Goal: Task Accomplishment & Management: Complete application form

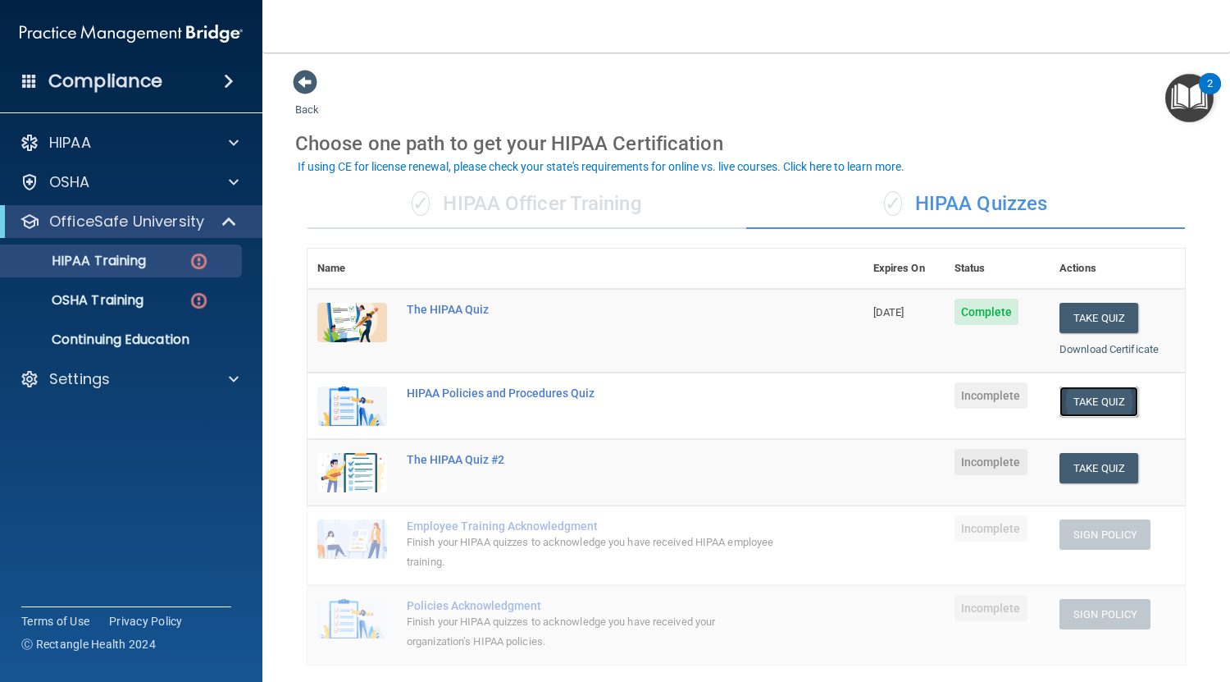
click at [1084, 405] on button "Take Quiz" at bounding box center [1099, 401] width 79 height 30
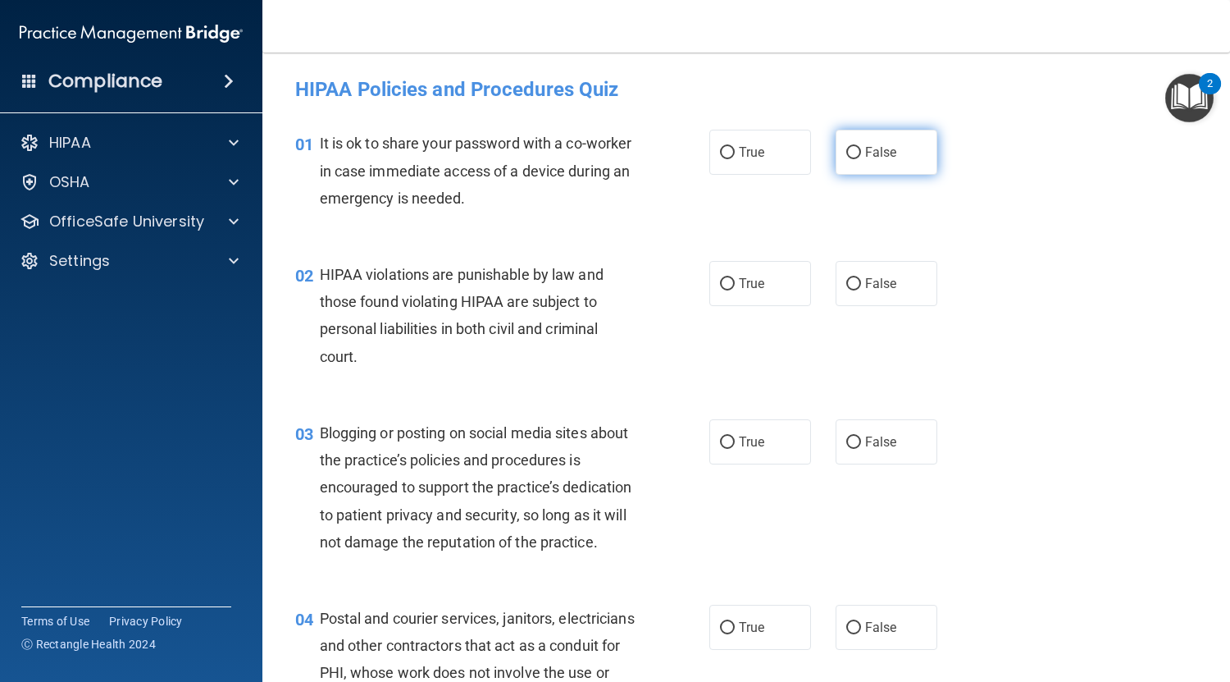
click at [855, 149] on label "False" at bounding box center [887, 152] width 102 height 45
click at [855, 149] on input "False" at bounding box center [853, 153] width 15 height 12
radio input "true"
click at [654, 157] on div "01 It is ok to share your password with a co-worker in case immediate access of…" at bounding box center [502, 175] width 463 height 90
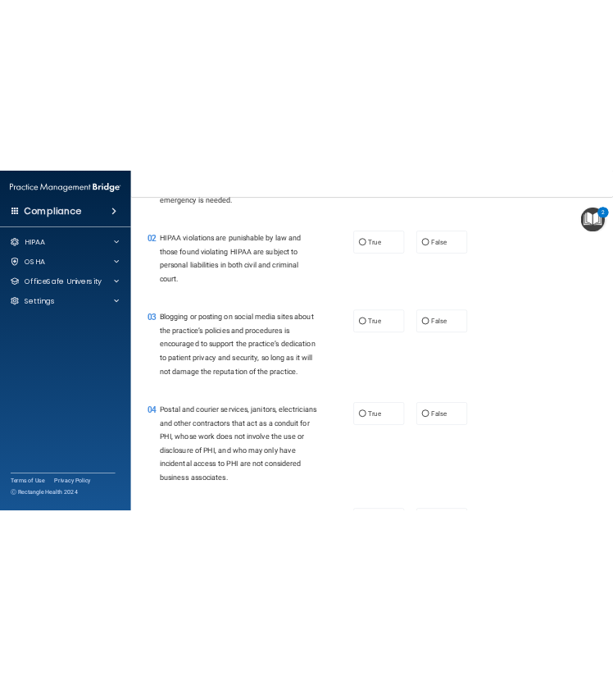
scroll to position [141, 0]
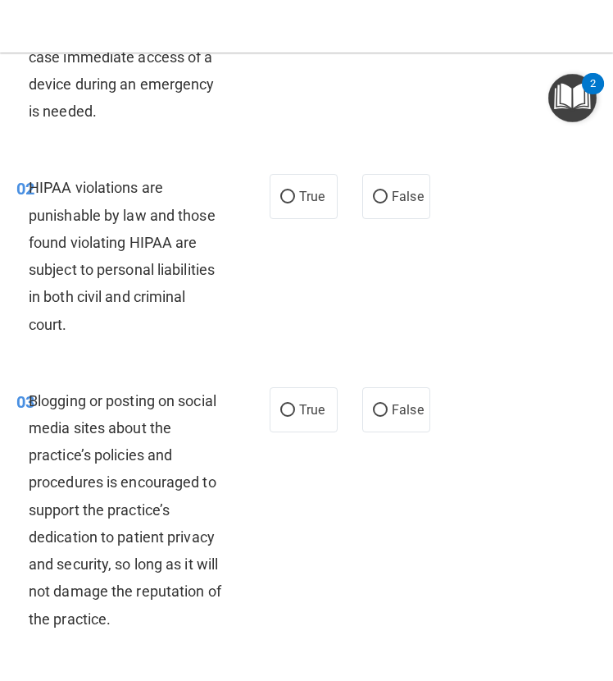
click at [175, 257] on div "HIPAA violations are punishable by law and those found violating HIPAA are subj…" at bounding box center [133, 255] width 208 height 163
click at [134, 240] on span "HIPAA violations are punishable by law and those found violating HIPAA are subj…" at bounding box center [122, 255] width 187 height 153
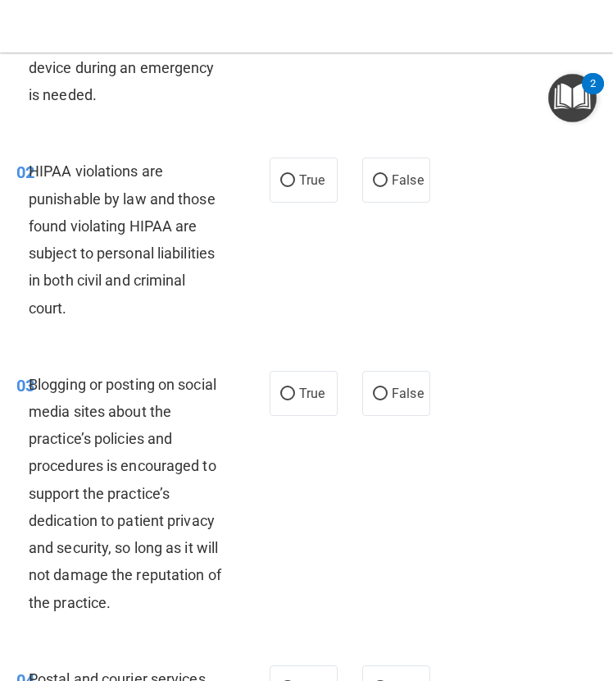
scroll to position [163, 0]
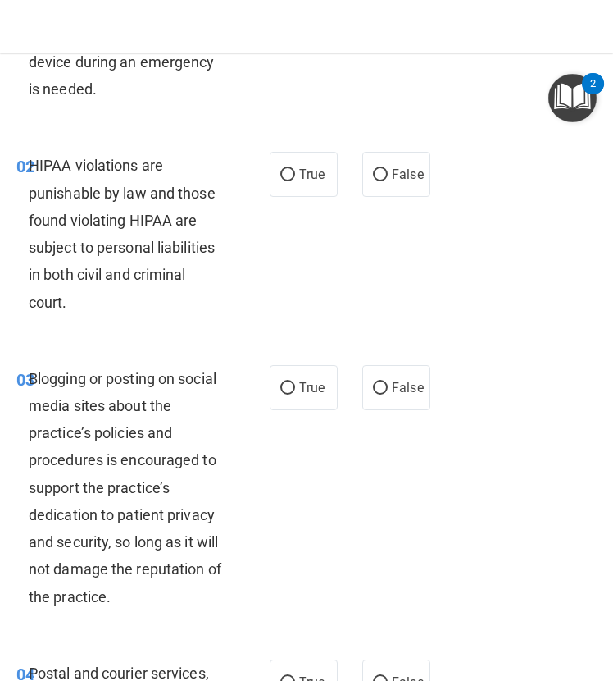
click at [151, 256] on div "HIPAA violations are punishable by law and those found violating HIPAA are subj…" at bounding box center [133, 233] width 208 height 163
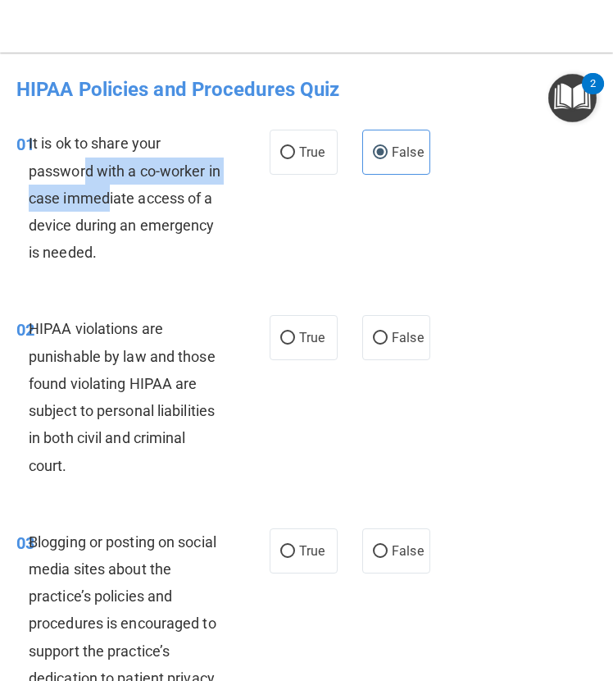
drag, startPoint x: 88, startPoint y: 178, endPoint x: 121, endPoint y: 207, distance: 44.7
click at [121, 207] on div "It is ok to share your password with a co-worker in case immediate access of a …" at bounding box center [133, 198] width 208 height 136
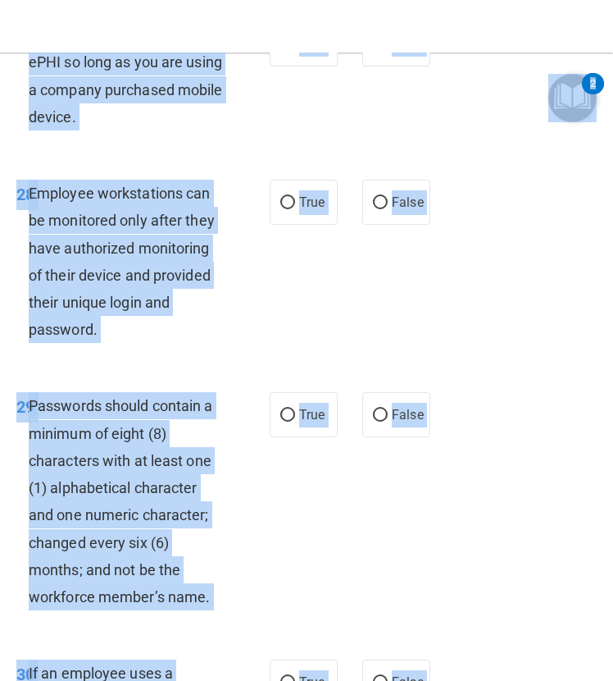
scroll to position [6217, 0]
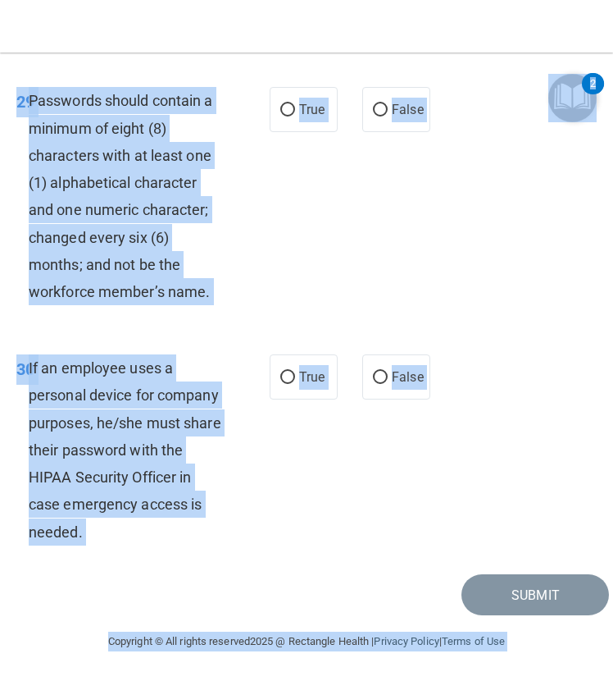
copy body "Nate Bingham binghamnathaniel@gmail.com Manage My Enterprise Family First Medic…"
click at [162, 249] on div "Passwords should contain a minimum of eight (8) characters with at least one (1…" at bounding box center [133, 196] width 208 height 218
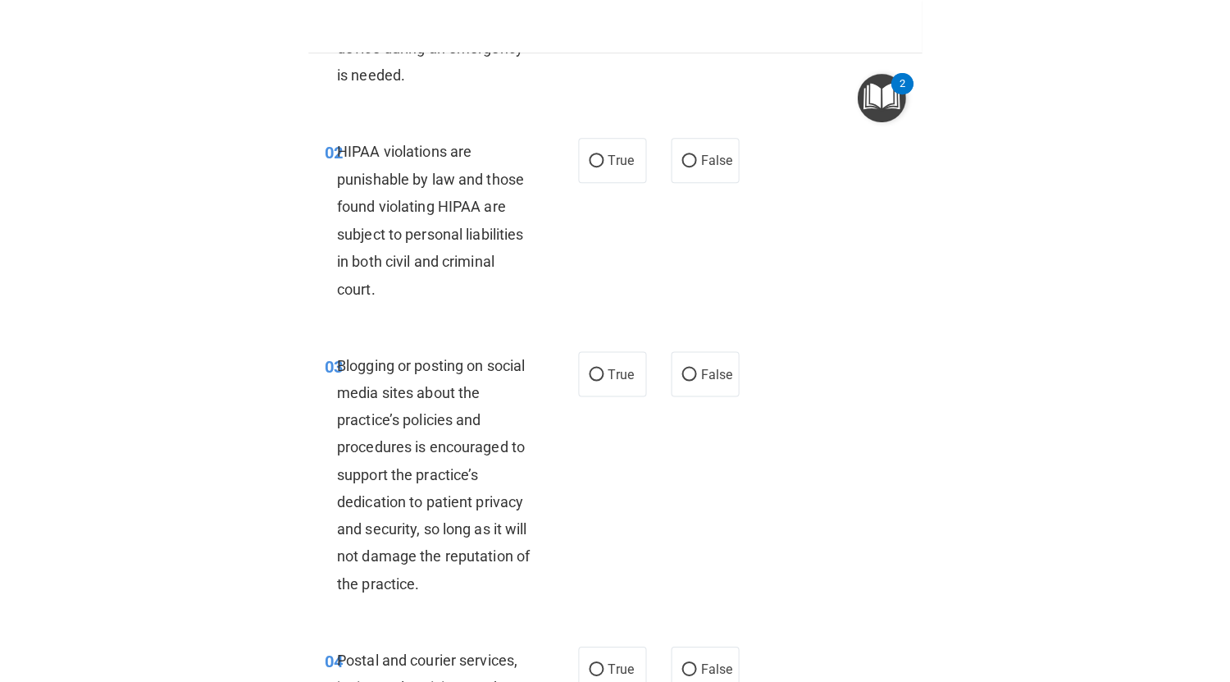
scroll to position [0, 0]
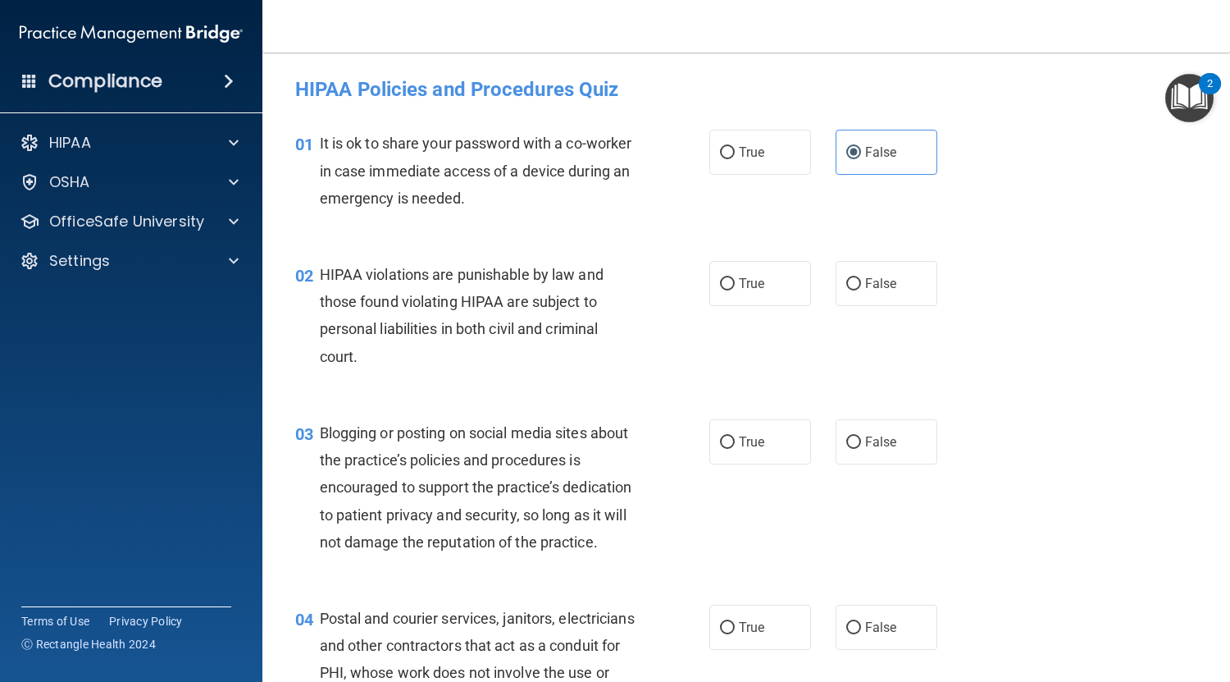
click at [559, 168] on span "It is ok to share your password with a co-worker in case immediate access of a …" at bounding box center [476, 170] width 312 height 71
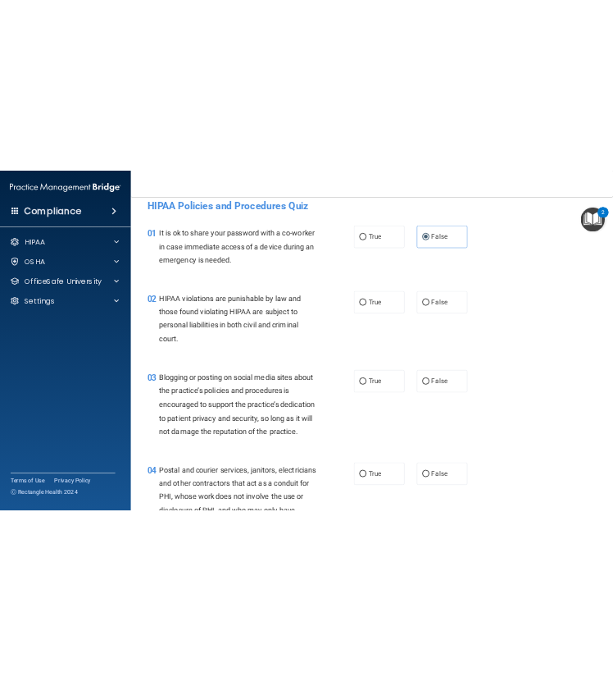
scroll to position [20, 0]
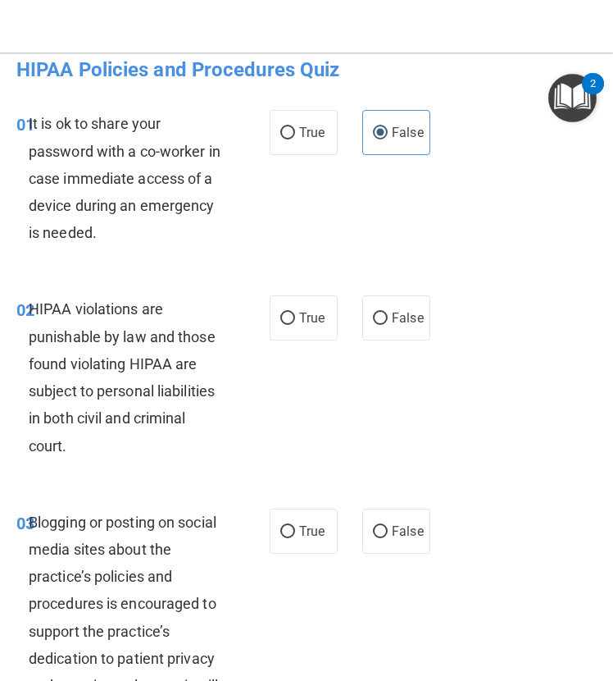
click at [426, 186] on div "01 It is ok to share your password with a co-worker in case immediate access of…" at bounding box center [306, 181] width 605 height 185
click at [501, 227] on div "01 It is ok to share your password with a co-worker in case immediate access of…" at bounding box center [306, 181] width 605 height 185
click at [197, 255] on div "01 It is ok to share your password with a co-worker in case immediate access of…" at bounding box center [306, 181] width 605 height 185
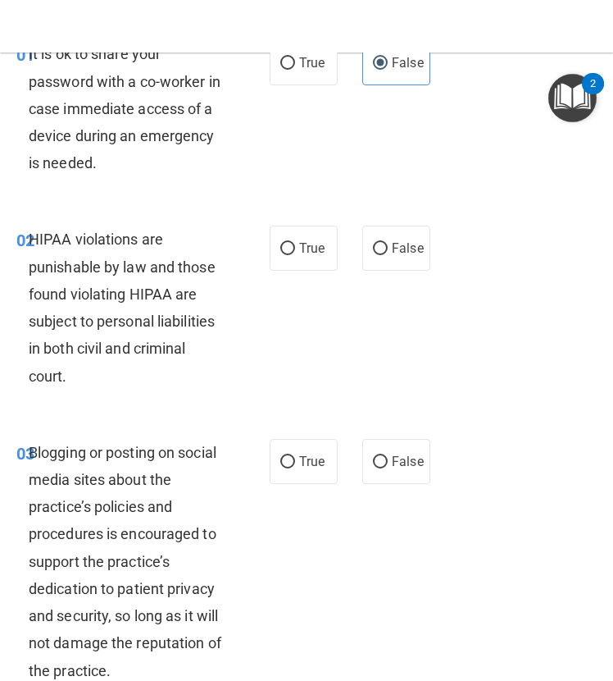
scroll to position [91, 0]
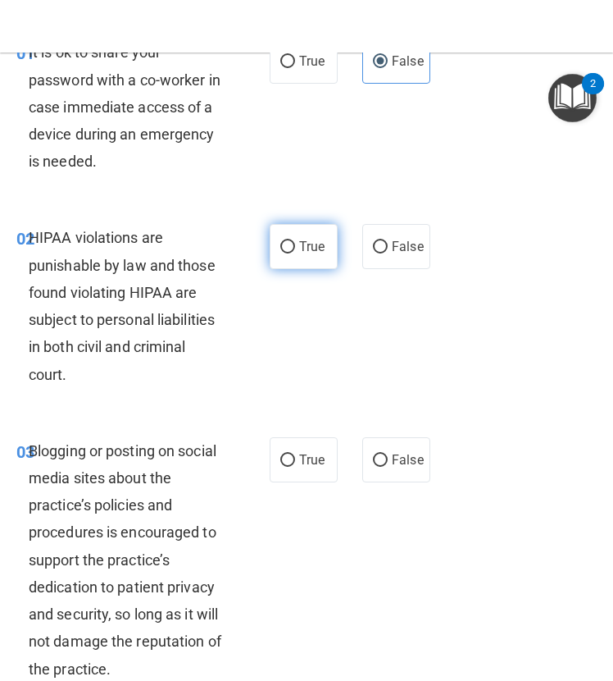
click at [273, 245] on label "True" at bounding box center [304, 246] width 68 height 45
click at [280, 245] on input "True" at bounding box center [287, 247] width 15 height 12
radio input "true"
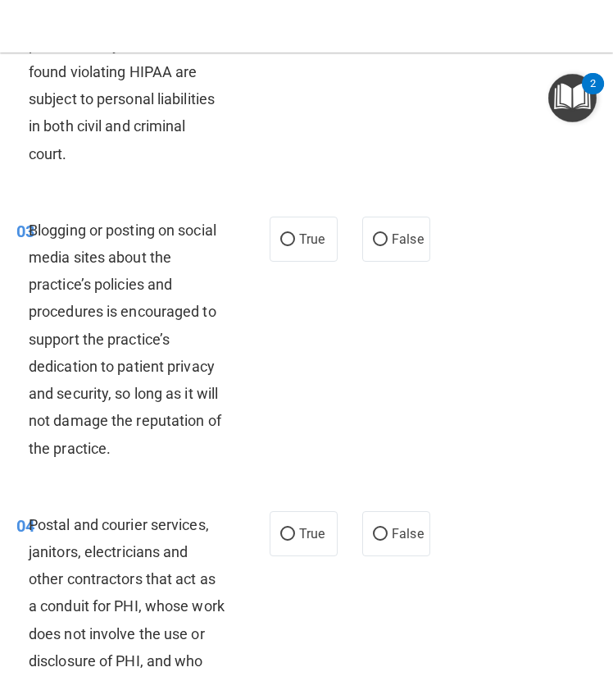
scroll to position [312, 0]
click at [210, 338] on div "Blogging or posting on social media sites about the practice’s policies and pro…" at bounding box center [133, 338] width 208 height 245
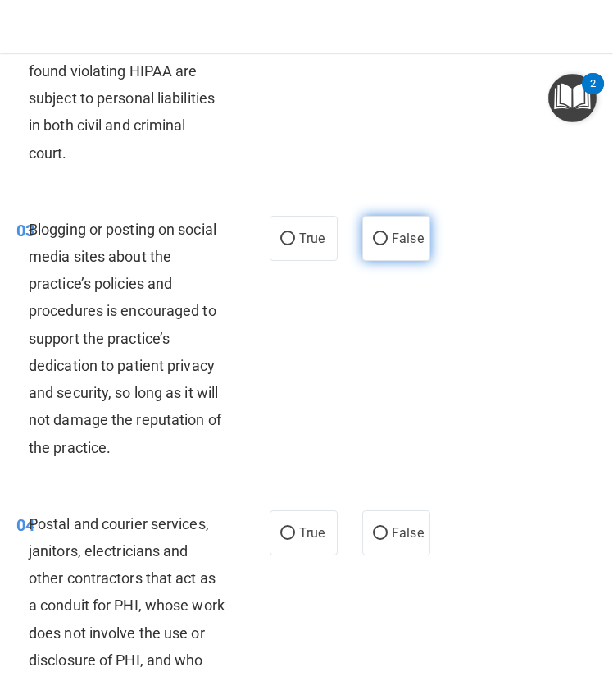
click at [398, 243] on span "False" at bounding box center [408, 238] width 32 height 16
click at [388, 243] on input "False" at bounding box center [380, 239] width 15 height 12
radio input "true"
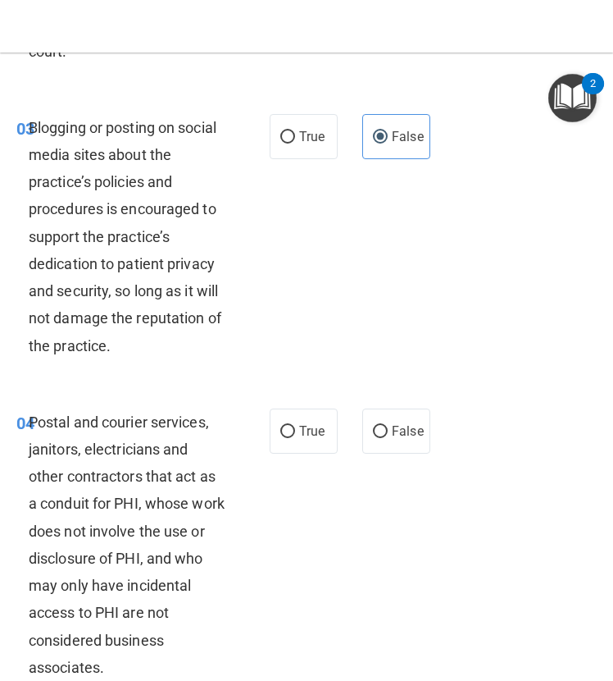
scroll to position [415, 0]
click at [215, 338] on div "Blogging or posting on social media sites about the practice’s policies and pro…" at bounding box center [133, 235] width 208 height 245
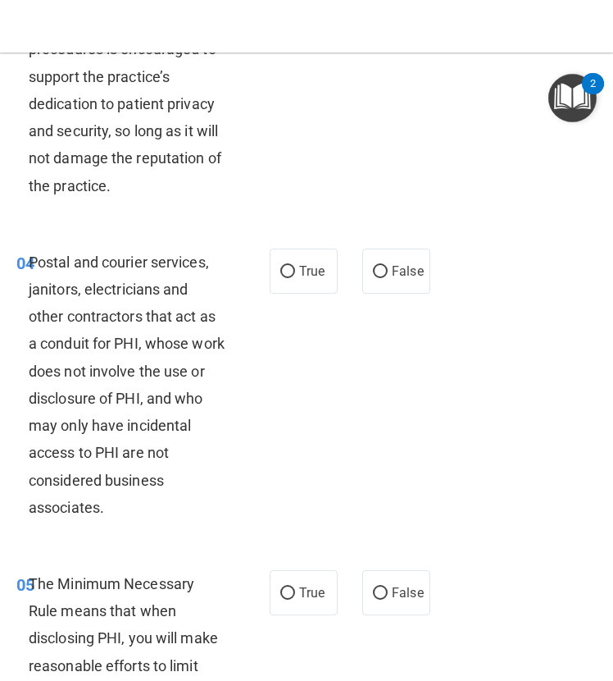
scroll to position [576, 0]
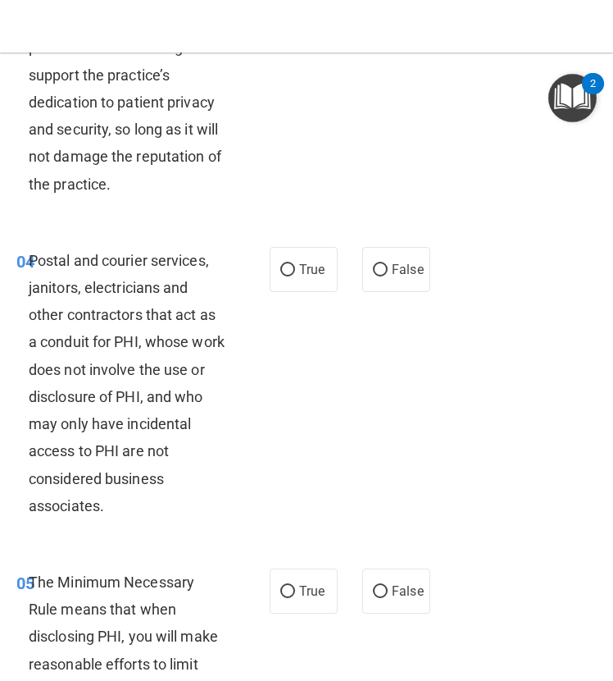
click at [357, 112] on div "03 Blogging or posting on social media sites about the practice’s policies and …" at bounding box center [306, 79] width 605 height 294
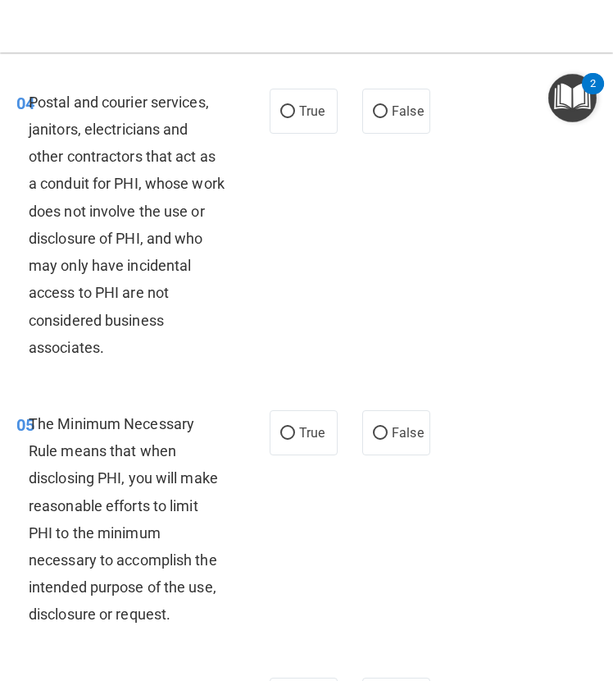
scroll to position [736, 0]
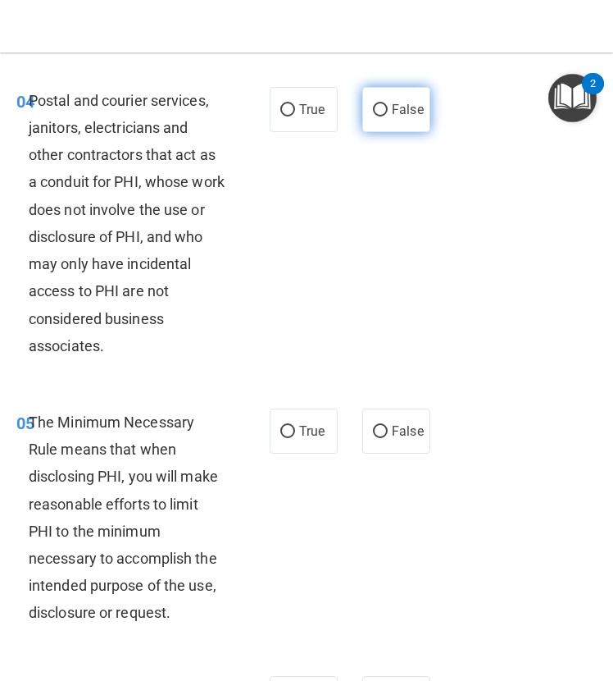
click at [385, 101] on label "False" at bounding box center [397, 109] width 68 height 45
click at [385, 104] on input "False" at bounding box center [380, 110] width 15 height 12
radio input "true"
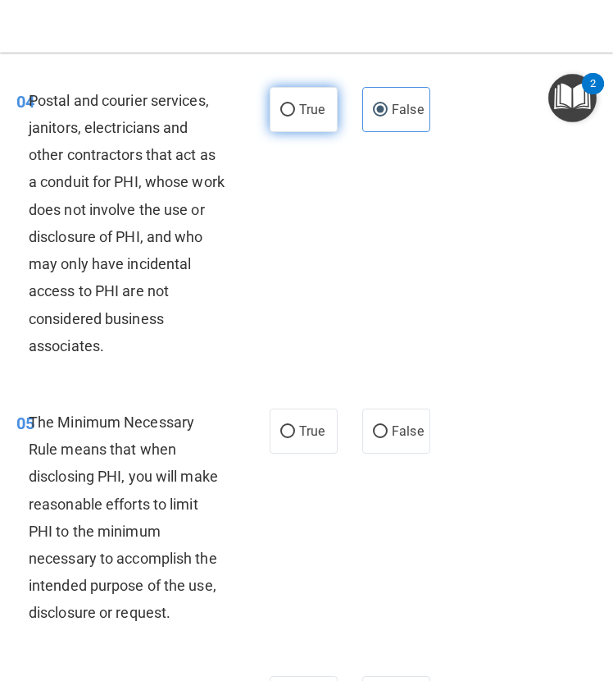
click at [316, 107] on span "True" at bounding box center [311, 110] width 25 height 16
click at [295, 107] on input "True" at bounding box center [287, 110] width 15 height 12
radio input "true"
radio input "false"
click at [215, 192] on div "Postal and courier services, janitors, electricians and other contractors that …" at bounding box center [133, 223] width 208 height 272
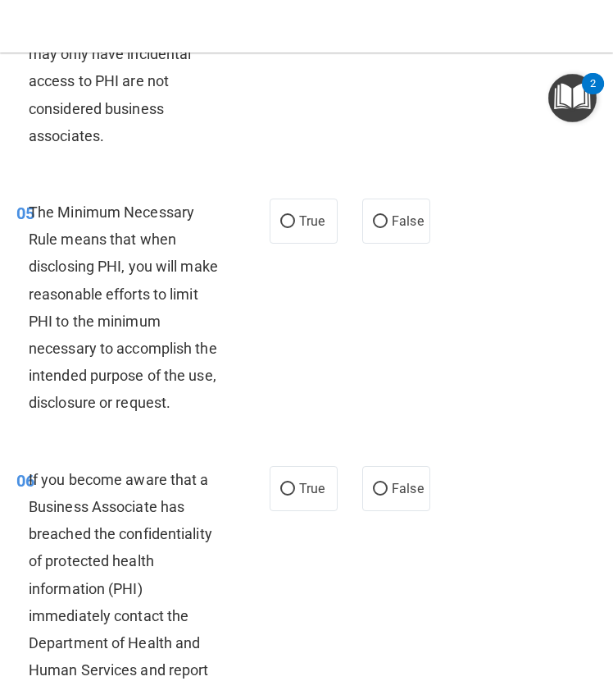
scroll to position [956, 0]
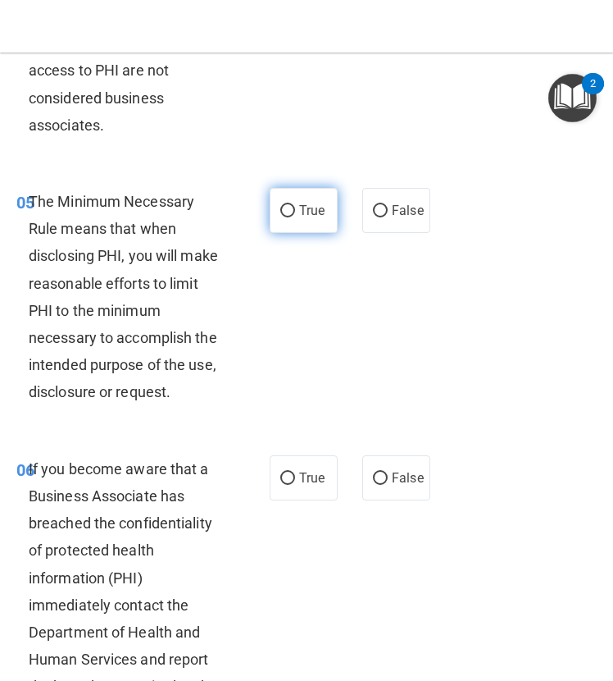
click at [299, 189] on label "True" at bounding box center [304, 210] width 68 height 45
click at [295, 205] on input "True" at bounding box center [287, 211] width 15 height 12
radio input "true"
click at [216, 280] on div "The Minimum Necessary Rule means that when disclosing PHI, you will make reason…" at bounding box center [133, 297] width 208 height 218
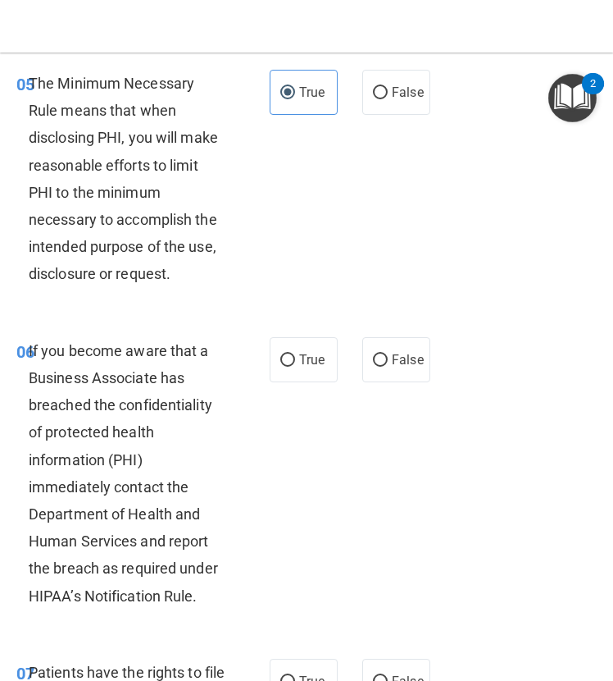
scroll to position [1079, 0]
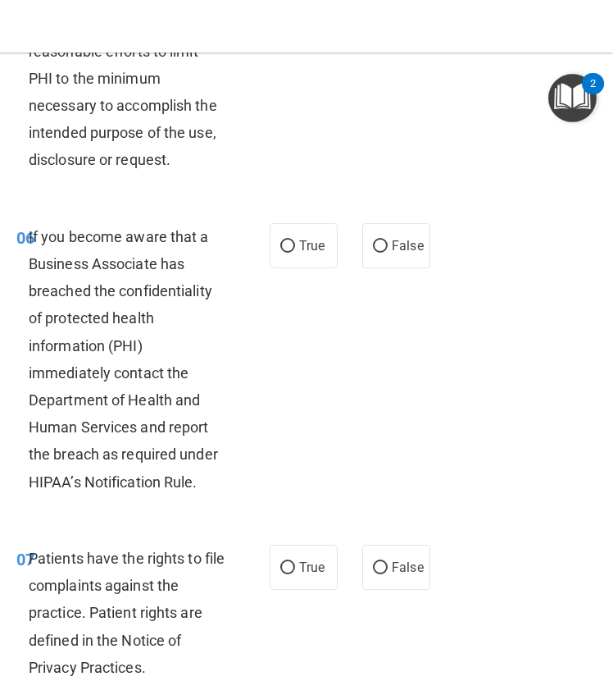
click at [154, 285] on span "If you become aware that a Business Associate has breached the confidentiality …" at bounding box center [123, 359] width 189 height 262
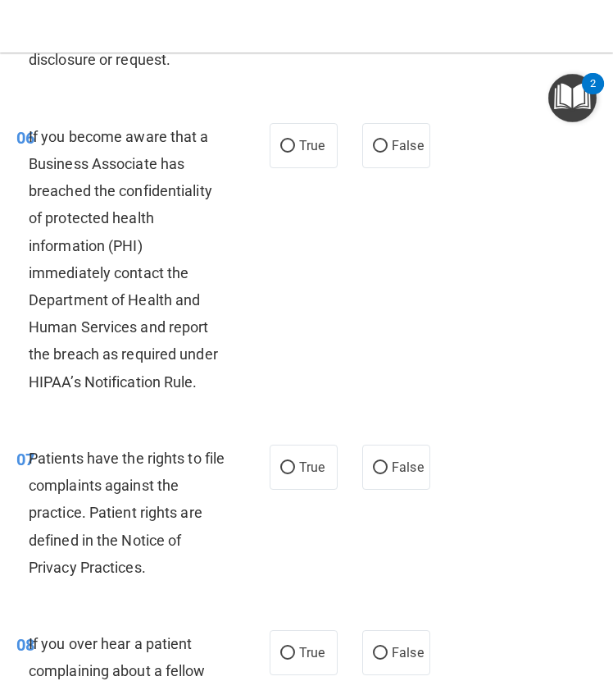
scroll to position [1291, 0]
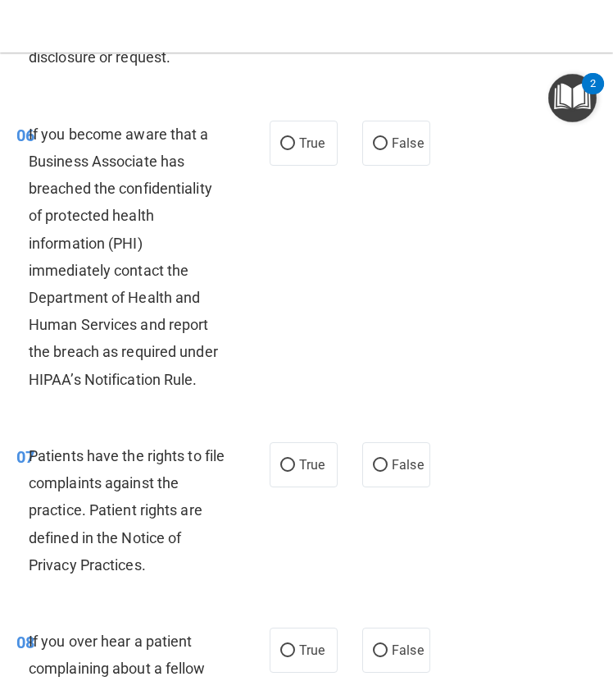
click at [382, 172] on div "06 If you become aware that a Business Associate has breached the confidentiali…" at bounding box center [306, 261] width 605 height 322
click at [376, 151] on label "False" at bounding box center [397, 143] width 68 height 45
click at [376, 150] on input "False" at bounding box center [380, 144] width 15 height 12
radio input "true"
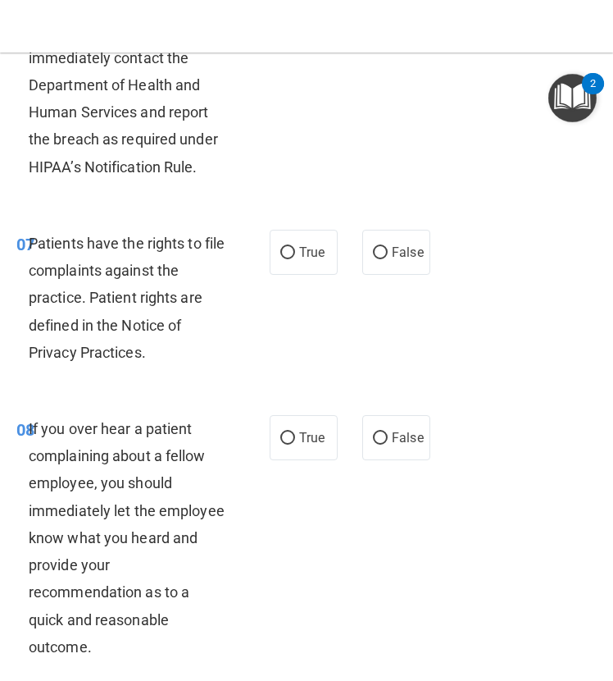
scroll to position [1504, 0]
click at [198, 310] on div "Patients have the rights to file complaints against the practice. Patient right…" at bounding box center [133, 297] width 208 height 136
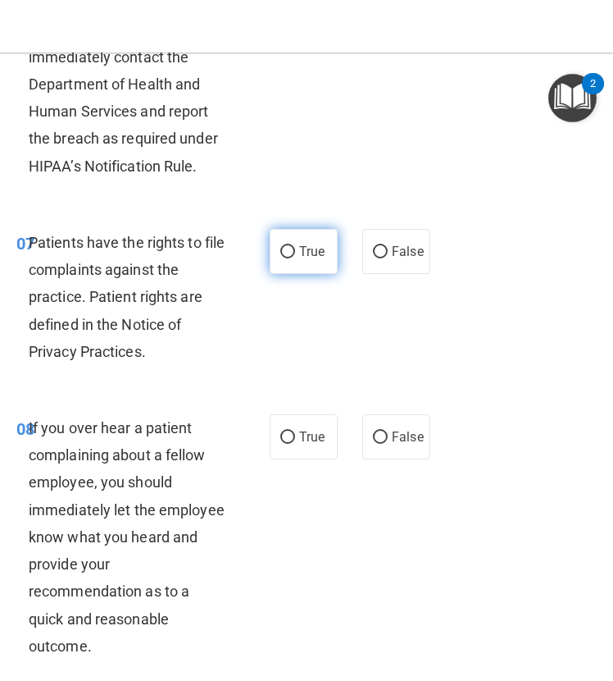
click at [290, 239] on label "True" at bounding box center [304, 251] width 68 height 45
click at [290, 246] on input "True" at bounding box center [287, 252] width 15 height 12
radio input "true"
click at [209, 271] on div "Patients have the rights to file complaints against the practice. Patient right…" at bounding box center [133, 297] width 208 height 136
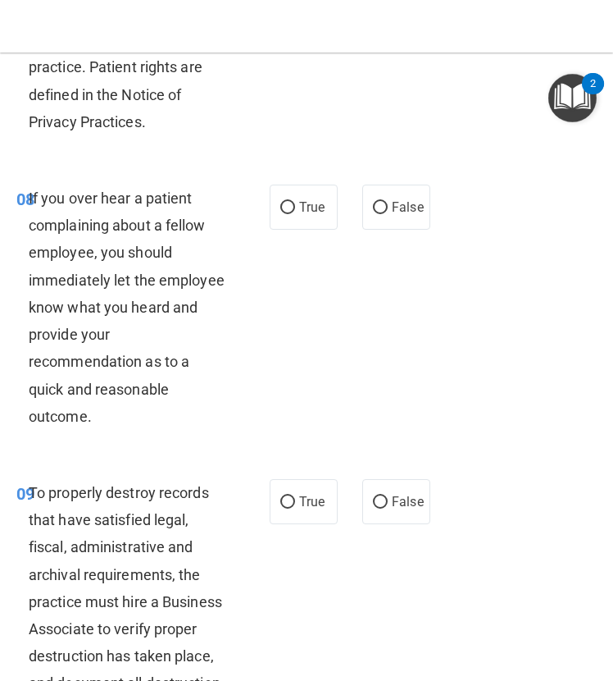
scroll to position [1735, 0]
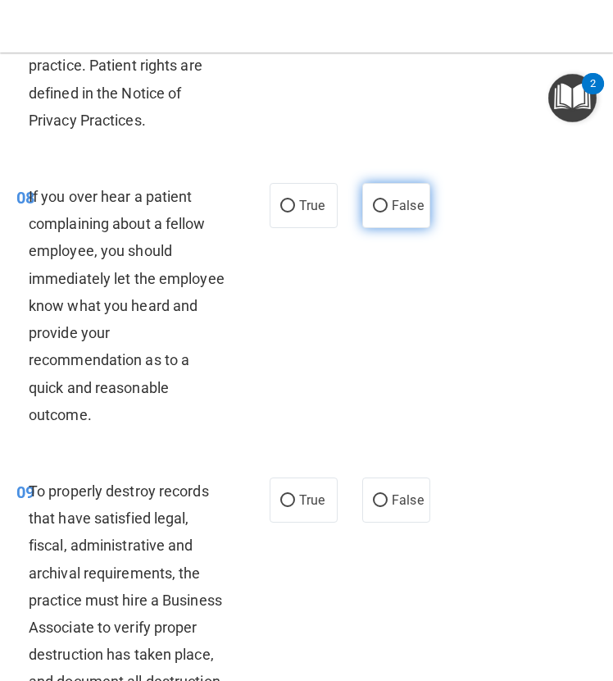
click at [389, 192] on label "False" at bounding box center [397, 205] width 68 height 45
click at [388, 200] on input "False" at bounding box center [380, 206] width 15 height 12
radio input "true"
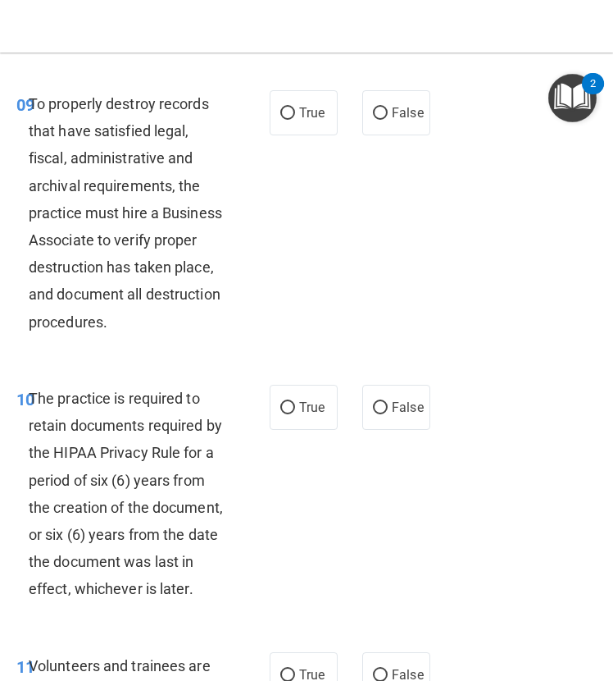
scroll to position [2124, 0]
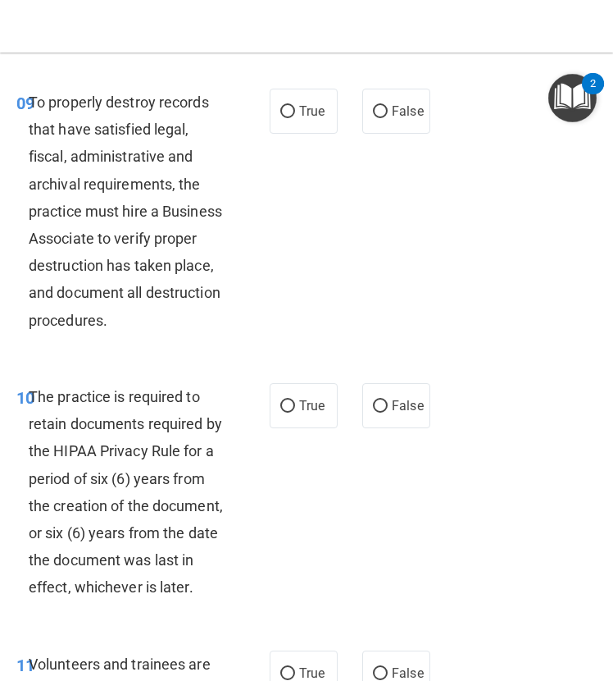
click at [245, 278] on div "09 To properly destroy records that have satisfied legal, fiscal, administrativ…" at bounding box center [143, 215] width 303 height 253
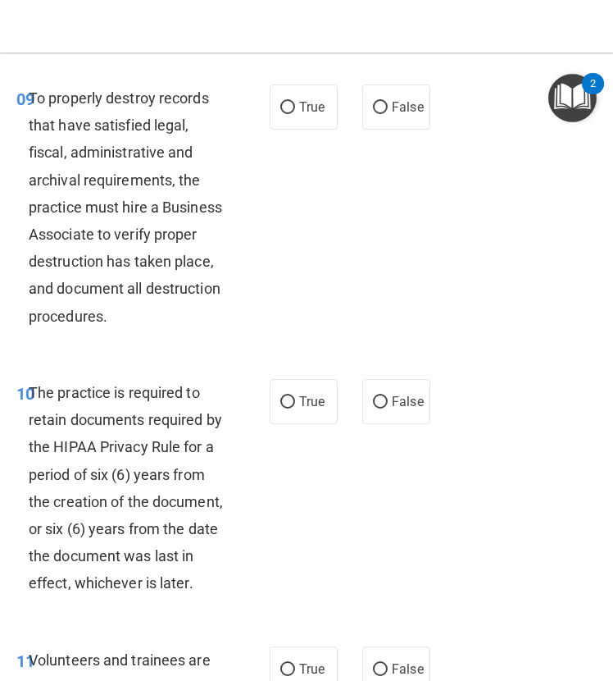
scroll to position [2128, 0]
click at [373, 105] on input "False" at bounding box center [380, 108] width 15 height 12
radio input "true"
click at [343, 172] on div "09 To properly destroy records that have satisfied legal, fiscal, administrativ…" at bounding box center [306, 211] width 605 height 294
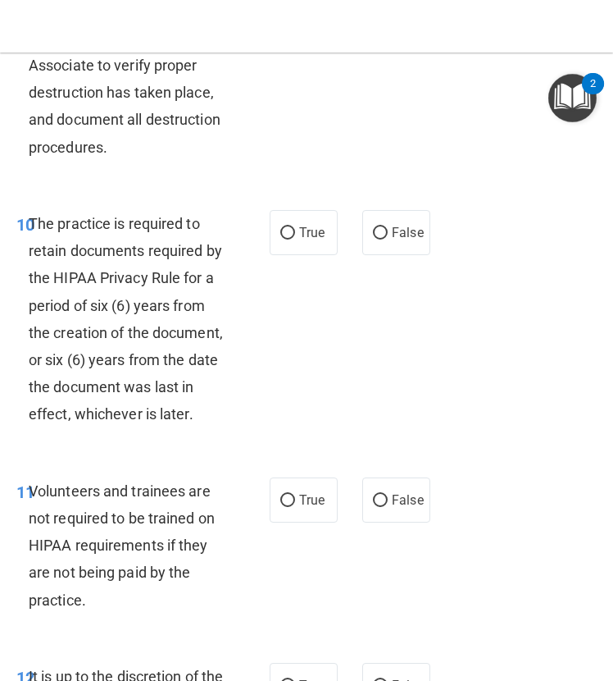
scroll to position [2299, 0]
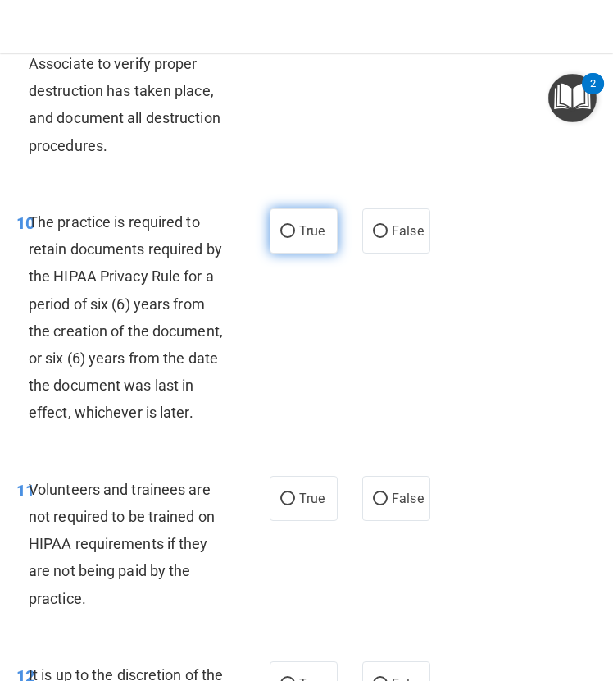
click at [299, 235] on span "True" at bounding box center [311, 231] width 25 height 16
click at [295, 235] on input "True" at bounding box center [287, 232] width 15 height 12
radio input "true"
click at [308, 311] on div "10 The practice is required to retain documents required by the HIPAA Privacy R…" at bounding box center [306, 321] width 605 height 267
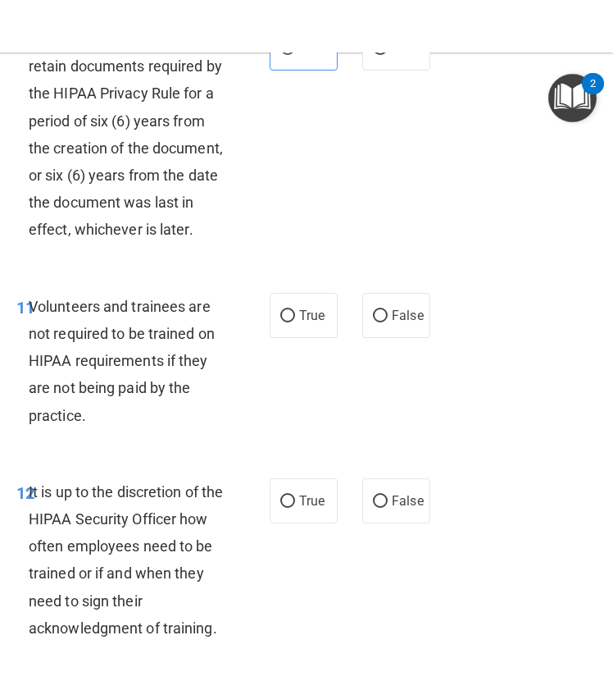
scroll to position [2483, 0]
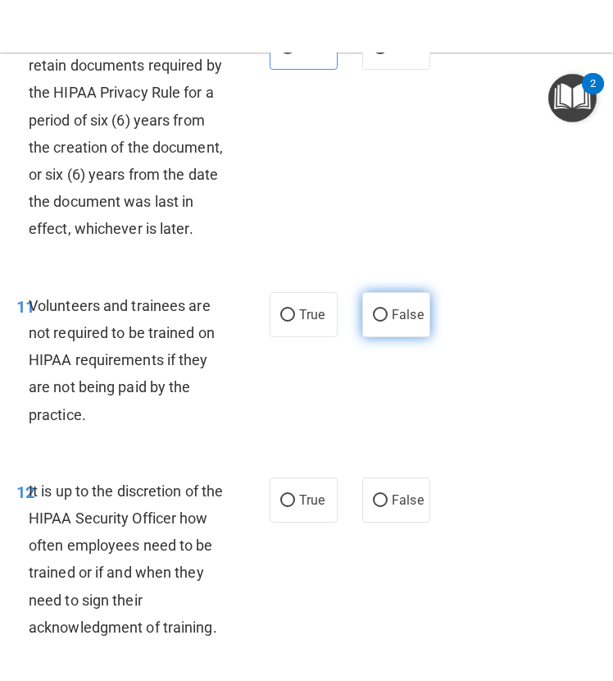
click at [380, 328] on label "False" at bounding box center [397, 314] width 68 height 45
click at [380, 322] on input "False" at bounding box center [380, 315] width 15 height 12
radio input "true"
click at [279, 313] on div "11 Volunteers and trainees are not required to be trained on HIPAA requirements…" at bounding box center [306, 363] width 605 height 185
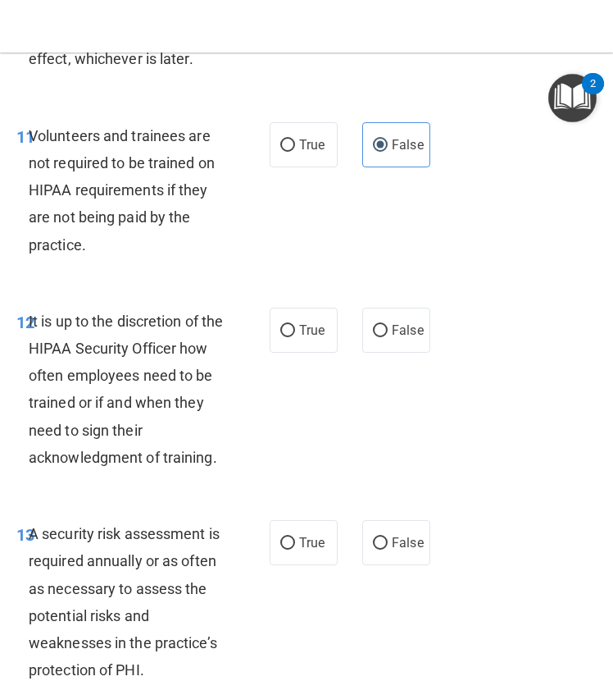
scroll to position [2653, 0]
click at [208, 318] on div "12 It is up to the discretion of the HIPAA Security Officer how often employees…" at bounding box center [306, 392] width 605 height 212
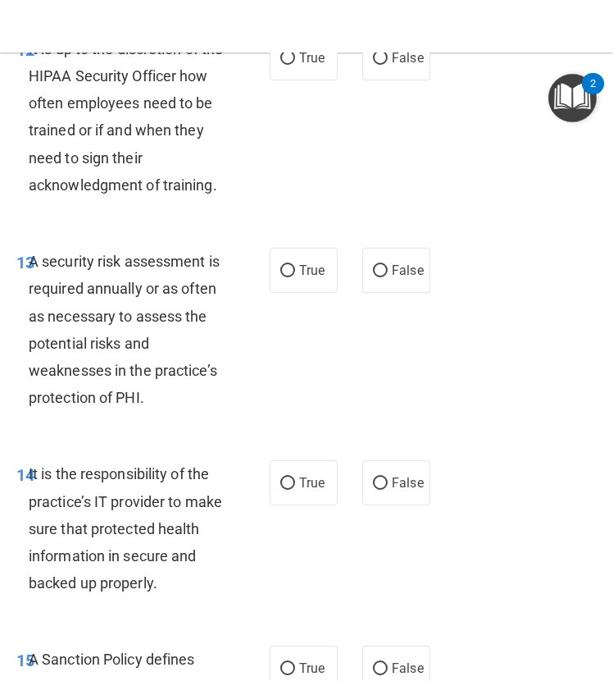
scroll to position [2925, 0]
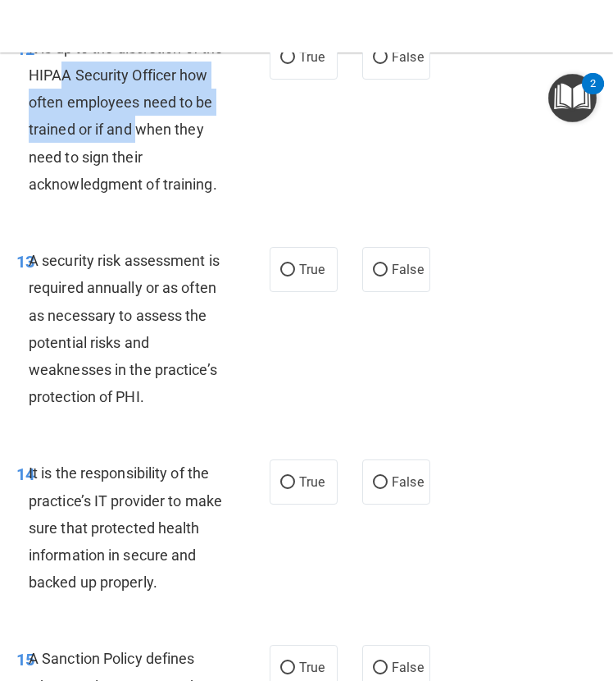
drag, startPoint x: 175, startPoint y: 162, endPoint x: 84, endPoint y: 95, distance: 112.0
click at [84, 95] on span "It is up to the discretion of the HIPAA Security Officer how often employees ne…" at bounding box center [126, 115] width 194 height 153
click at [112, 119] on div "It is up to the discretion of the HIPAA Security Officer how often employees ne…" at bounding box center [133, 115] width 208 height 163
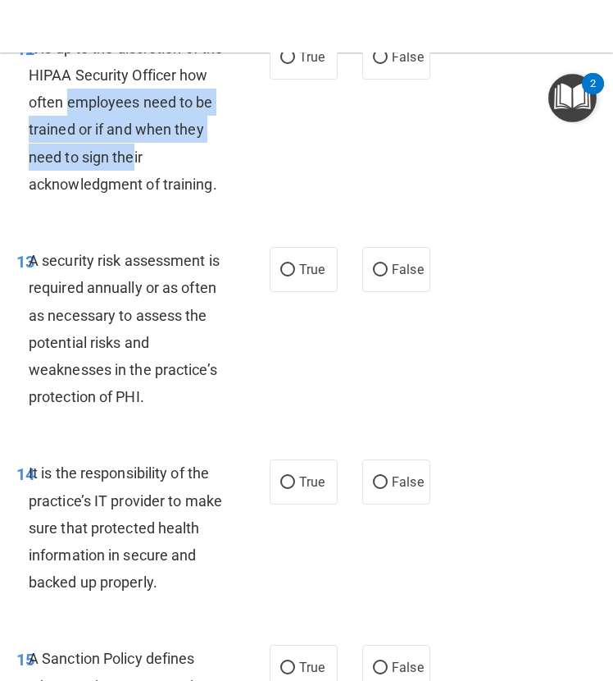
drag, startPoint x: 101, startPoint y: 125, endPoint x: 169, endPoint y: 181, distance: 88.5
click at [169, 181] on span "It is up to the discretion of the HIPAA Security Officer how often employees ne…" at bounding box center [126, 115] width 194 height 153
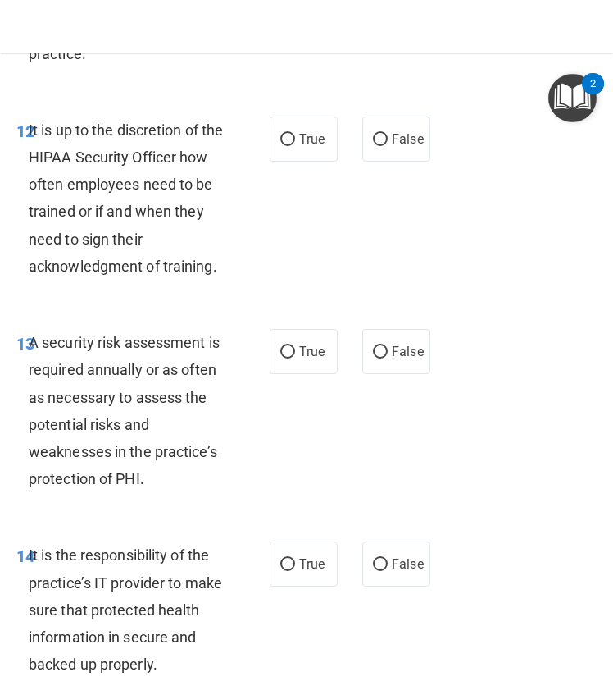
scroll to position [2844, 0]
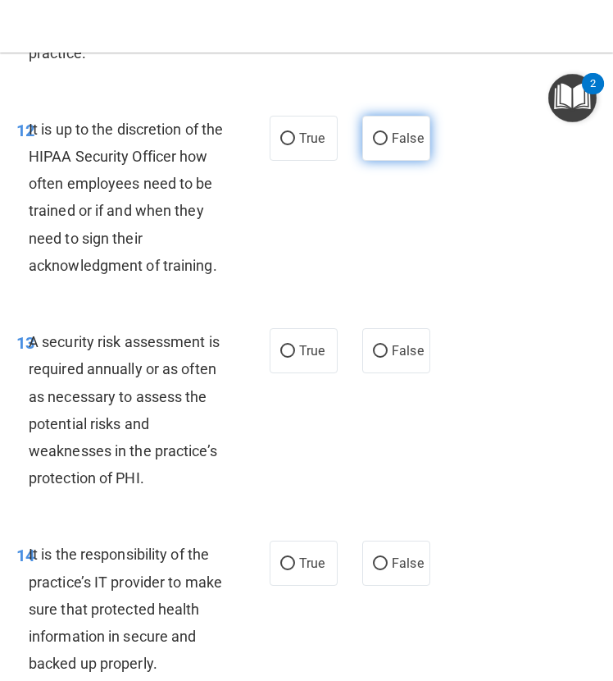
click at [386, 161] on label "False" at bounding box center [397, 138] width 68 height 45
click at [386, 145] on input "False" at bounding box center [380, 139] width 15 height 12
radio input "true"
click at [97, 253] on div "It is up to the discretion of the HIPAA Security Officer how often employees ne…" at bounding box center [133, 197] width 208 height 163
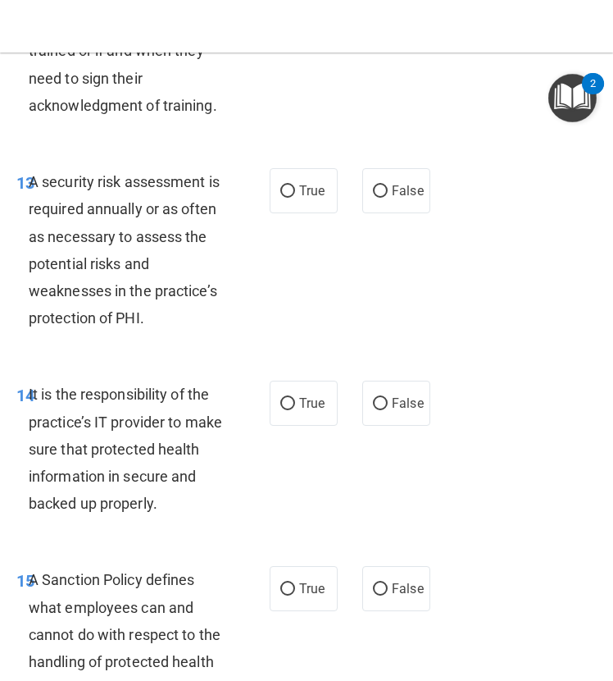
scroll to position [3014, 0]
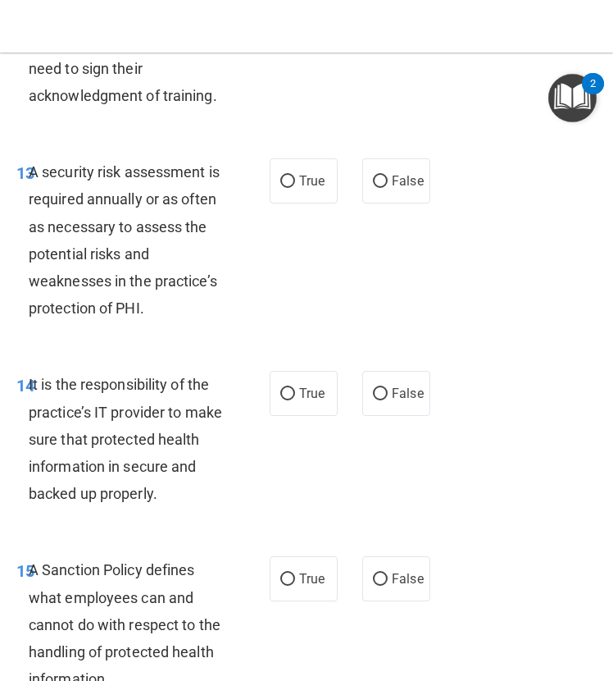
click at [217, 280] on div "A security risk assessment is required annually or as often as necessary to ass…" at bounding box center [133, 239] width 208 height 163
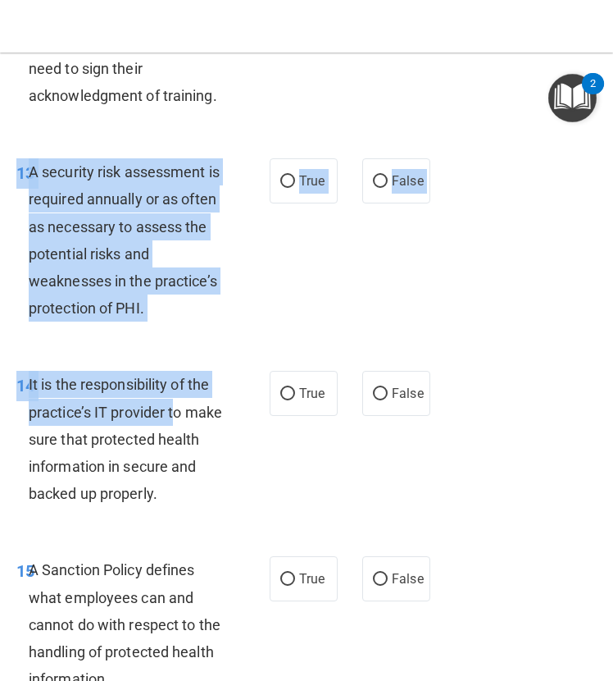
drag, startPoint x: 18, startPoint y: 195, endPoint x: 177, endPoint y: 434, distance: 286.8
click at [177, 434] on div "01 It is ok to share your password with a co-worker in case immediate access of…" at bounding box center [306, 407] width 605 height 6625
click at [177, 434] on span "It is the responsibility of the practice’s IT provider to make sure that protec…" at bounding box center [126, 439] width 194 height 126
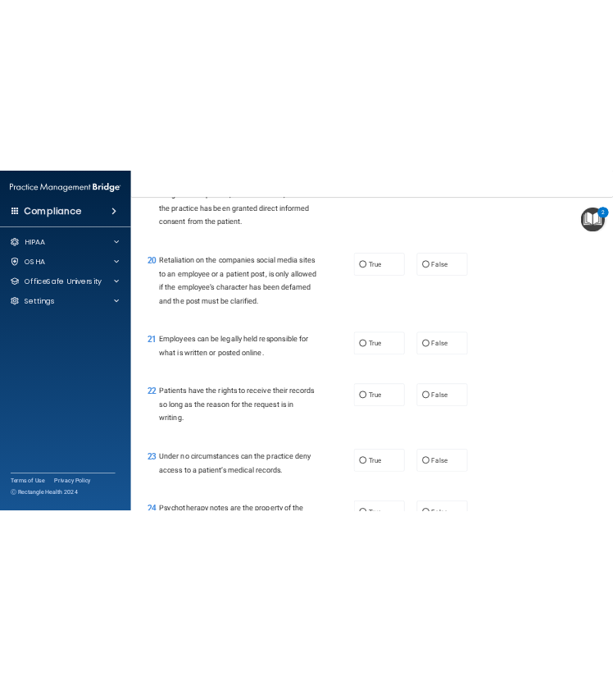
scroll to position [3053, 0]
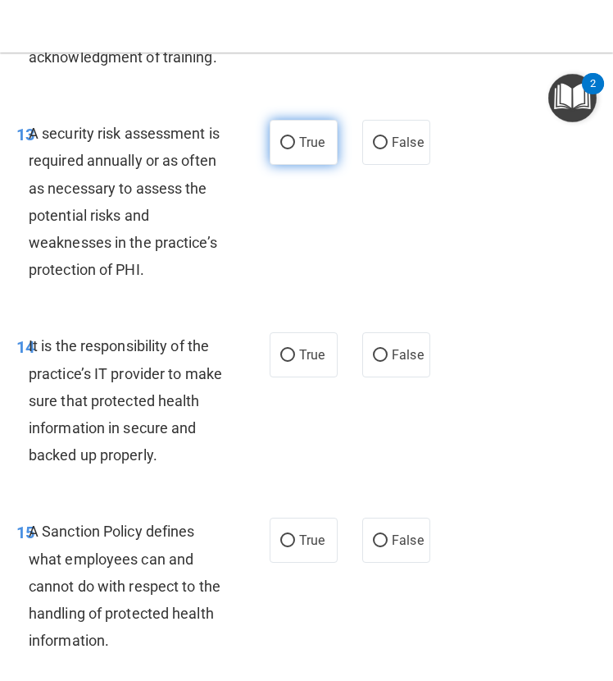
click at [301, 150] on span "True" at bounding box center [311, 143] width 25 height 16
click at [295, 149] on input "True" at bounding box center [287, 143] width 15 height 12
radio input "true"
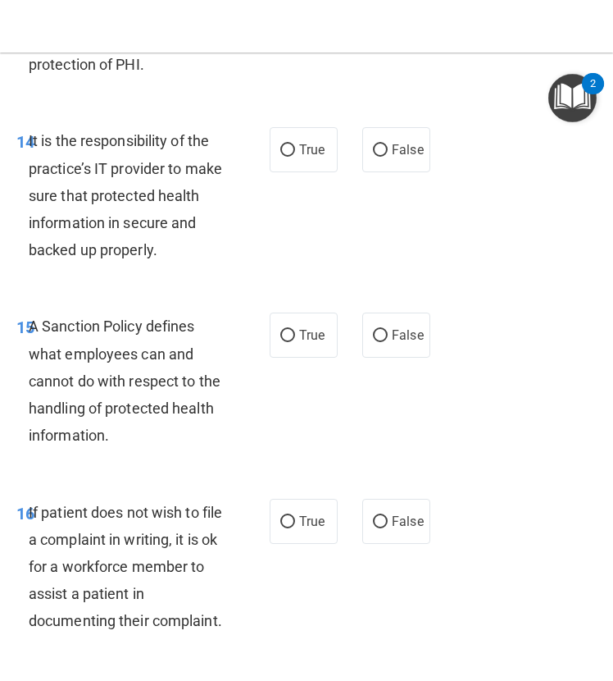
scroll to position [3259, 0]
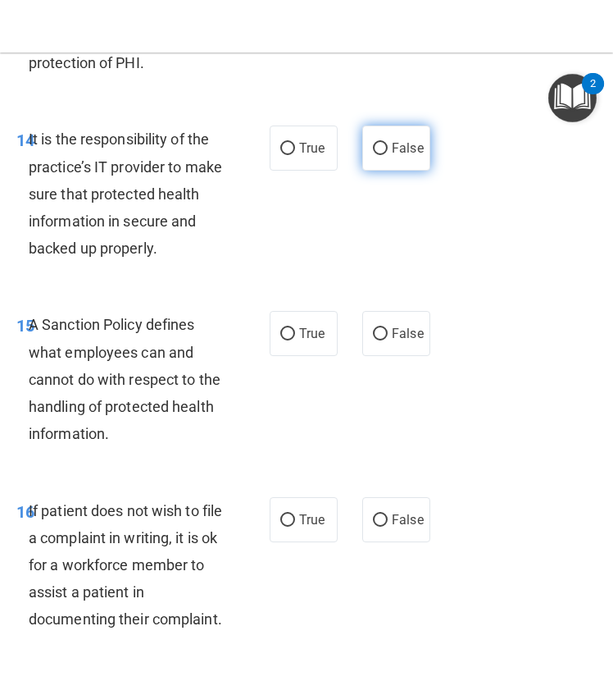
click at [383, 171] on label "False" at bounding box center [397, 147] width 68 height 45
click at [383, 155] on input "False" at bounding box center [380, 149] width 15 height 12
radio input "true"
click at [201, 254] on span "It is the responsibility of the practice’s IT provider to make sure that protec…" at bounding box center [126, 193] width 194 height 126
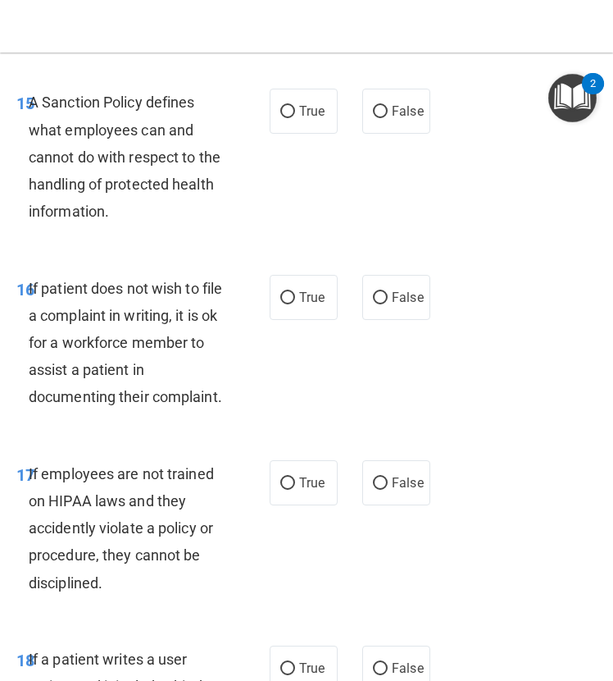
scroll to position [3499, 0]
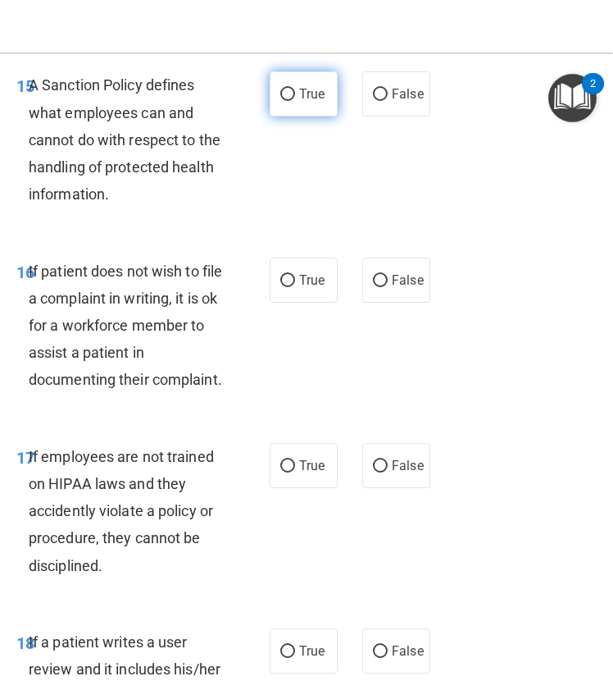
click at [299, 102] on span "True" at bounding box center [311, 94] width 25 height 16
click at [295, 101] on input "True" at bounding box center [287, 95] width 15 height 12
radio input "true"
click at [180, 207] on div "A Sanction Policy defines what employees can and cannot do with respect to the …" at bounding box center [133, 139] width 208 height 136
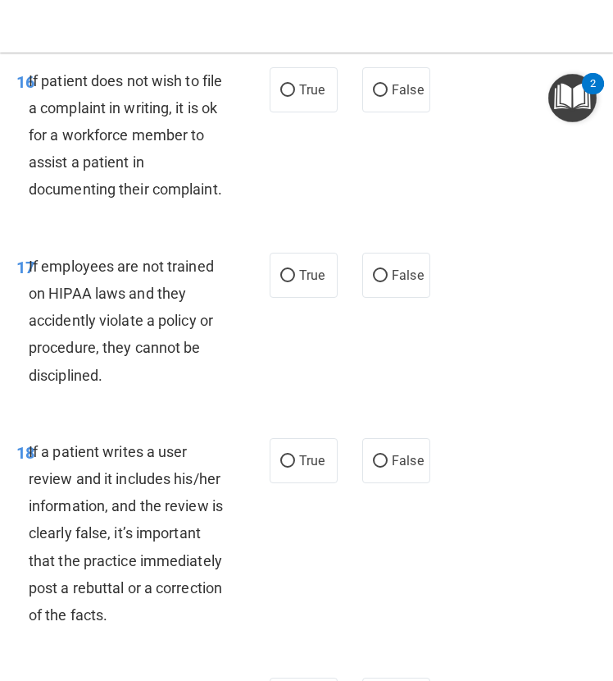
scroll to position [3697, 0]
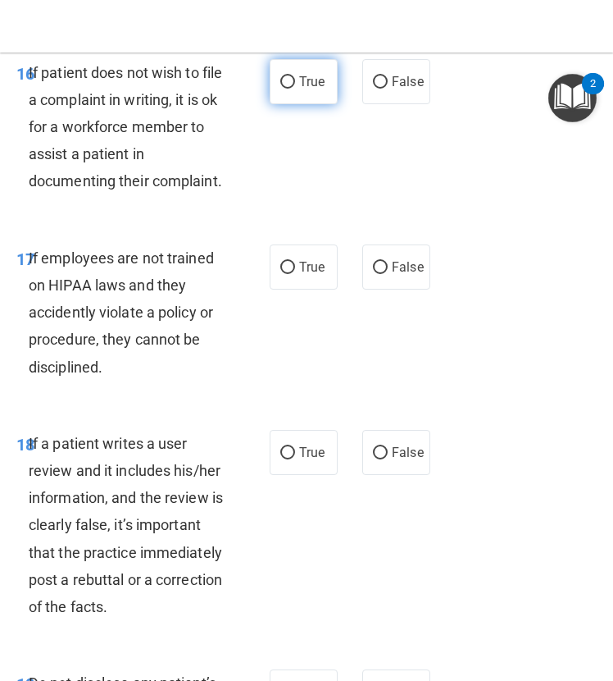
click at [283, 89] on input "True" at bounding box center [287, 82] width 15 height 12
radio input "true"
click at [166, 190] on div "If patient does not wish to file a complaint in writing, it is ok for a workfor…" at bounding box center [133, 127] width 208 height 136
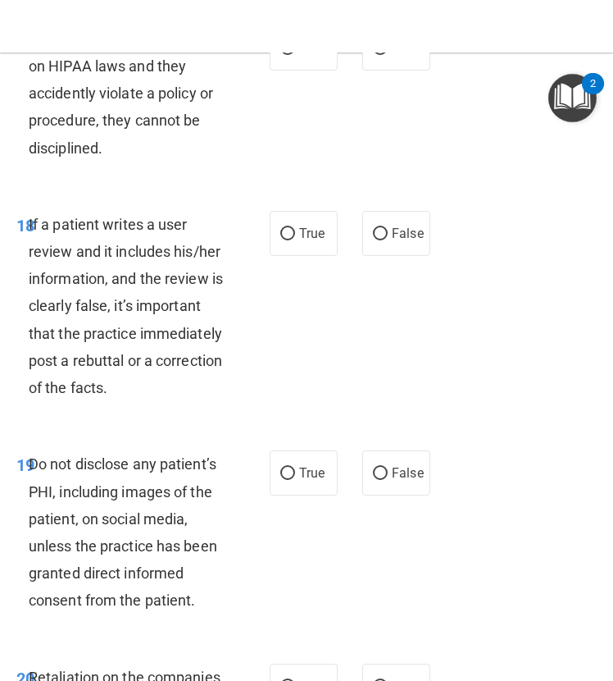
scroll to position [3913, 0]
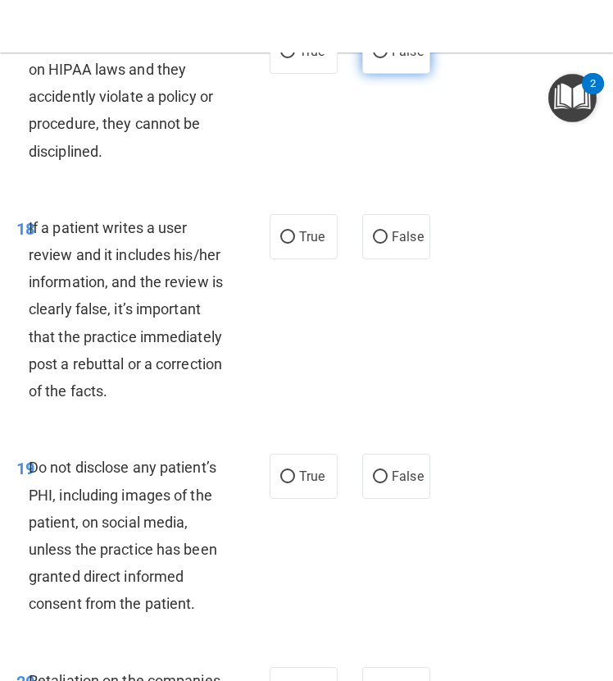
click at [376, 74] on label "False" at bounding box center [397, 51] width 68 height 45
click at [376, 58] on input "False" at bounding box center [380, 52] width 15 height 12
radio input "true"
click at [335, 185] on div "17 If employees are not trained on HIPAA laws and they accidently violate a pol…" at bounding box center [306, 100] width 605 height 185
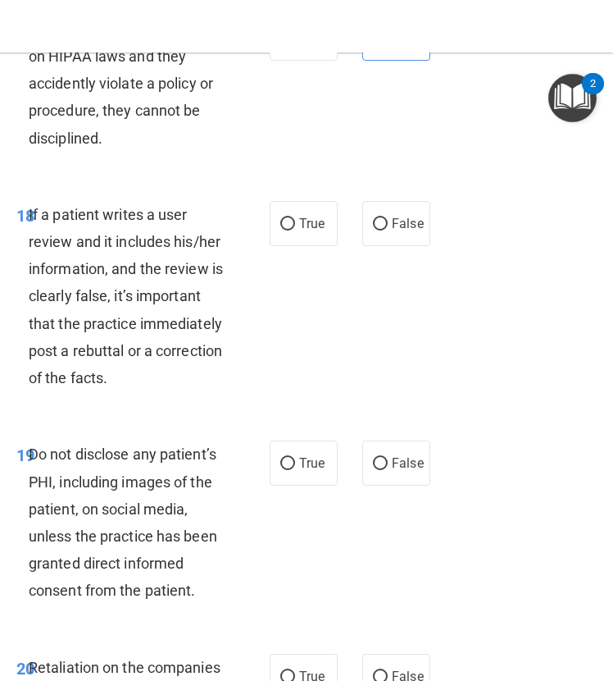
scroll to position [3928, 0]
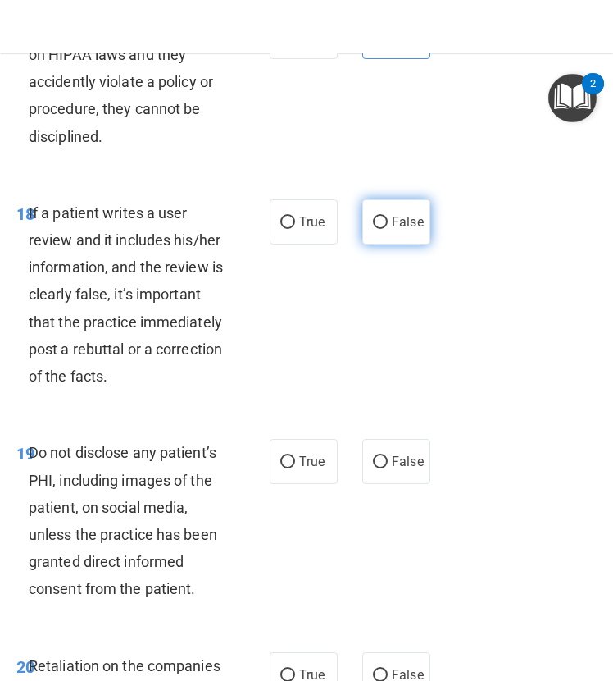
click at [399, 230] on span "False" at bounding box center [408, 222] width 32 height 16
click at [388, 229] on input "False" at bounding box center [380, 223] width 15 height 12
radio input "true"
click at [384, 399] on div "18 If a patient writes a user review and it includes his/her information, and t…" at bounding box center [306, 299] width 605 height 240
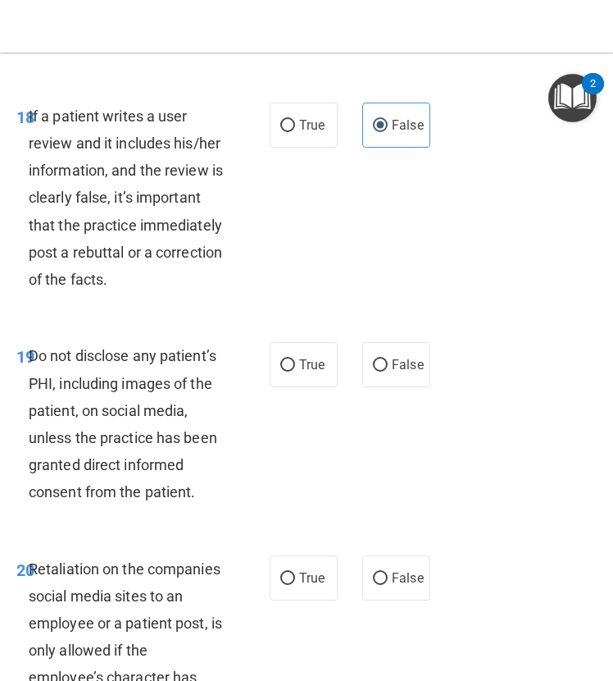
scroll to position [4025, 0]
click at [463, 317] on div "18 If a patient writes a user review and it includes his/her information, and t…" at bounding box center [306, 201] width 605 height 240
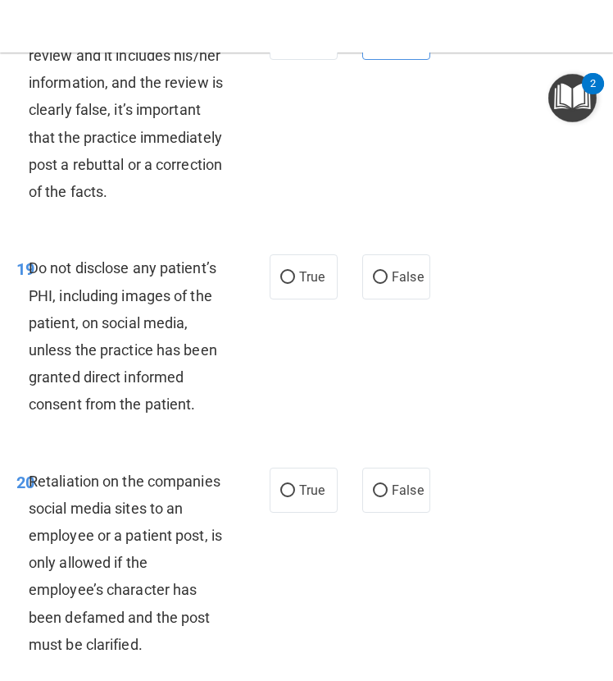
scroll to position [4113, 0]
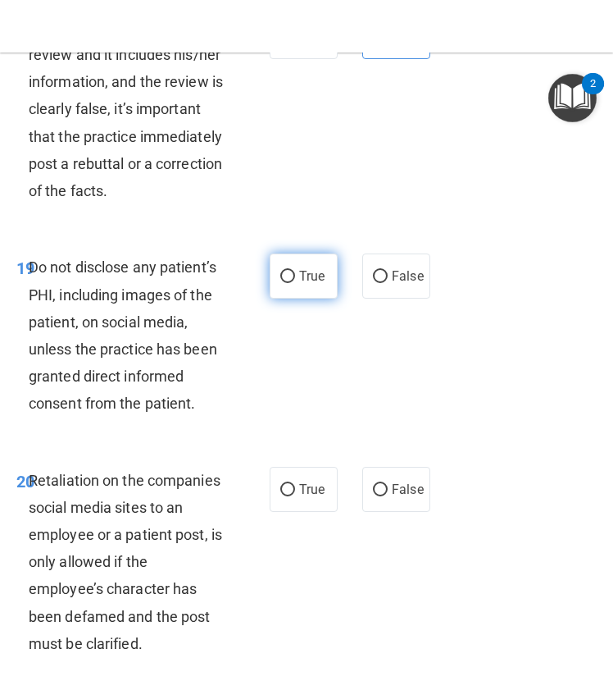
click at [311, 284] on span "True" at bounding box center [311, 276] width 25 height 16
click at [295, 283] on input "True" at bounding box center [287, 277] width 15 height 12
radio input "true"
click at [305, 413] on div "19 Do not disclose any patient’s PHI, including images of the patient, on socia…" at bounding box center [306, 339] width 605 height 212
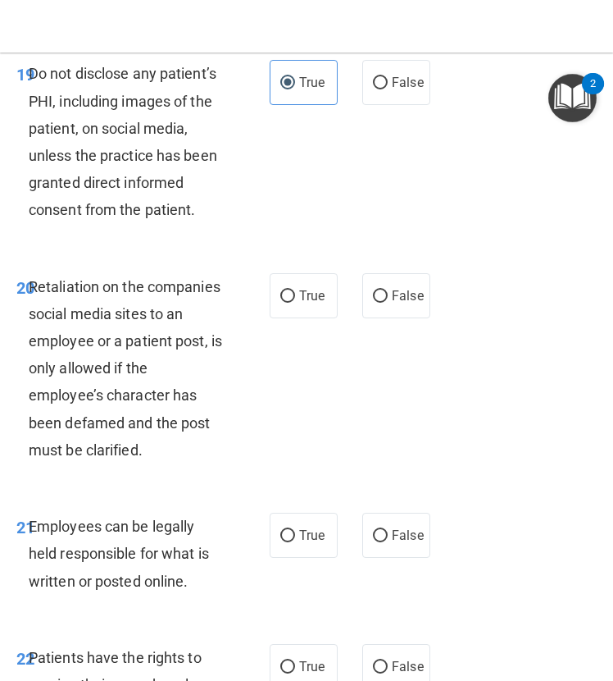
scroll to position [4317, 0]
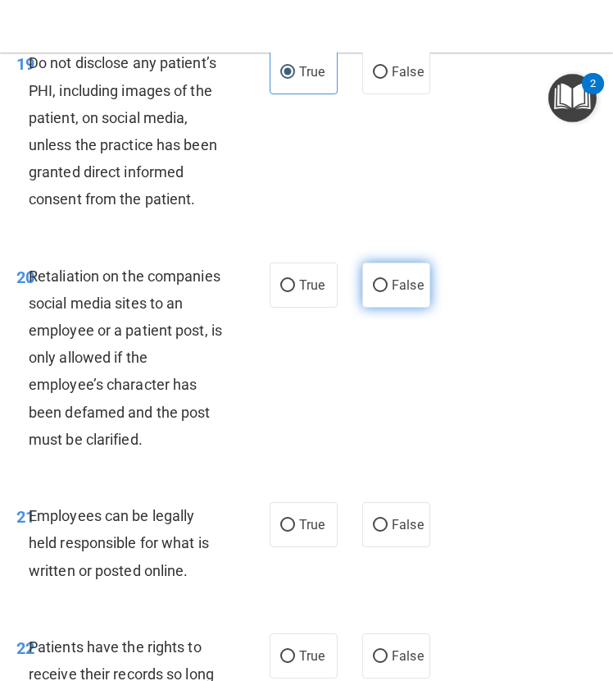
click at [392, 293] on span "False" at bounding box center [408, 285] width 32 height 16
click at [388, 292] on input "False" at bounding box center [380, 286] width 15 height 12
radio input "true"
click at [322, 407] on div "20 Retaliation on the companies social media sites to an employee or a patient …" at bounding box center [306, 362] width 605 height 240
click at [536, 346] on div "20 Retaliation on the companies social media sites to an employee or a patient …" at bounding box center [306, 362] width 605 height 240
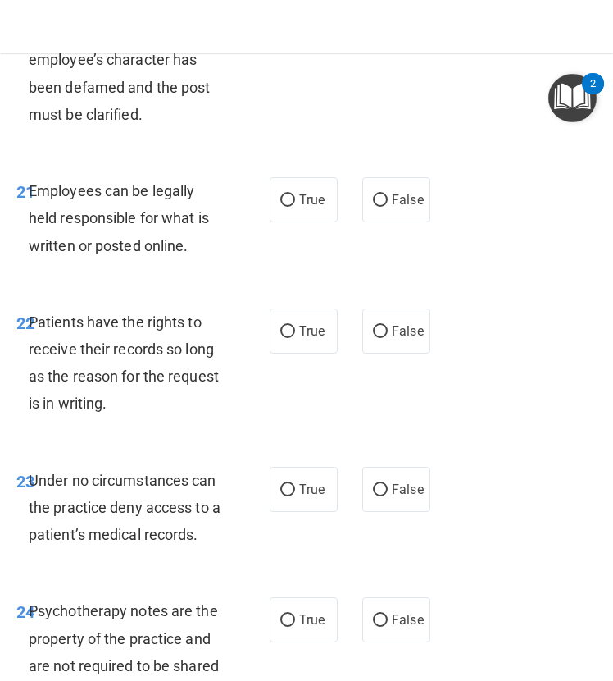
scroll to position [4643, 0]
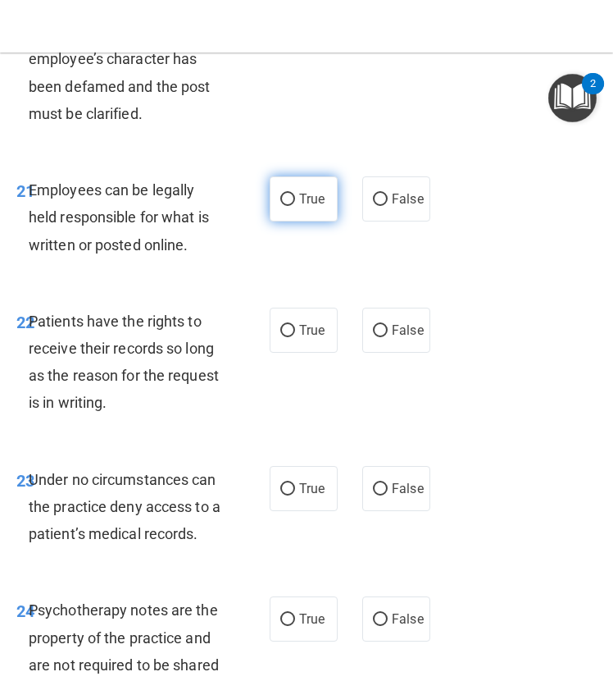
click at [299, 207] on span "True" at bounding box center [311, 199] width 25 height 16
click at [295, 206] on input "True" at bounding box center [287, 200] width 15 height 12
radio input "true"
click at [477, 287] on div "21 Employees can be legally held responsible for what is written or posted onli…" at bounding box center [306, 221] width 605 height 131
click at [518, 355] on div "22 Patients have the rights to receive their records so long as the reason for …" at bounding box center [306, 366] width 605 height 158
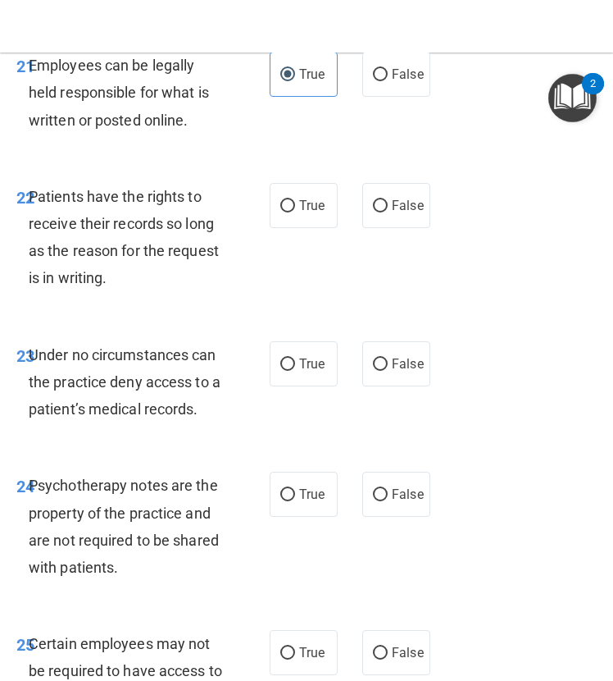
scroll to position [4756, 0]
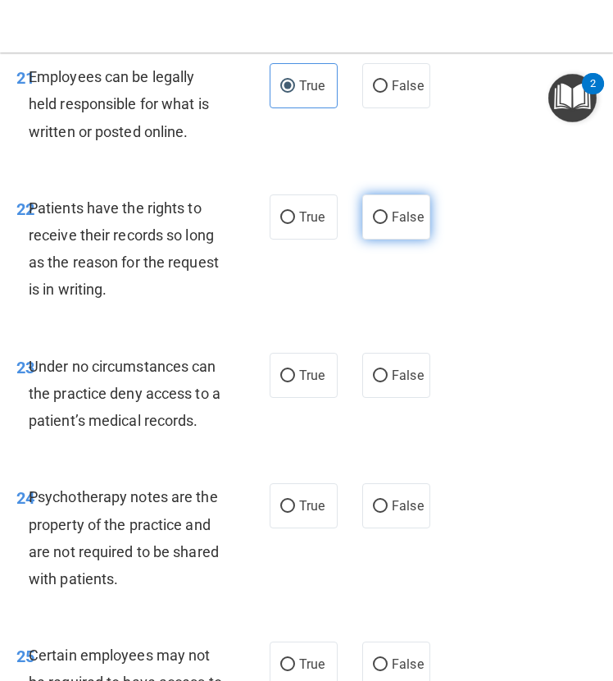
click at [389, 239] on label "False" at bounding box center [397, 216] width 68 height 45
click at [388, 224] on input "False" at bounding box center [380, 218] width 15 height 12
radio input "true"
click at [512, 332] on div "22 Patients have the rights to receive their records so long as the reason for …" at bounding box center [306, 253] width 605 height 158
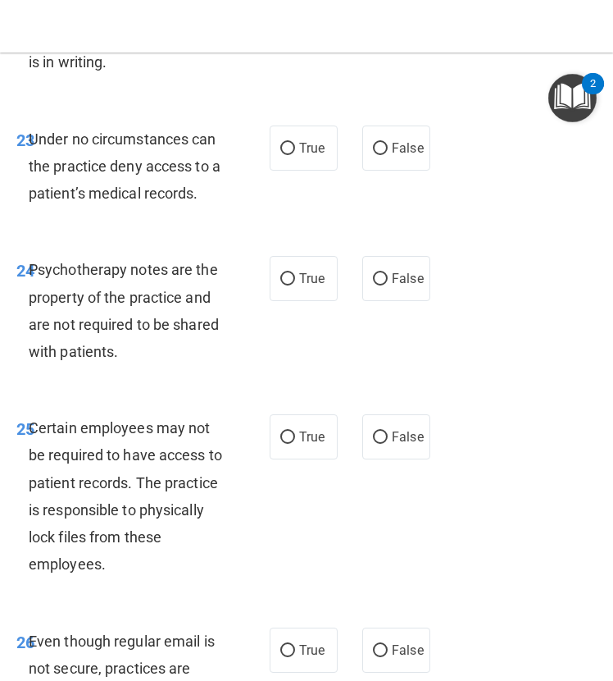
scroll to position [4984, 0]
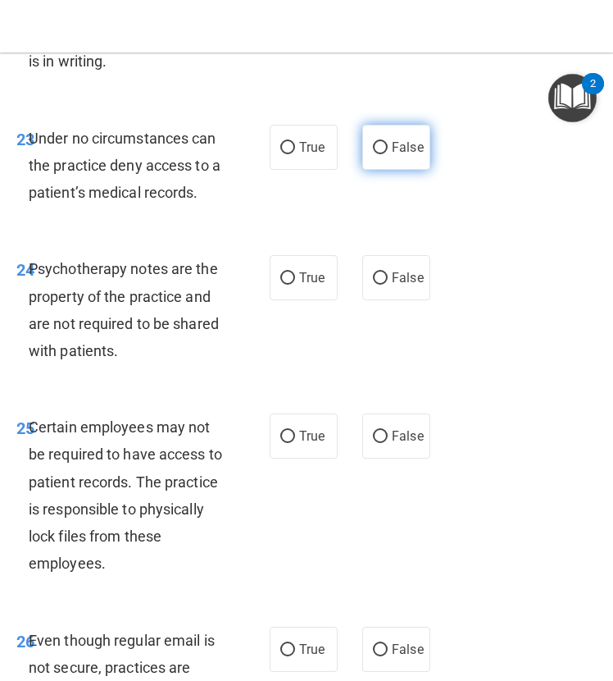
click at [394, 155] on span "False" at bounding box center [408, 147] width 32 height 16
click at [388, 154] on input "False" at bounding box center [380, 148] width 15 height 12
radio input "true"
click at [487, 235] on div "23 Under no circumstances can the practice deny access to a patient’s medical r…" at bounding box center [306, 169] width 605 height 131
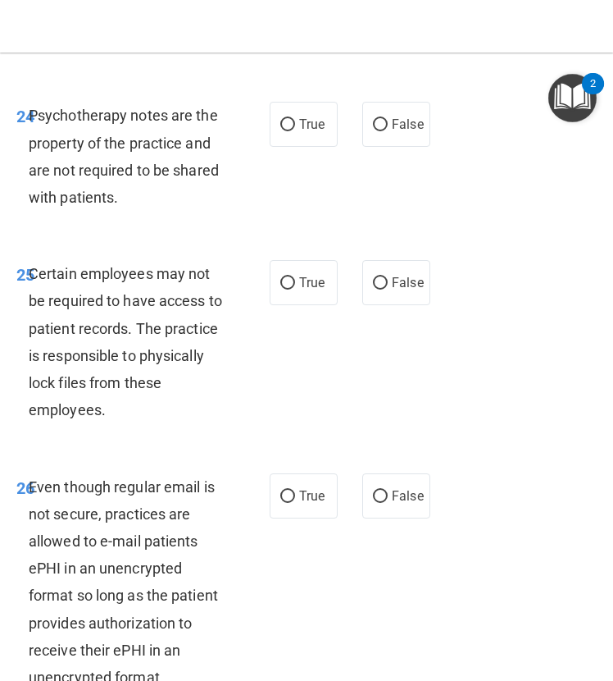
scroll to position [5140, 0]
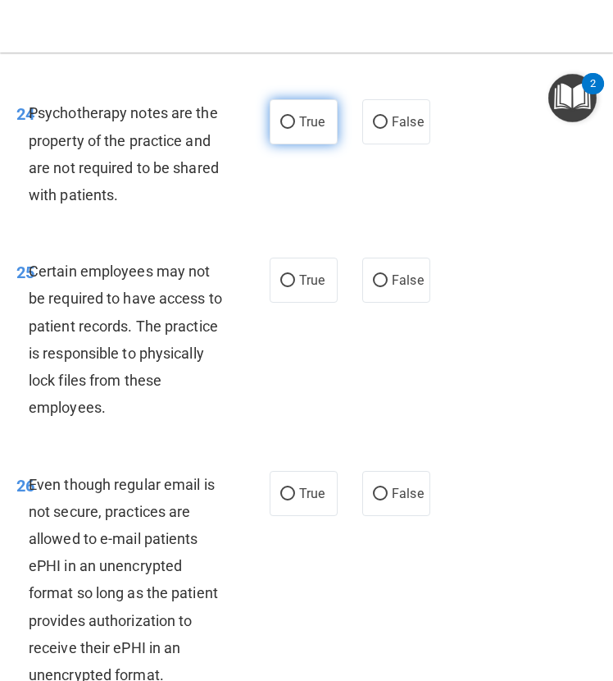
click at [309, 130] on span "True" at bounding box center [311, 122] width 25 height 16
click at [295, 129] on input "True" at bounding box center [287, 122] width 15 height 12
radio input "true"
click at [467, 237] on div "24 Psychotherapy notes are the property of the practice and are not required to…" at bounding box center [306, 158] width 605 height 158
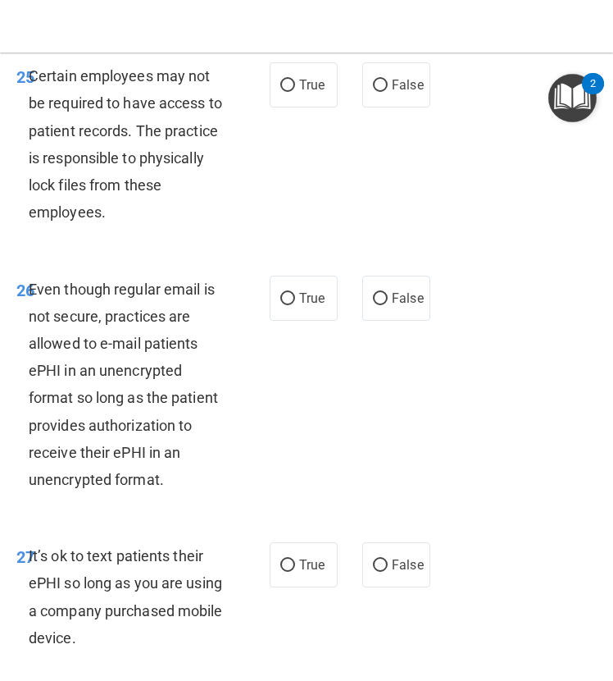
scroll to position [5336, 0]
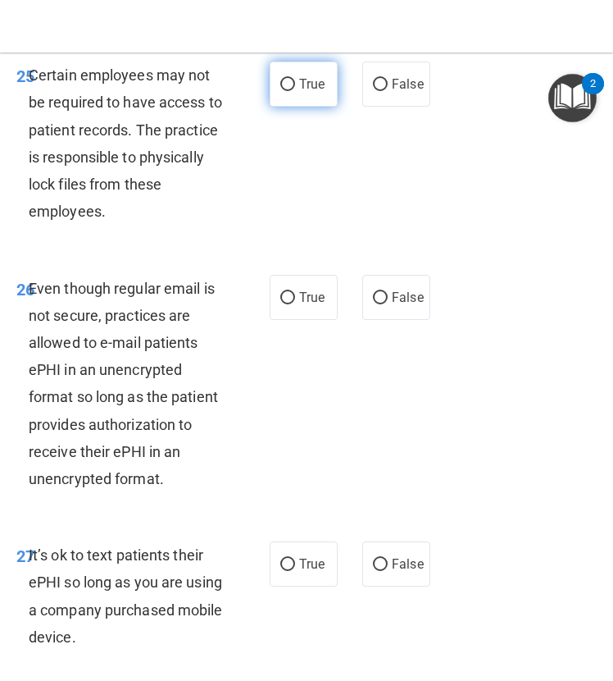
click at [299, 92] on span "True" at bounding box center [311, 84] width 25 height 16
click at [295, 91] on input "True" at bounding box center [287, 85] width 15 height 12
radio input "true"
click at [331, 253] on div "25 Certain employees may not be required to have access to patient records. The…" at bounding box center [306, 147] width 605 height 212
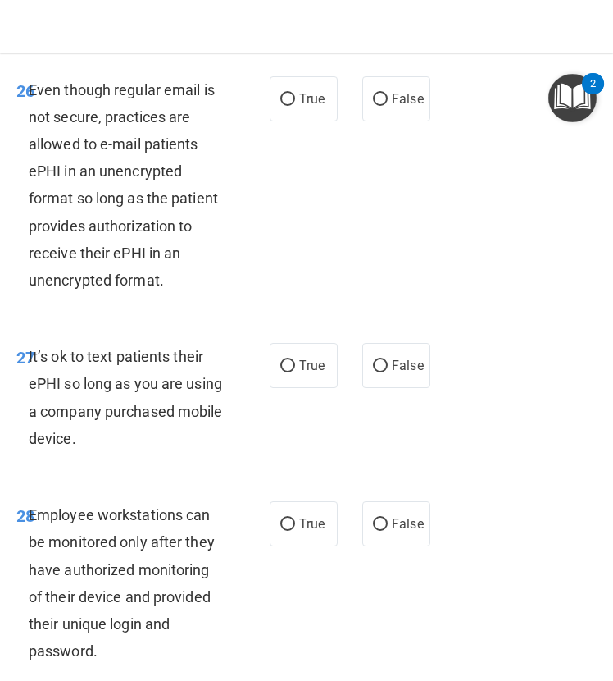
scroll to position [5534, 0]
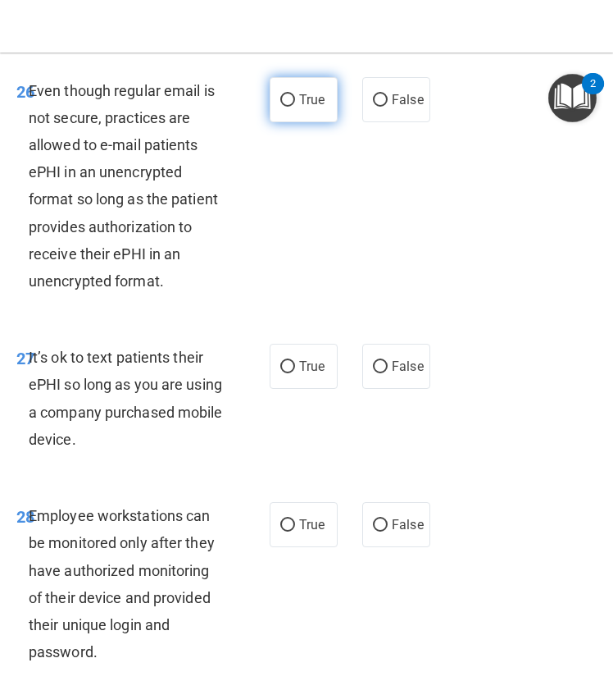
click at [299, 122] on label "True" at bounding box center [304, 99] width 68 height 45
click at [295, 107] on input "True" at bounding box center [287, 100] width 15 height 12
radio input "true"
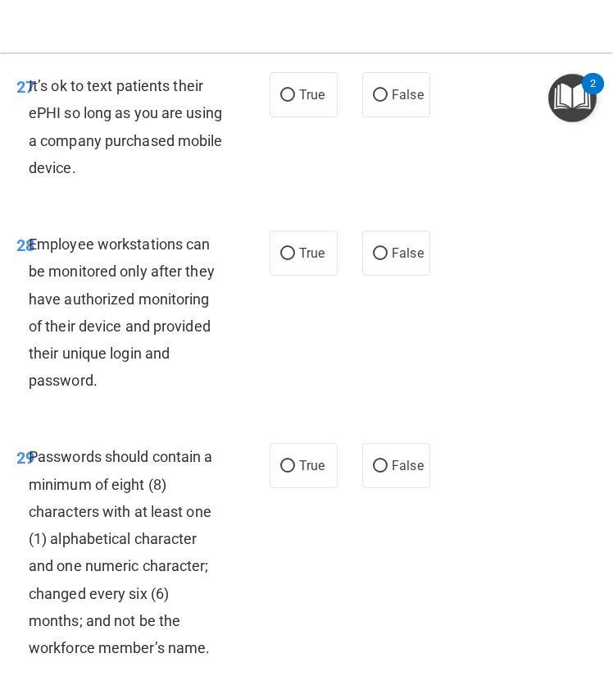
scroll to position [5812, 0]
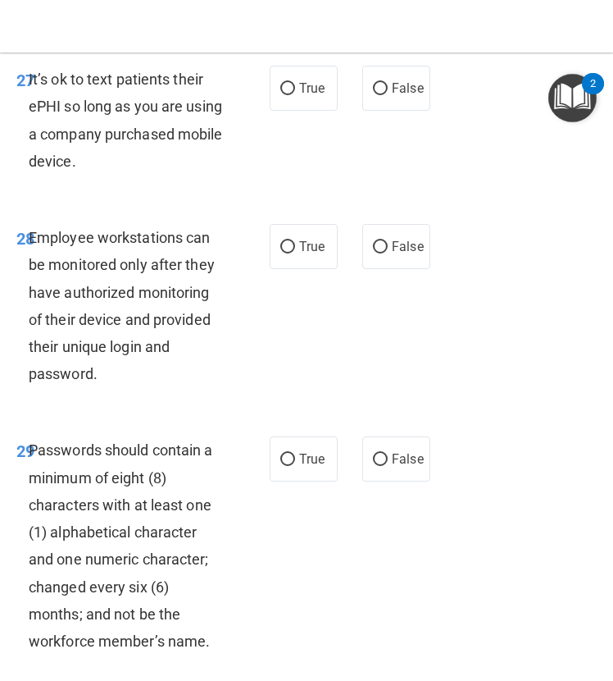
click at [323, 203] on div "27 It’s ok to text patients their ePHI so long as you are using a company purch…" at bounding box center [306, 124] width 605 height 158
click at [378, 95] on input "False" at bounding box center [380, 89] width 15 height 12
radio input "true"
click at [385, 203] on div "27 It’s ok to text patients their ePHI so long as you are using a company purch…" at bounding box center [306, 124] width 605 height 158
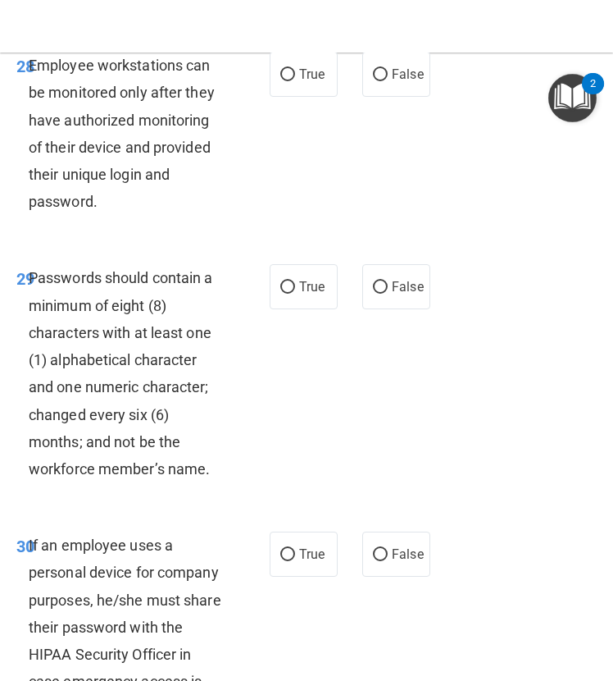
scroll to position [5986, 0]
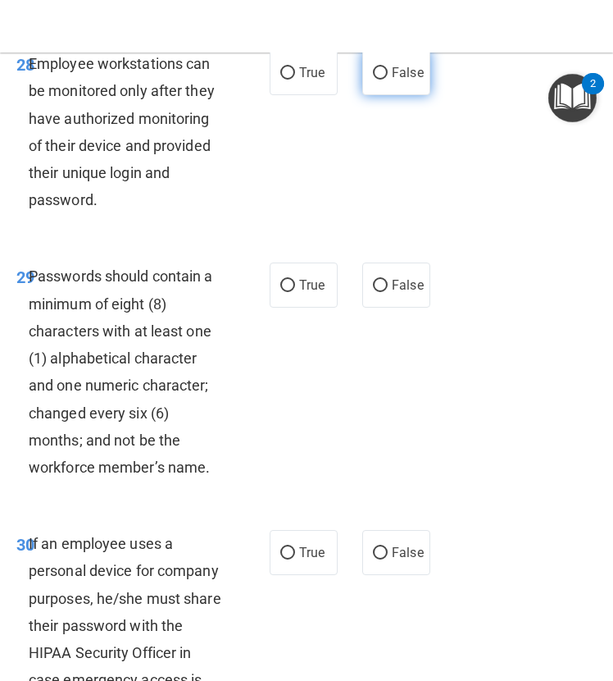
click at [390, 95] on label "False" at bounding box center [397, 72] width 68 height 45
click at [388, 80] on input "False" at bounding box center [380, 73] width 15 height 12
radio input "true"
click at [363, 242] on div "28 Employee workstations can be monitored only after they have authorized monit…" at bounding box center [306, 136] width 605 height 212
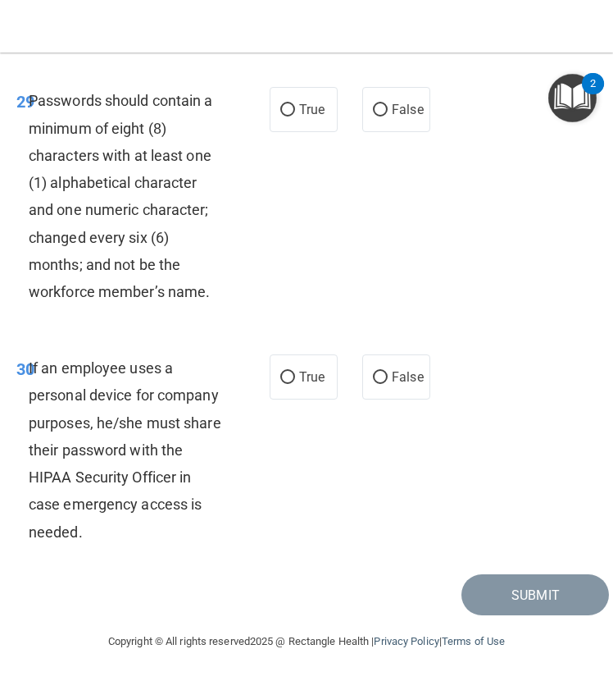
scroll to position [6170, 0]
click at [299, 117] on span "True" at bounding box center [311, 110] width 25 height 16
click at [295, 116] on input "True" at bounding box center [287, 110] width 15 height 12
radio input "true"
click at [335, 230] on div "29 Passwords should contain a minimum of eight (8) characters with at least one…" at bounding box center [306, 199] width 605 height 267
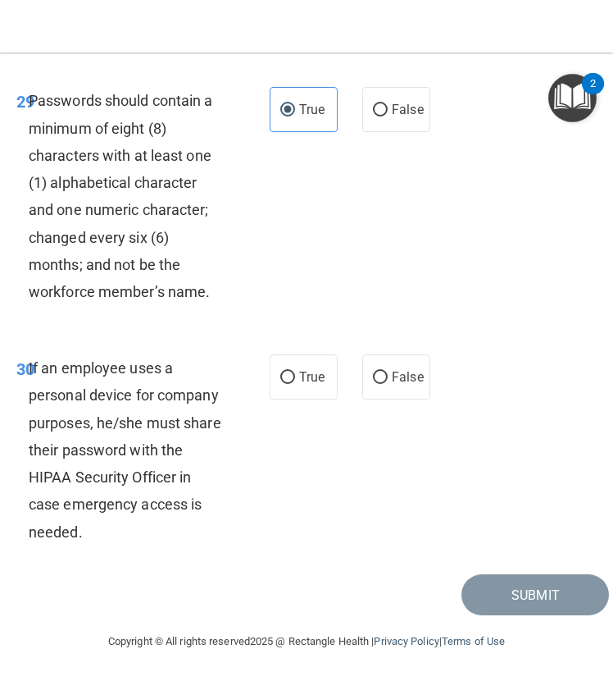
scroll to position [6217, 0]
click at [350, 290] on div "29 Passwords should contain a minimum of eight (8) characters with at least one…" at bounding box center [306, 199] width 605 height 267
click at [157, 434] on div "If an employee uses a personal device for company purposes, he/she must share t…" at bounding box center [133, 449] width 208 height 191
click at [138, 417] on span "If an employee uses a personal device for company purposes, he/she must share t…" at bounding box center [125, 449] width 193 height 180
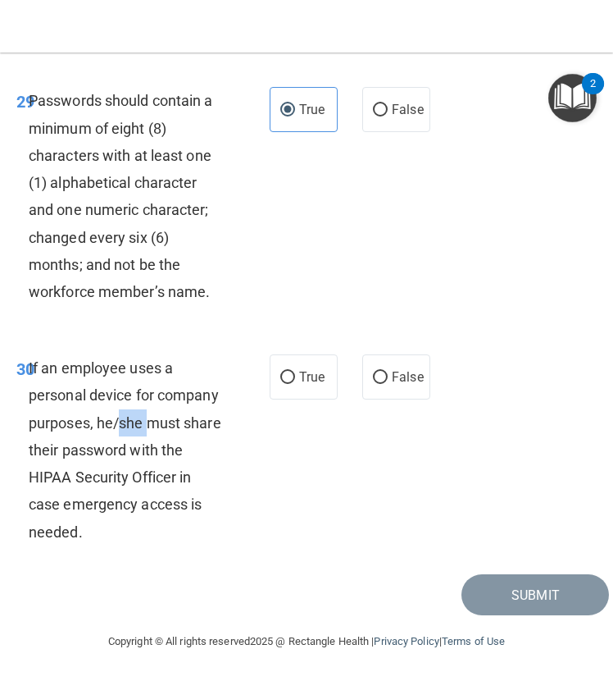
click at [138, 417] on span "If an employee uses a personal device for company purposes, he/she must share t…" at bounding box center [125, 449] width 193 height 180
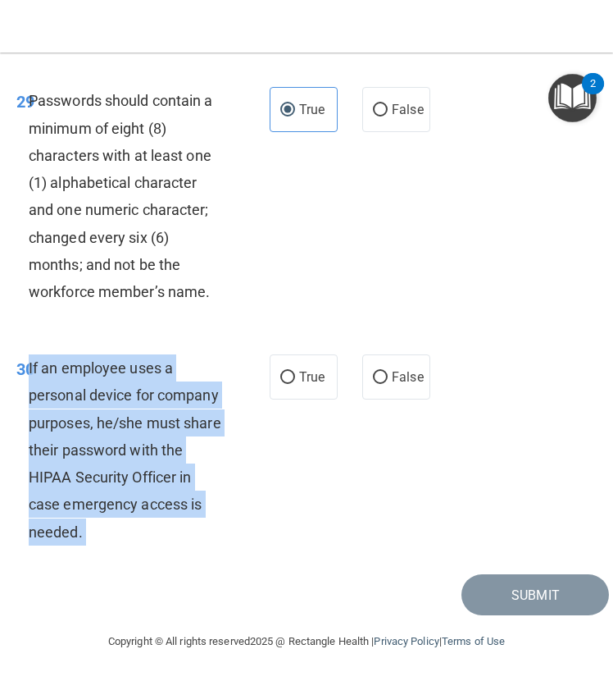
click at [138, 417] on span "If an employee uses a personal device for company purposes, he/she must share t…" at bounding box center [125, 449] width 193 height 180
click at [189, 437] on div "If an employee uses a personal device for company purposes, he/she must share t…" at bounding box center [133, 449] width 208 height 191
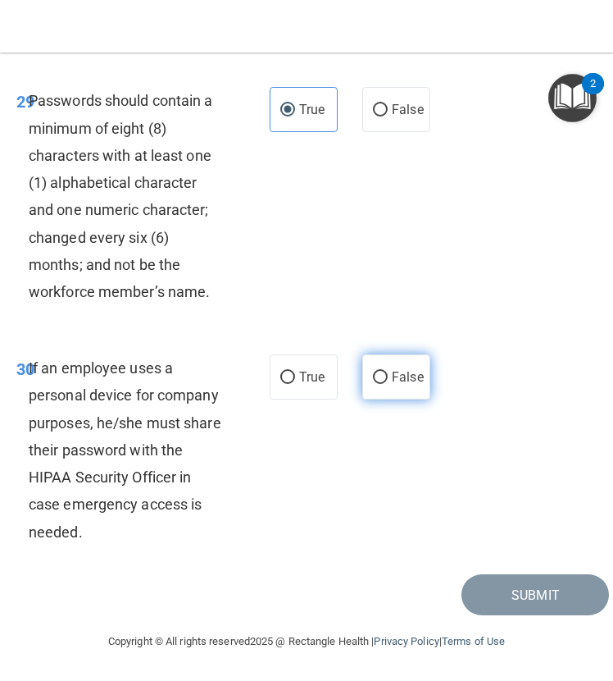
click at [366, 385] on label "False" at bounding box center [397, 376] width 68 height 45
click at [373, 384] on input "False" at bounding box center [380, 378] width 15 height 12
radio input "true"
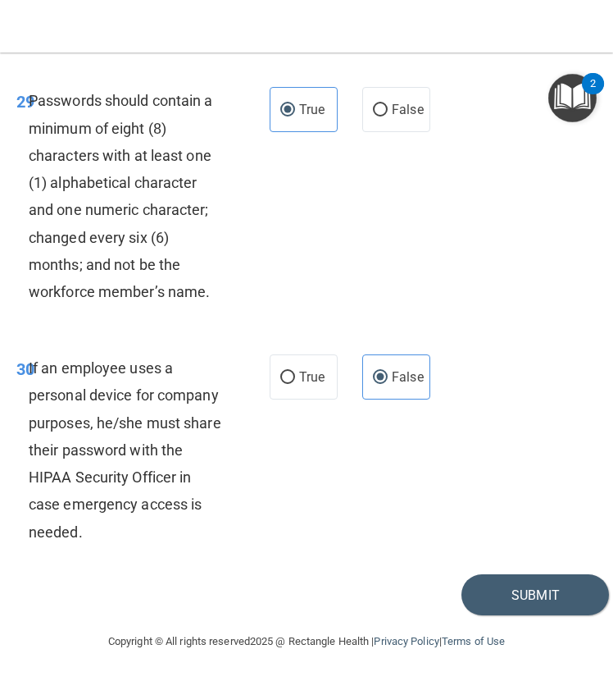
click at [425, 468] on div "30 If an employee uses a personal device for company purposes, he/she must shar…" at bounding box center [306, 454] width 605 height 240
click at [499, 595] on button "Submit" at bounding box center [536, 595] width 148 height 42
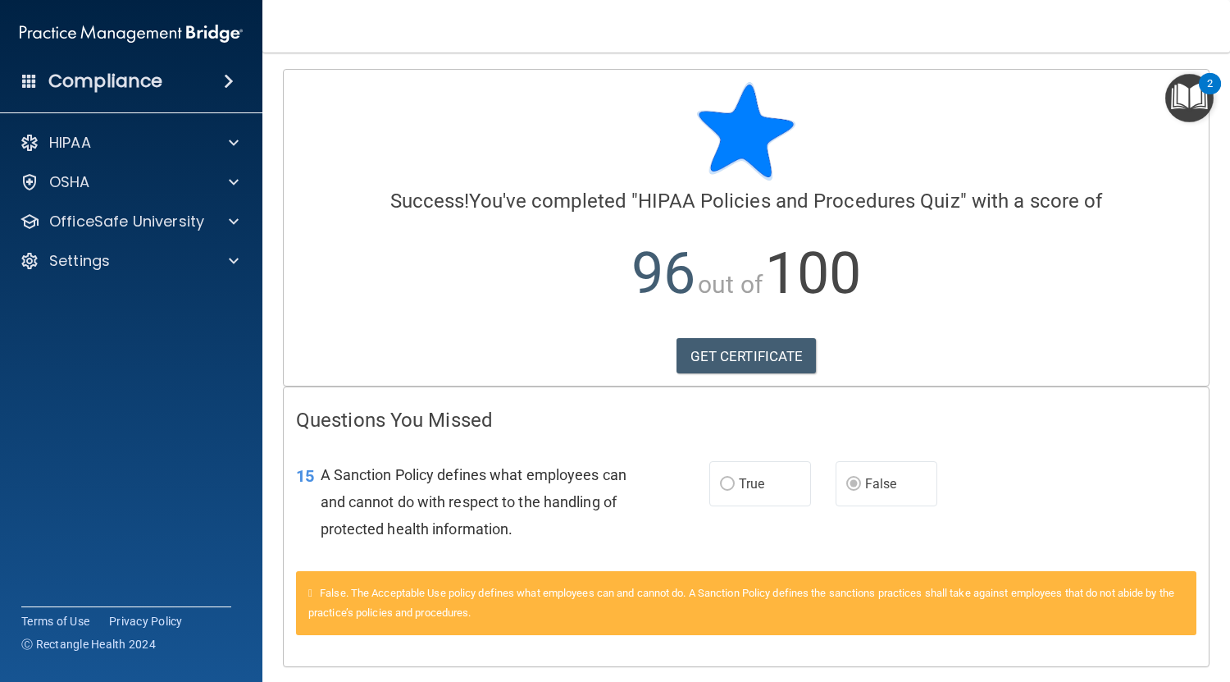
click at [226, 82] on span at bounding box center [229, 81] width 10 height 20
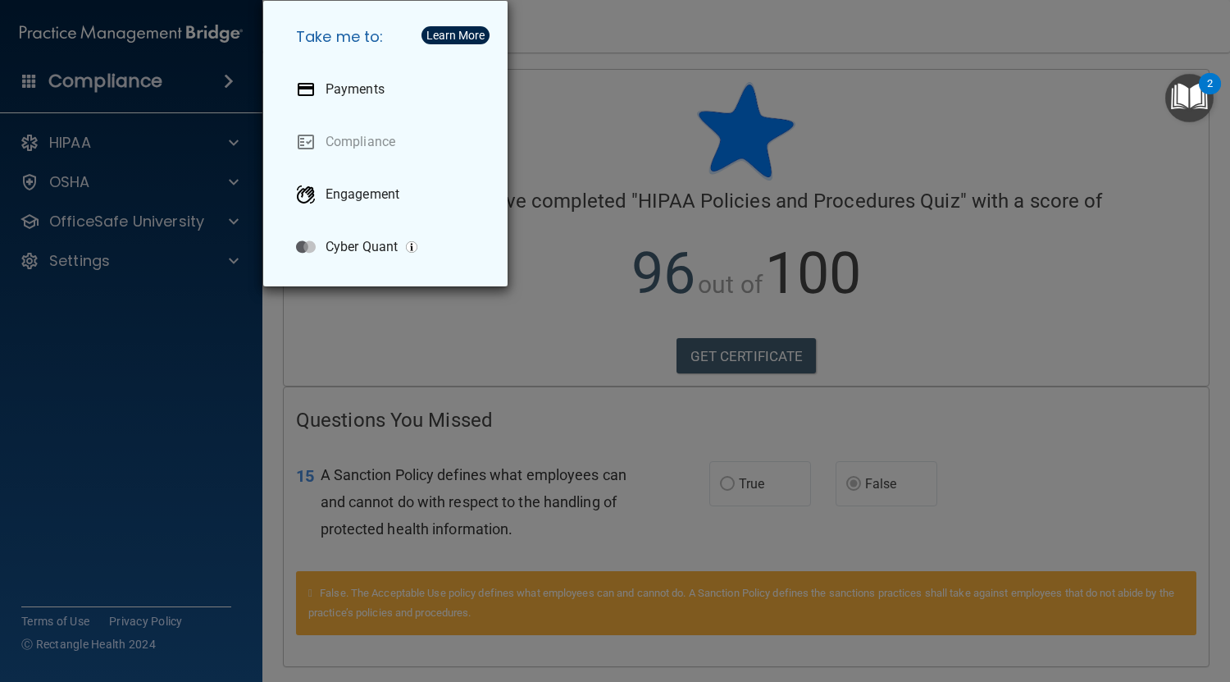
click at [223, 81] on div "Take me to: Payments Compliance Engagement Cyber Quant" at bounding box center [615, 341] width 1230 height 682
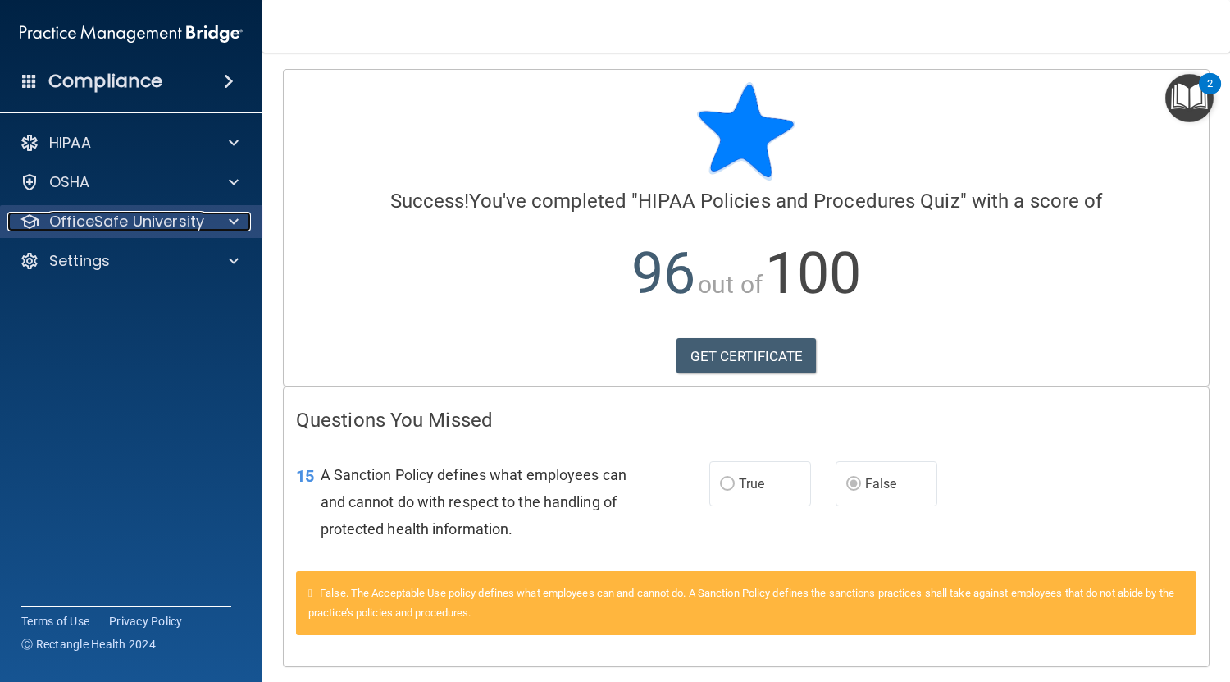
click at [230, 217] on span at bounding box center [234, 222] width 10 height 20
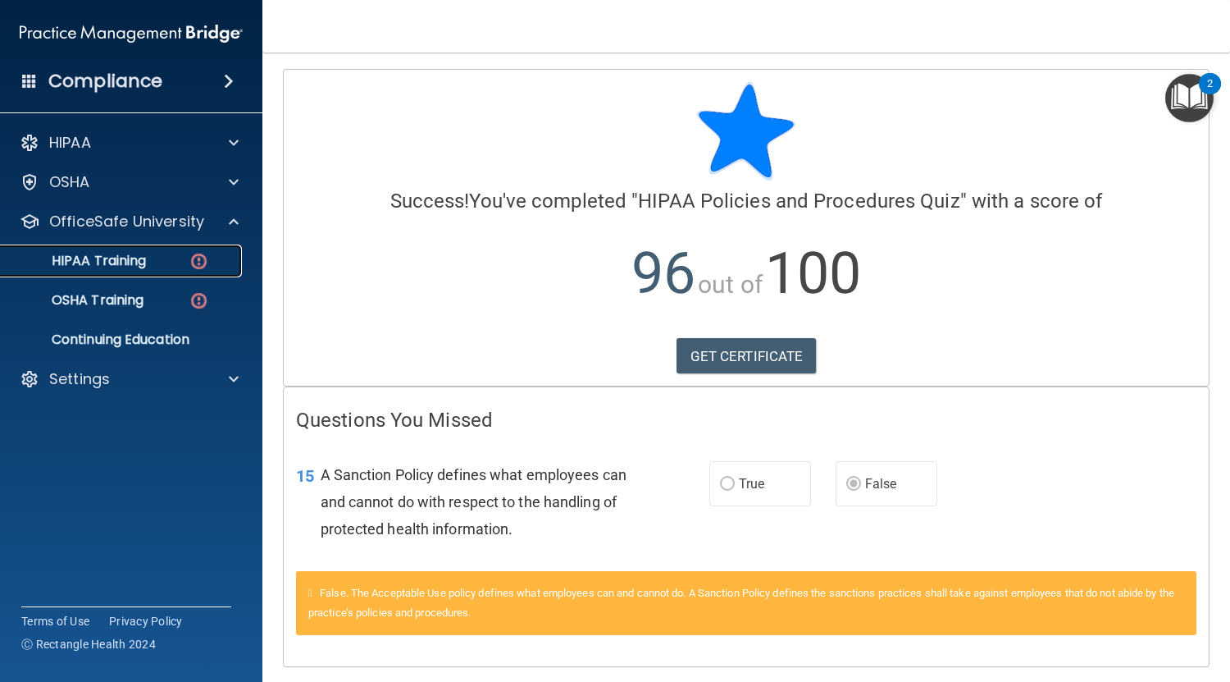
click at [137, 267] on p "HIPAA Training" at bounding box center [78, 261] width 135 height 16
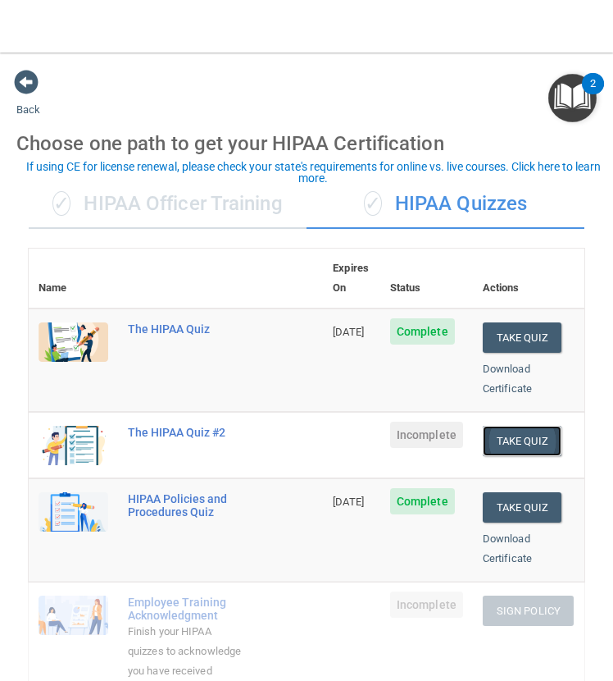
click at [505, 426] on button "Take Quiz" at bounding box center [522, 441] width 79 height 30
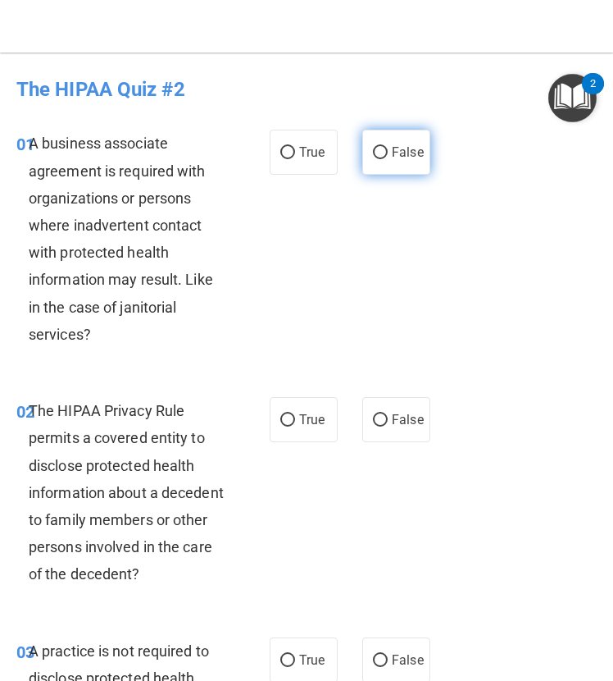
click at [397, 148] on span "False" at bounding box center [408, 152] width 32 height 16
click at [388, 148] on input "False" at bounding box center [380, 153] width 15 height 12
radio input "true"
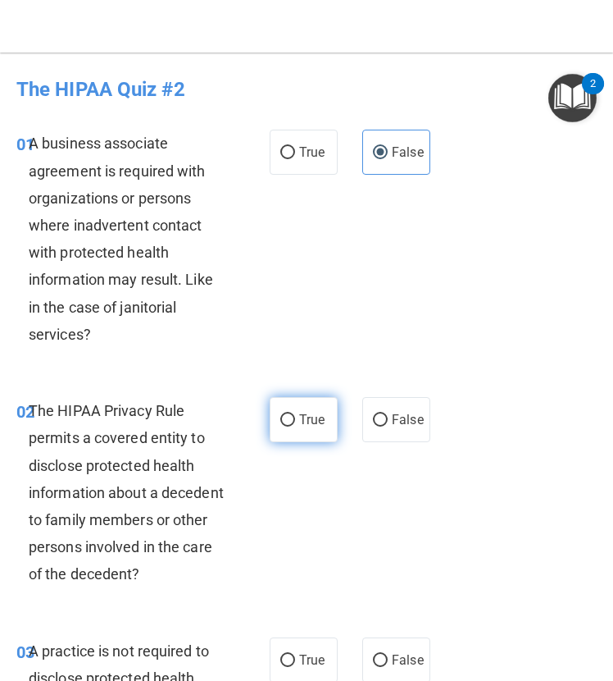
click at [308, 422] on span "True" at bounding box center [311, 420] width 25 height 16
click at [295, 422] on input "True" at bounding box center [287, 420] width 15 height 12
radio input "true"
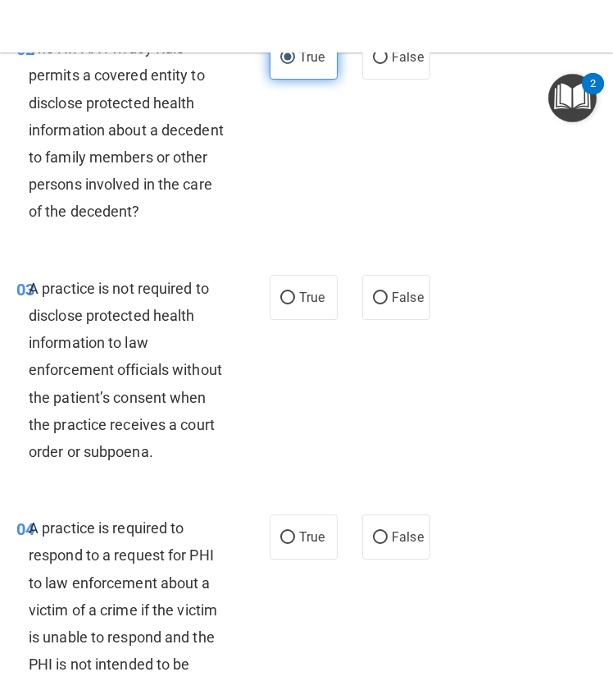
scroll to position [363, 0]
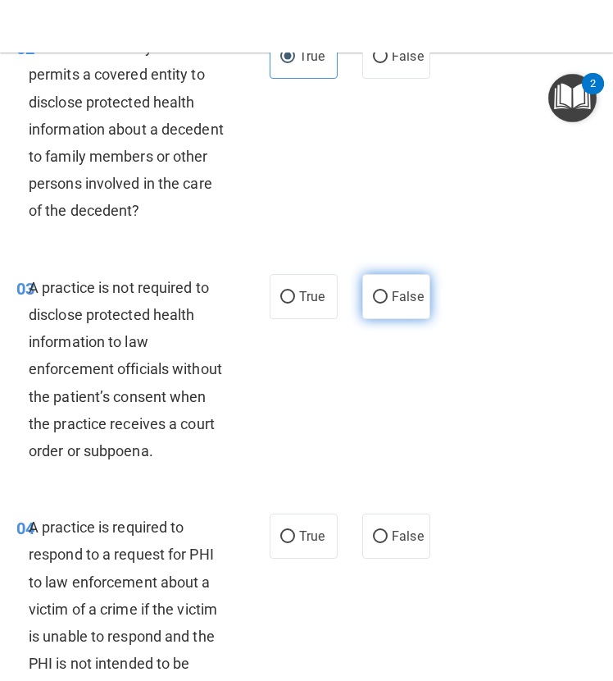
click at [392, 299] on span "False" at bounding box center [408, 297] width 32 height 16
click at [386, 299] on input "False" at bounding box center [380, 297] width 15 height 12
radio input "true"
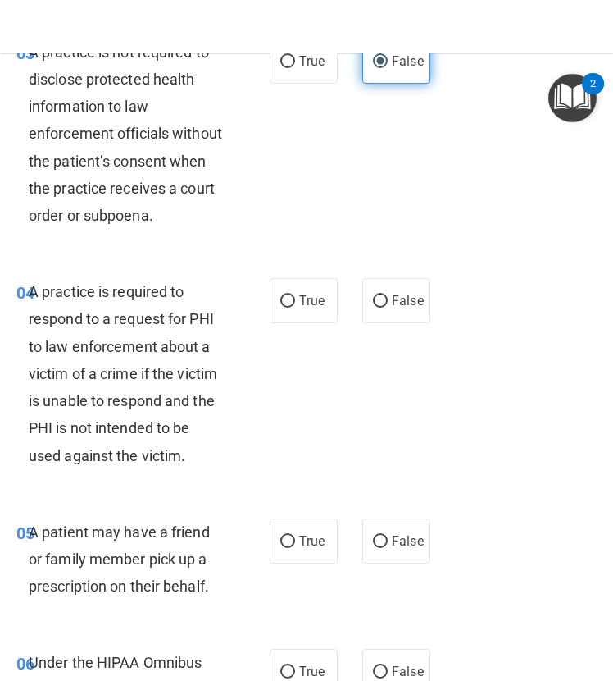
scroll to position [600, 0]
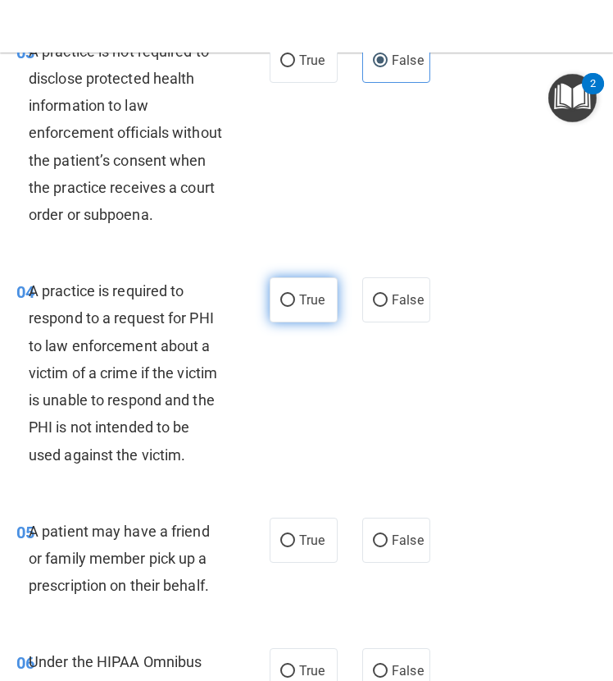
click at [296, 280] on label "True" at bounding box center [304, 299] width 68 height 45
click at [295, 294] on input "True" at bounding box center [287, 300] width 15 height 12
radio input "true"
click at [298, 556] on label "True" at bounding box center [304, 540] width 68 height 45
click at [295, 547] on input "True" at bounding box center [287, 541] width 15 height 12
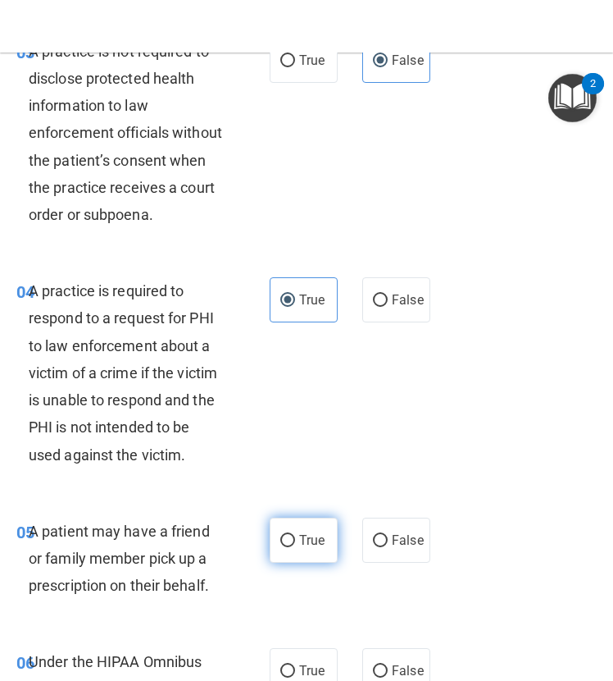
radio input "true"
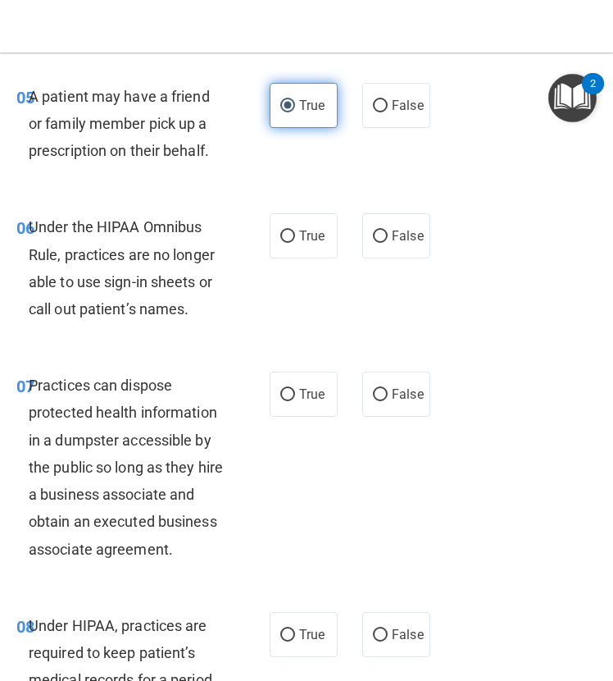
scroll to position [1079, 0]
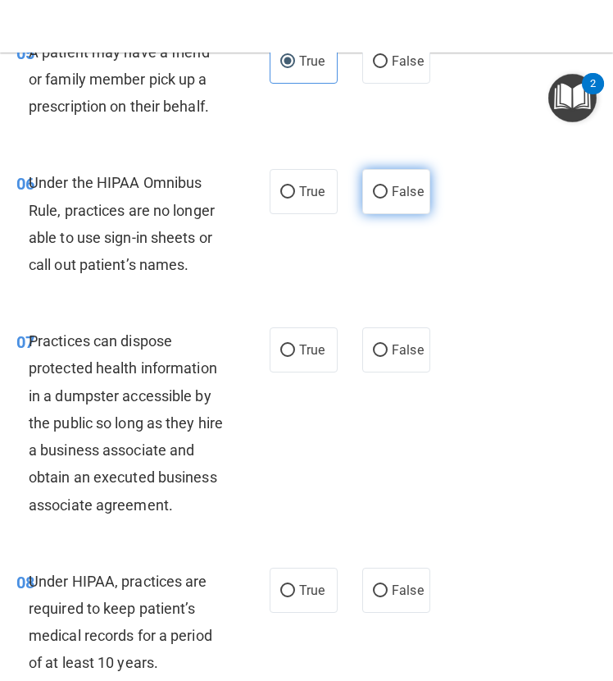
click at [400, 214] on label "False" at bounding box center [397, 191] width 68 height 45
click at [388, 198] on input "False" at bounding box center [380, 192] width 15 height 12
radio input "true"
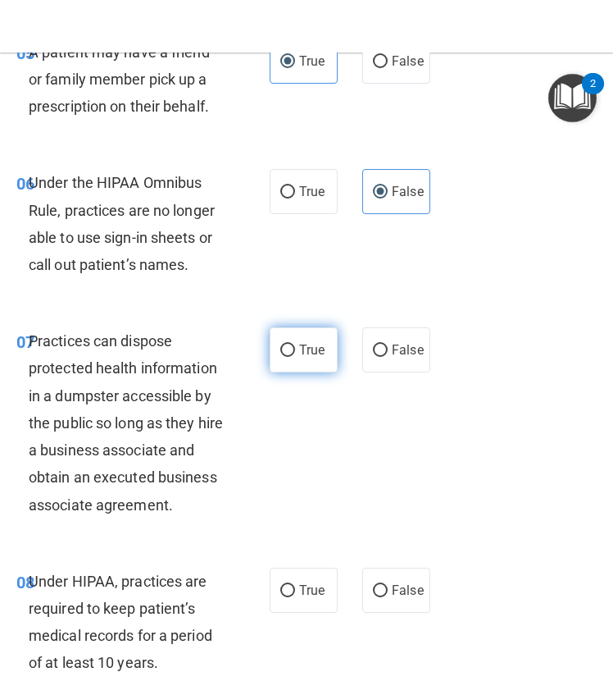
click at [312, 368] on label "True" at bounding box center [304, 349] width 68 height 45
click at [295, 357] on input "True" at bounding box center [287, 350] width 15 height 12
radio input "true"
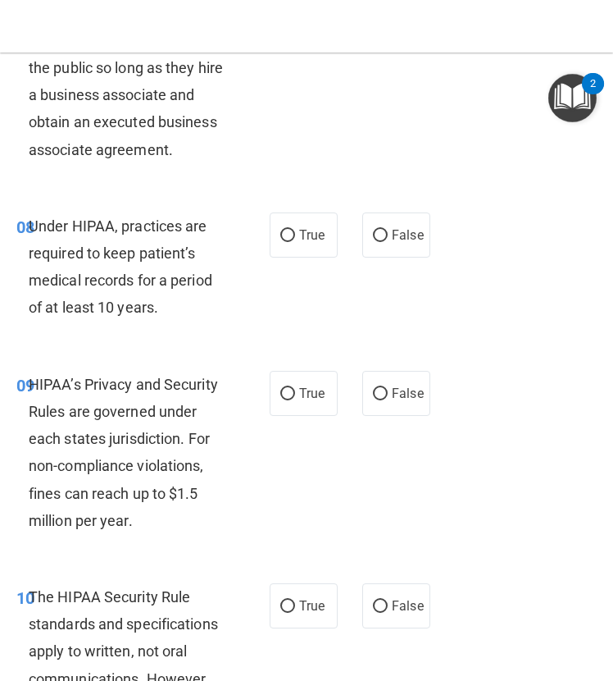
scroll to position [1434, 0]
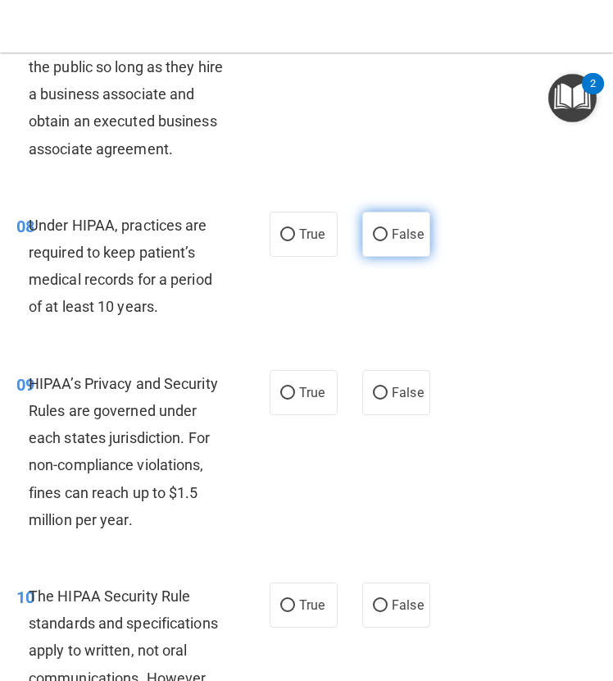
click at [392, 242] on span "False" at bounding box center [408, 234] width 32 height 16
click at [388, 241] on input "False" at bounding box center [380, 235] width 15 height 12
radio input "true"
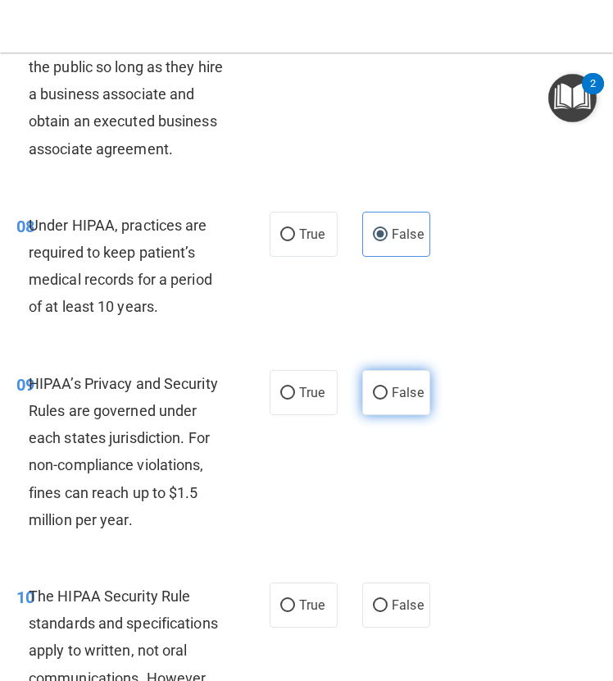
click at [381, 415] on label "False" at bounding box center [397, 392] width 68 height 45
click at [381, 399] on input "False" at bounding box center [380, 393] width 15 height 12
radio input "true"
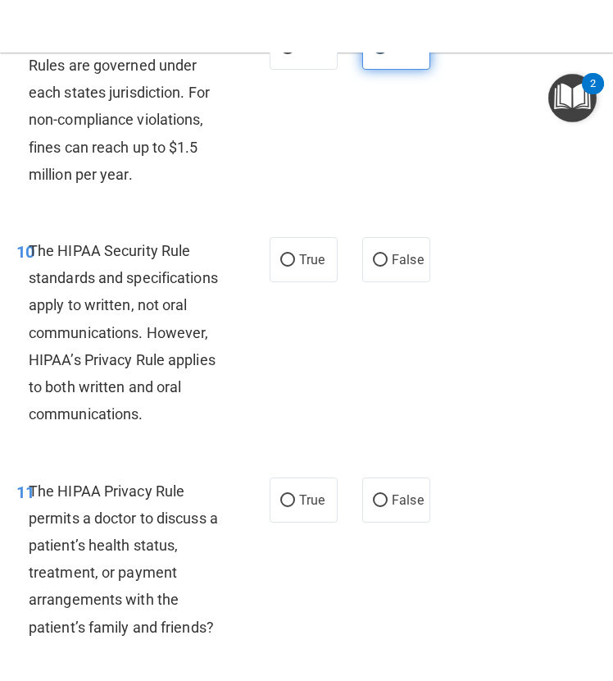
scroll to position [1786, 0]
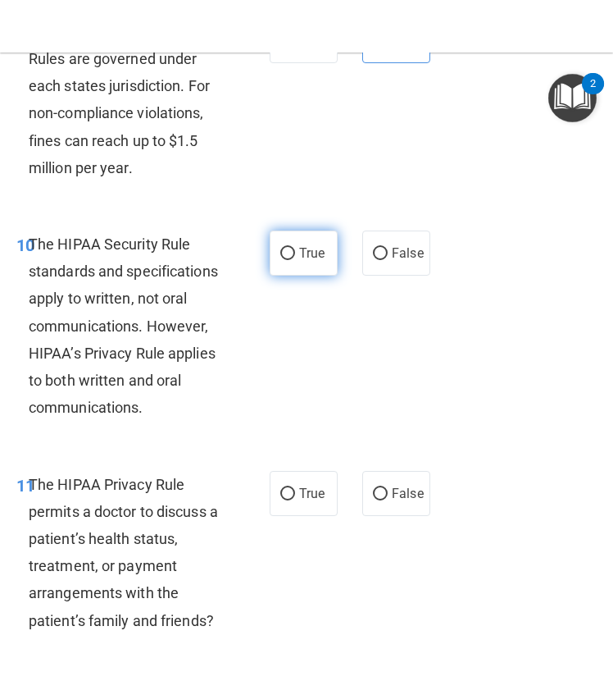
click at [299, 261] on span "True" at bounding box center [311, 253] width 25 height 16
click at [295, 260] on input "True" at bounding box center [287, 254] width 15 height 12
radio input "true"
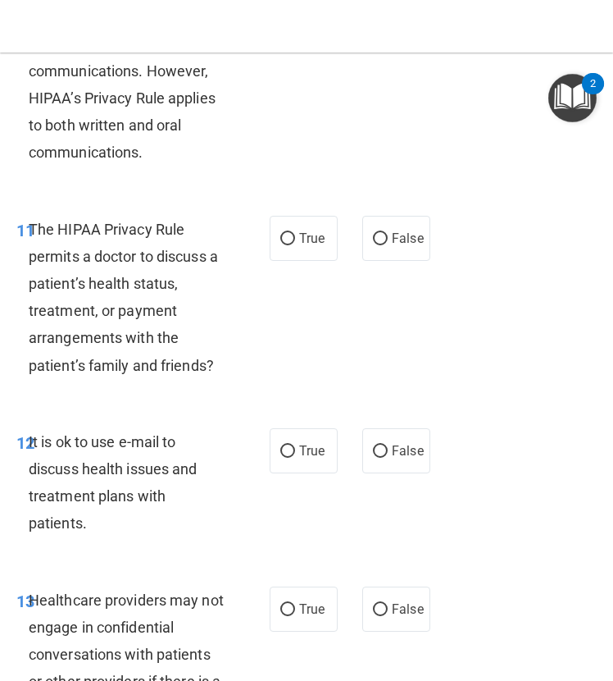
scroll to position [2042, 0]
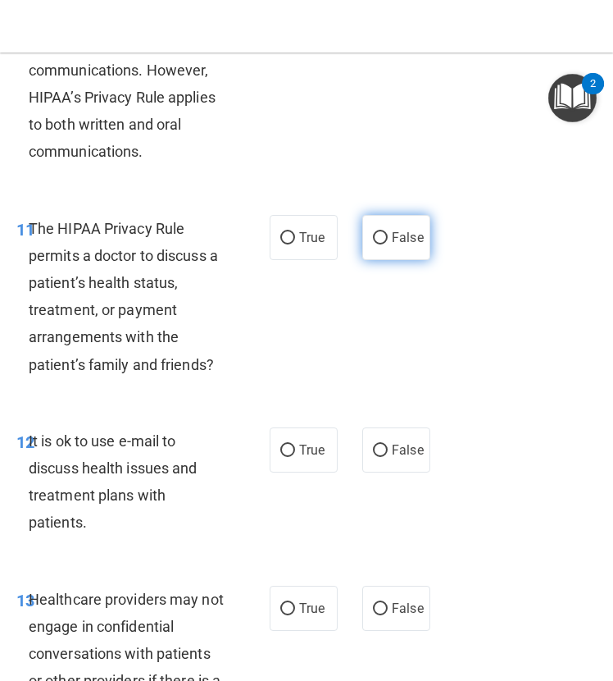
click at [394, 260] on label "False" at bounding box center [397, 237] width 68 height 45
click at [388, 244] on input "False" at bounding box center [380, 238] width 15 height 12
radio input "true"
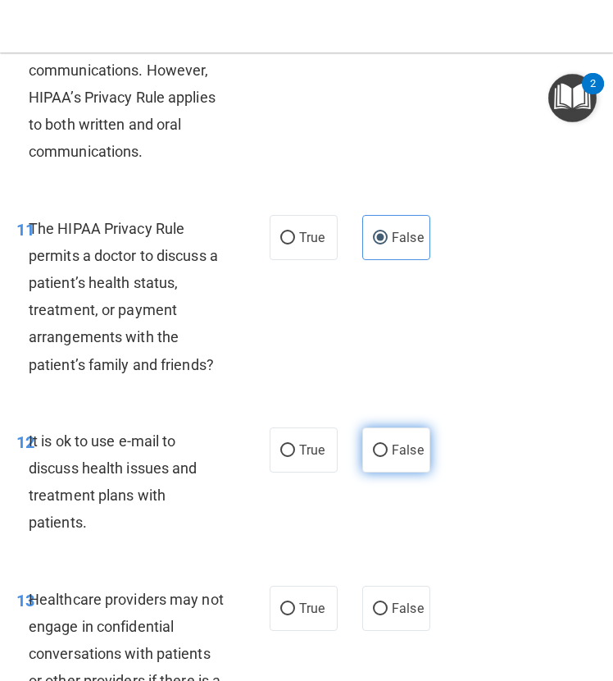
click at [375, 472] on label "False" at bounding box center [397, 449] width 68 height 45
click at [375, 457] on input "False" at bounding box center [380, 451] width 15 height 12
radio input "true"
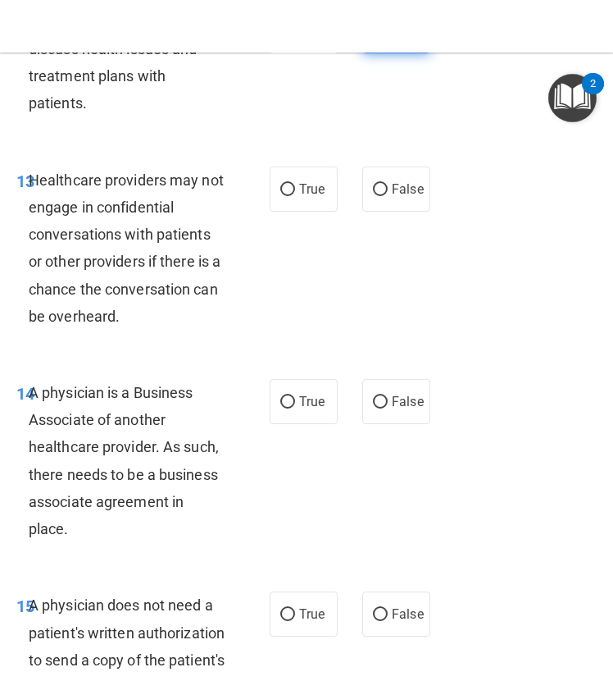
scroll to position [2478, 0]
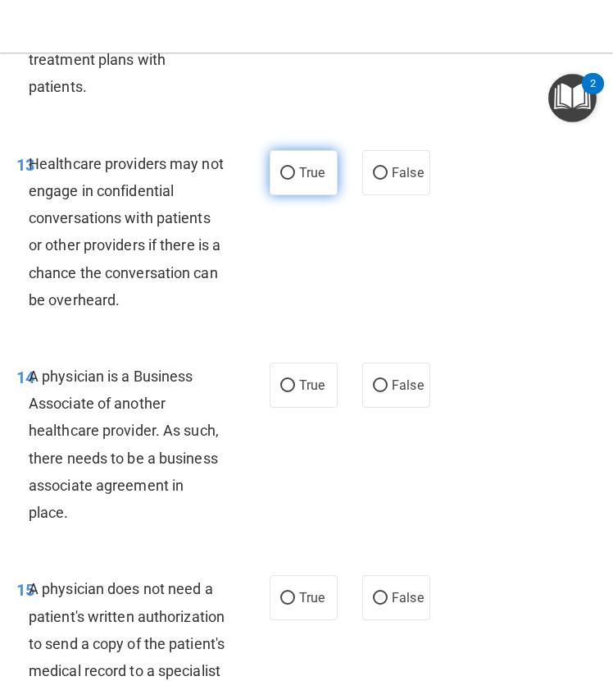
click at [280, 180] on input "True" at bounding box center [287, 173] width 15 height 12
radio input "true"
click at [274, 322] on div "13 Healthcare providers may not engage in confidential conversations with patie…" at bounding box center [143, 235] width 303 height 171
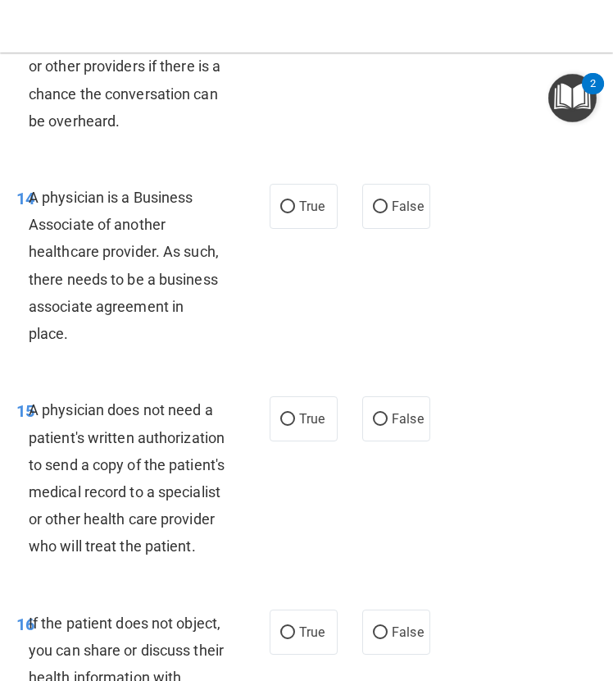
scroll to position [2668, 0]
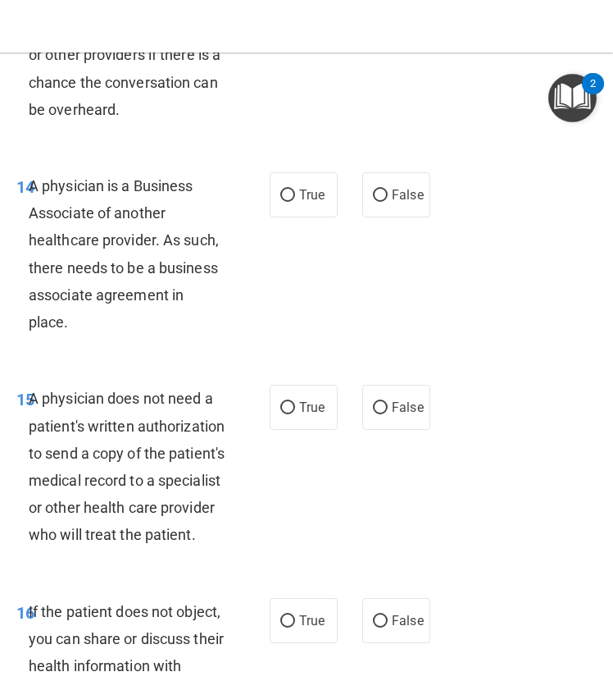
click at [380, 253] on div "14 A physician is a Business Associate of another healthcare provider. As such,…" at bounding box center [306, 258] width 605 height 212
click at [380, 217] on label "False" at bounding box center [397, 194] width 68 height 45
click at [380, 202] on input "False" at bounding box center [380, 195] width 15 height 12
radio input "true"
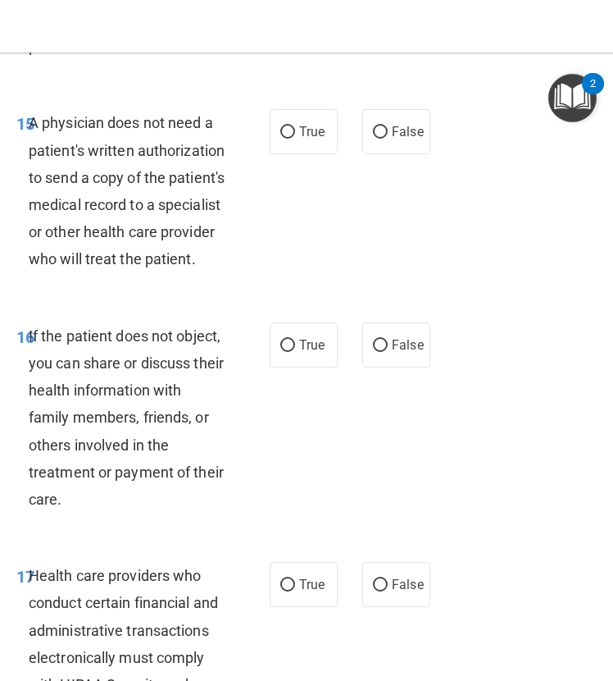
scroll to position [3016, 0]
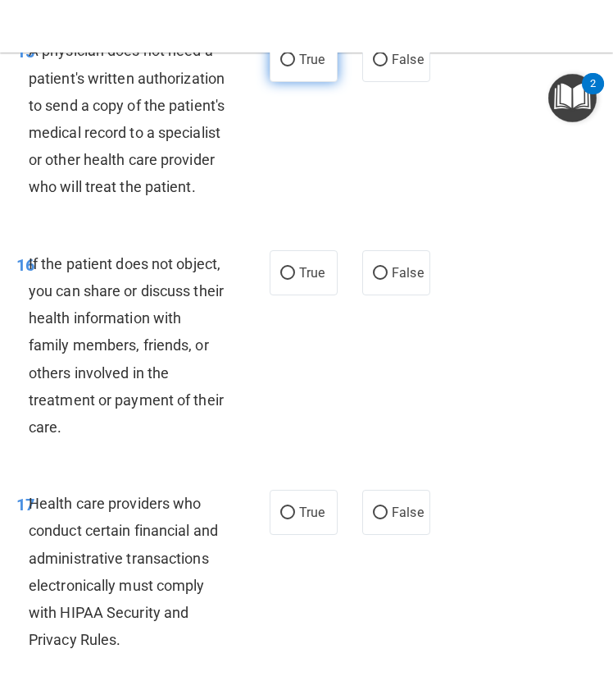
click at [277, 82] on label "True" at bounding box center [304, 59] width 68 height 45
click at [280, 66] on input "True" at bounding box center [287, 60] width 15 height 12
radio input "true"
click at [322, 229] on div "15 A physician does not need a patient's written authorization to send a copy o…" at bounding box center [306, 122] width 605 height 212
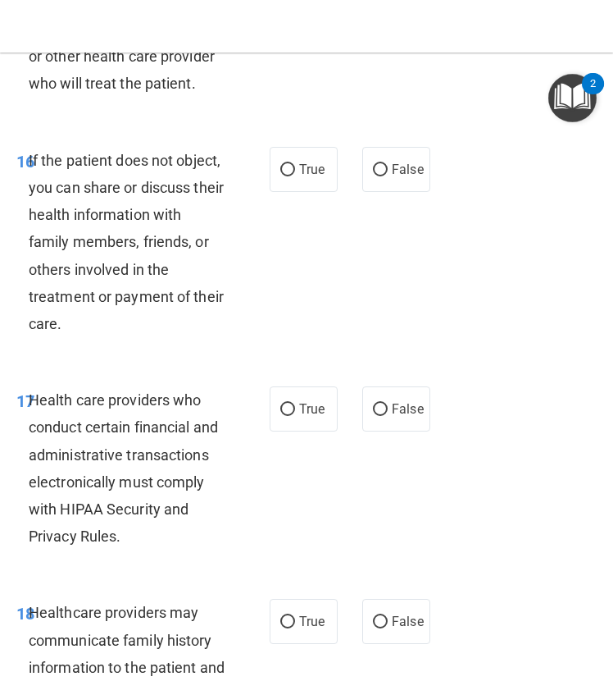
scroll to position [3121, 0]
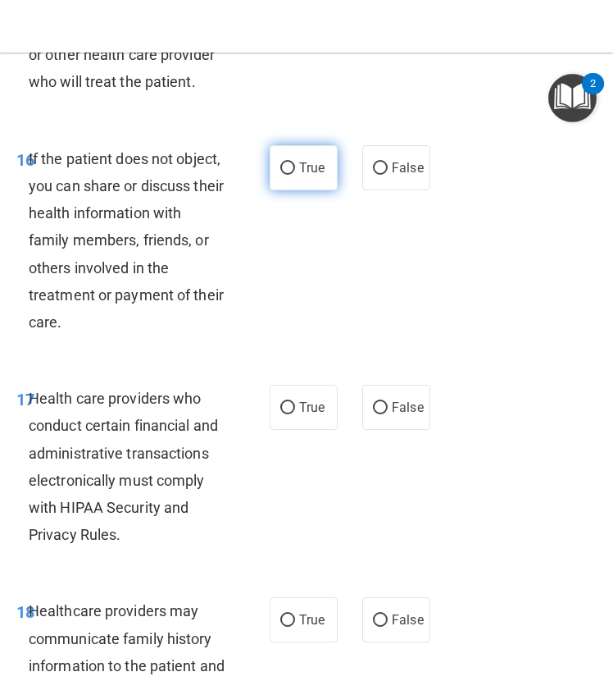
click at [307, 190] on label "True" at bounding box center [304, 167] width 68 height 45
click at [295, 175] on input "True" at bounding box center [287, 168] width 15 height 12
radio input "true"
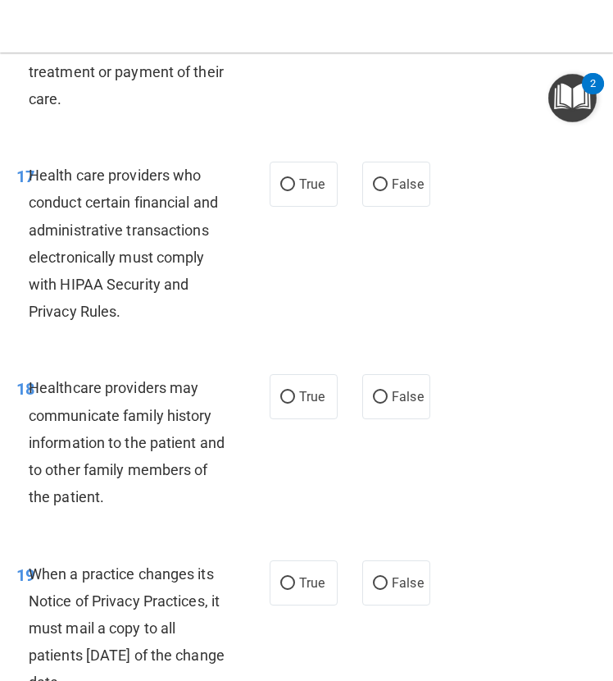
scroll to position [3345, 0]
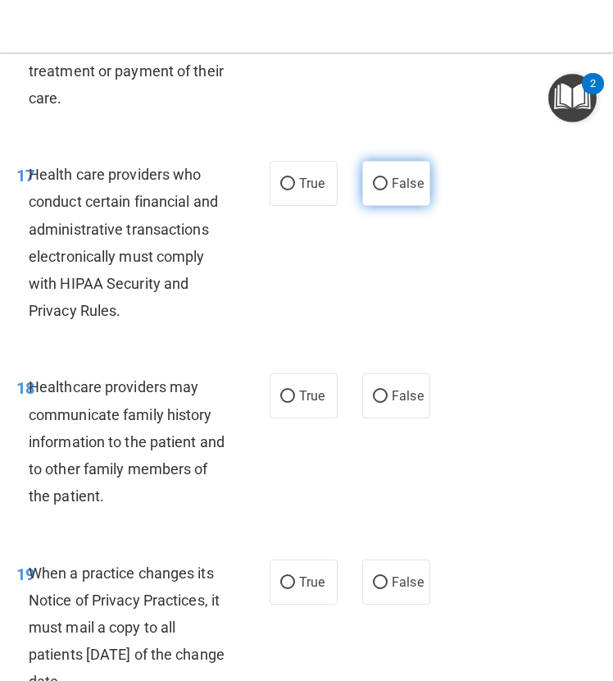
click at [392, 191] on span "False" at bounding box center [408, 184] width 32 height 16
click at [388, 190] on input "False" at bounding box center [380, 184] width 15 height 12
radio input "true"
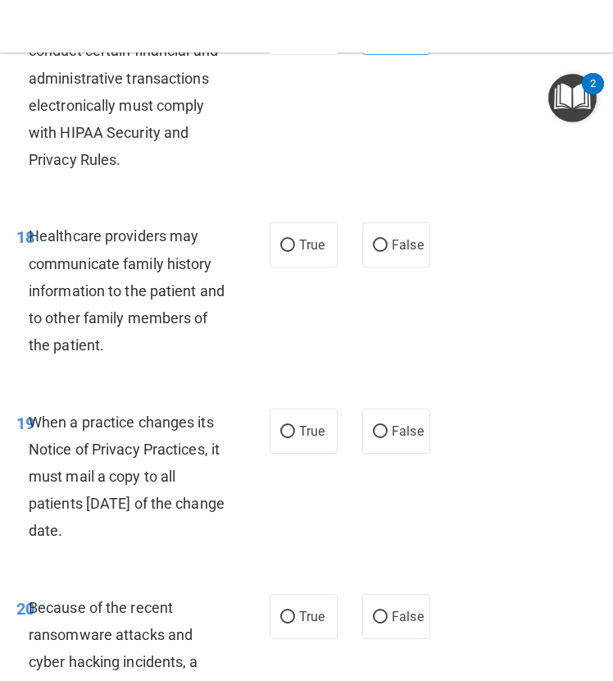
scroll to position [3496, 0]
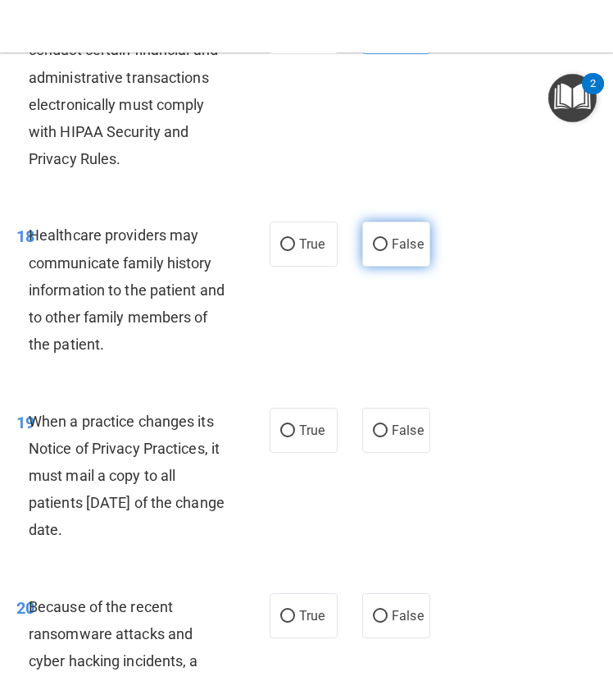
click at [392, 252] on span "False" at bounding box center [408, 244] width 32 height 16
click at [386, 251] on input "False" at bounding box center [380, 245] width 15 height 12
radio input "true"
click at [328, 386] on div "18 Healthcare providers may communicate family history information to the patie…" at bounding box center [306, 293] width 605 height 185
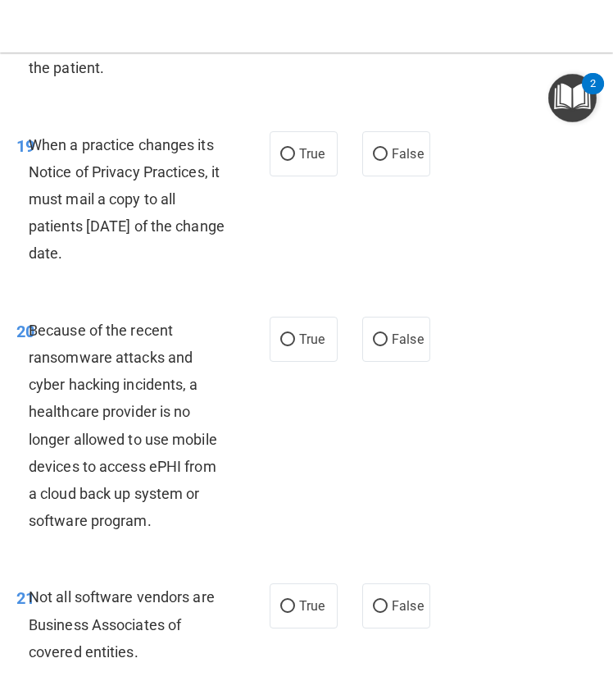
scroll to position [3774, 0]
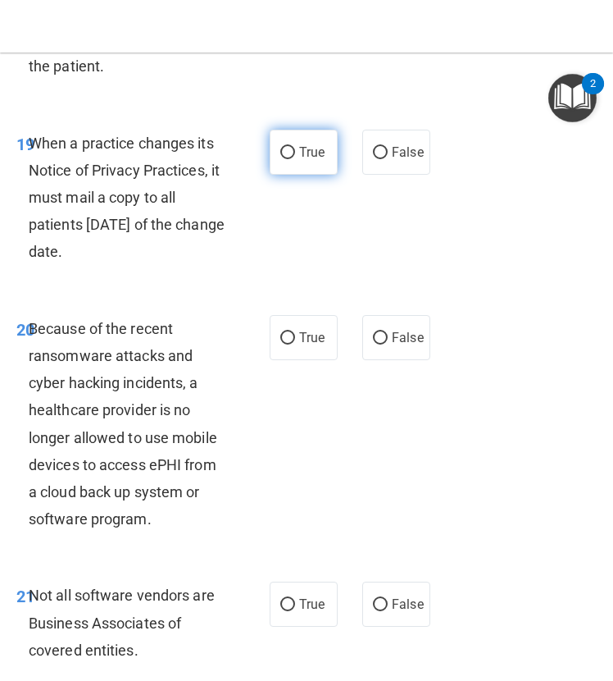
click at [299, 160] on span "True" at bounding box center [311, 152] width 25 height 16
click at [295, 159] on input "True" at bounding box center [287, 153] width 15 height 12
radio input "true"
click at [331, 294] on div "19 When a practice changes its Notice of Privacy Practices, it must mail a copy…" at bounding box center [306, 201] width 605 height 185
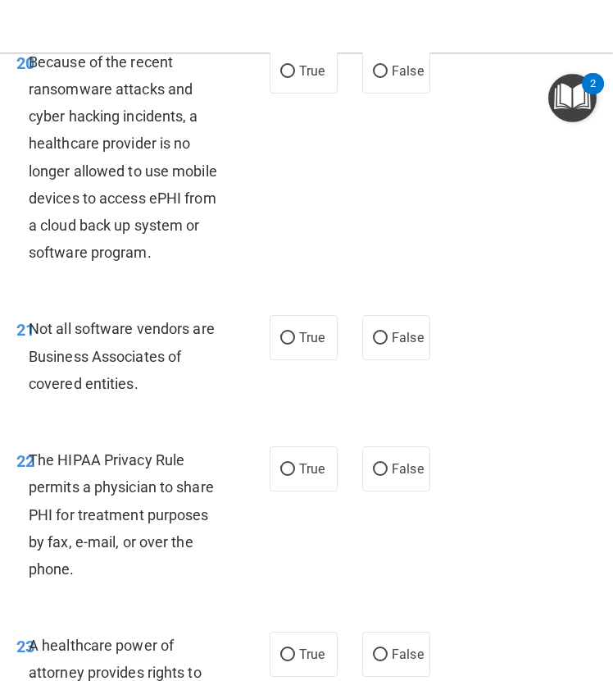
scroll to position [4042, 0]
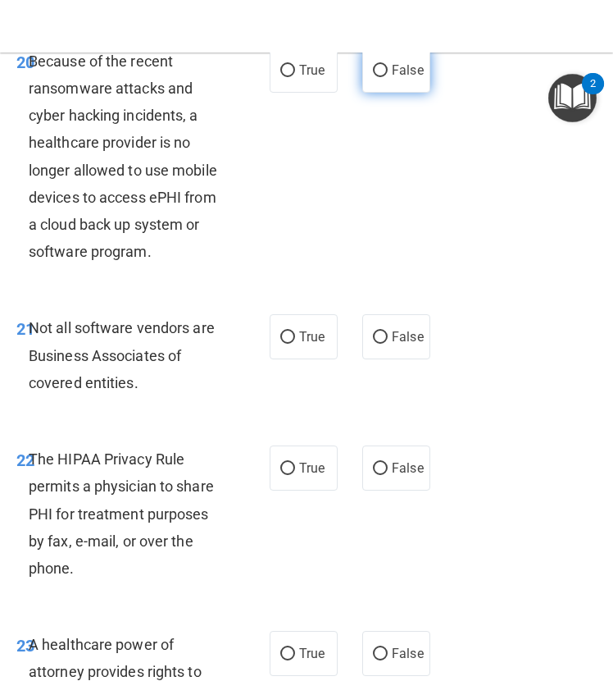
click at [373, 93] on label "False" at bounding box center [397, 70] width 68 height 45
click at [373, 77] on input "False" at bounding box center [380, 71] width 15 height 12
radio input "true"
click at [362, 267] on div "20 Because of the recent ransomware attacks and cyber hacking incidents, a heal…" at bounding box center [306, 160] width 605 height 267
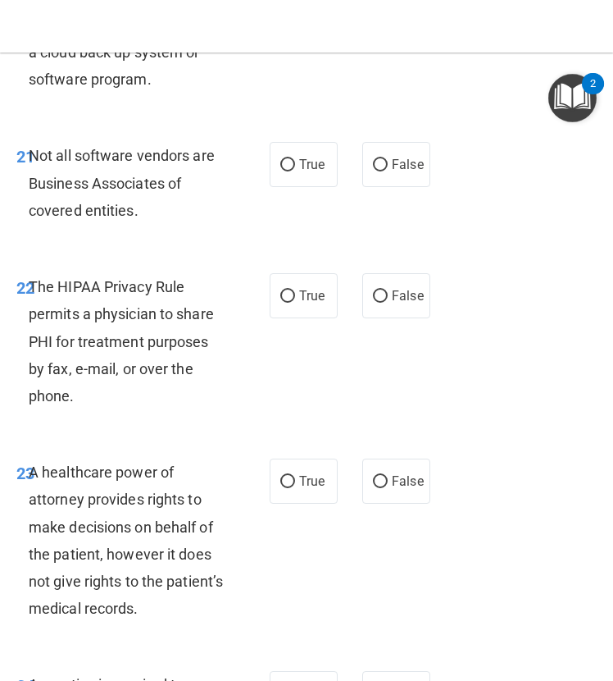
scroll to position [4215, 0]
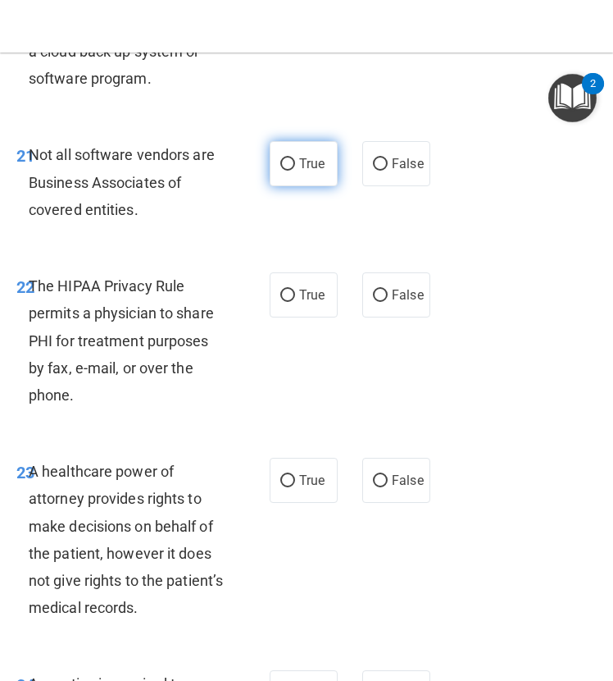
click at [291, 186] on label "True" at bounding box center [304, 163] width 68 height 45
click at [291, 171] on input "True" at bounding box center [287, 164] width 15 height 12
radio input "true"
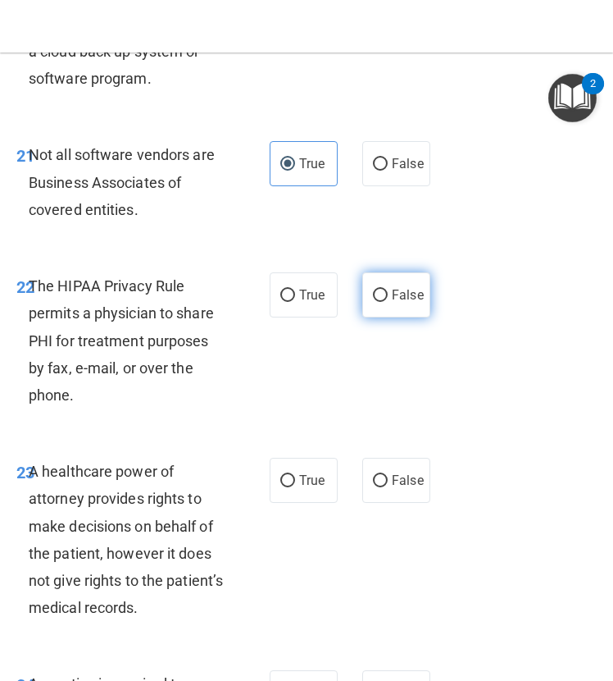
click at [372, 317] on label "False" at bounding box center [397, 294] width 68 height 45
click at [373, 302] on input "False" at bounding box center [380, 296] width 15 height 12
radio input "true"
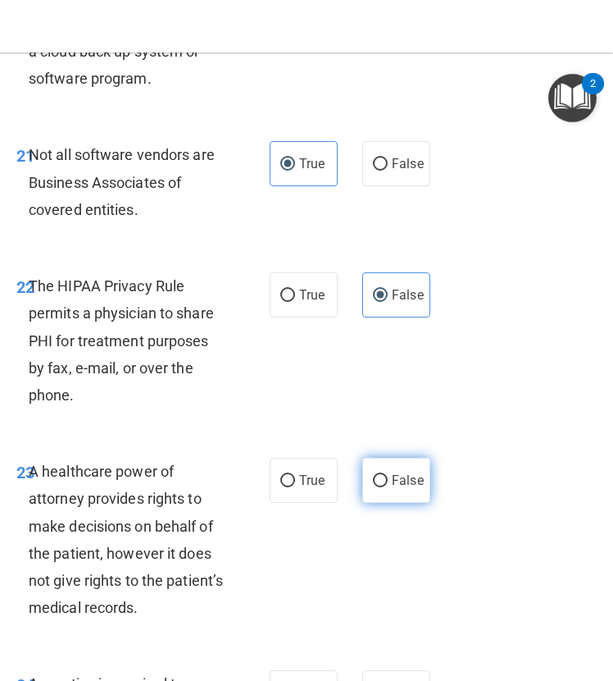
click at [377, 487] on input "False" at bounding box center [380, 481] width 15 height 12
radio input "true"
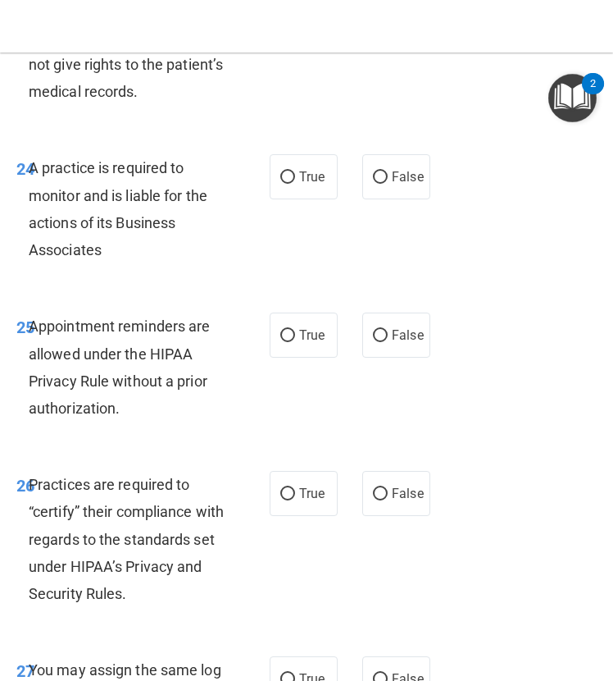
scroll to position [4731, 0]
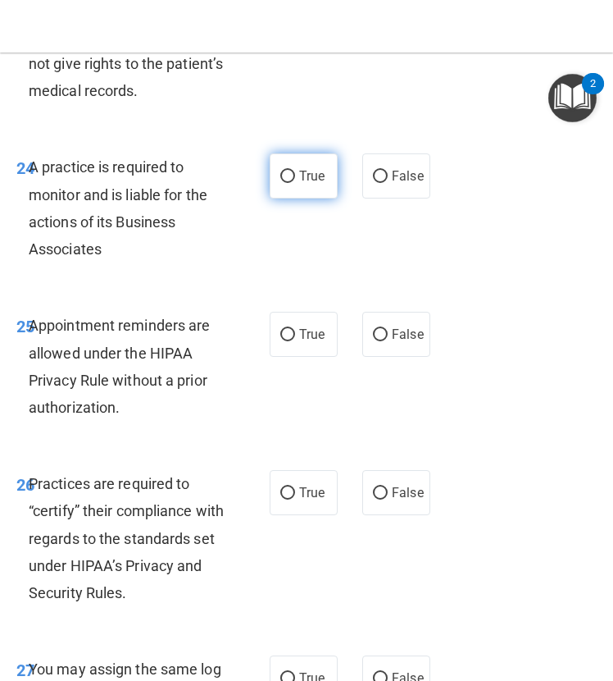
click at [303, 184] on span "True" at bounding box center [311, 176] width 25 height 16
click at [295, 183] on input "True" at bounding box center [287, 177] width 15 height 12
radio input "true"
click at [288, 357] on label "True" at bounding box center [304, 334] width 68 height 45
click at [288, 341] on input "True" at bounding box center [287, 335] width 15 height 12
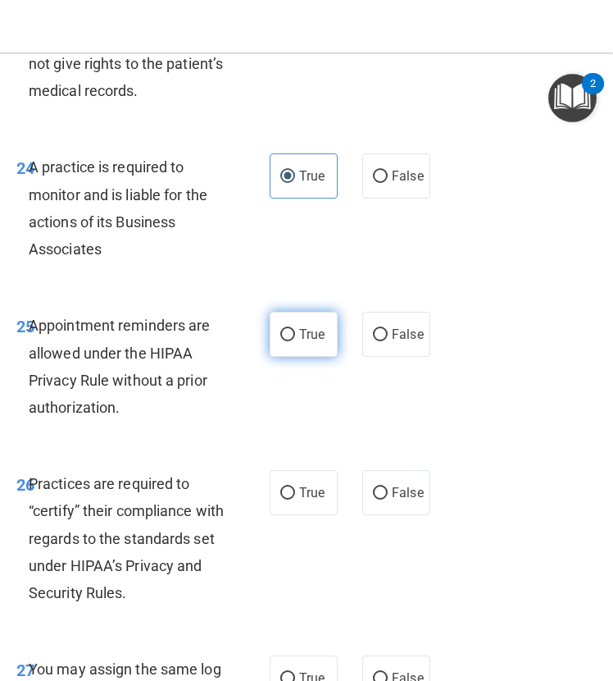
radio input "true"
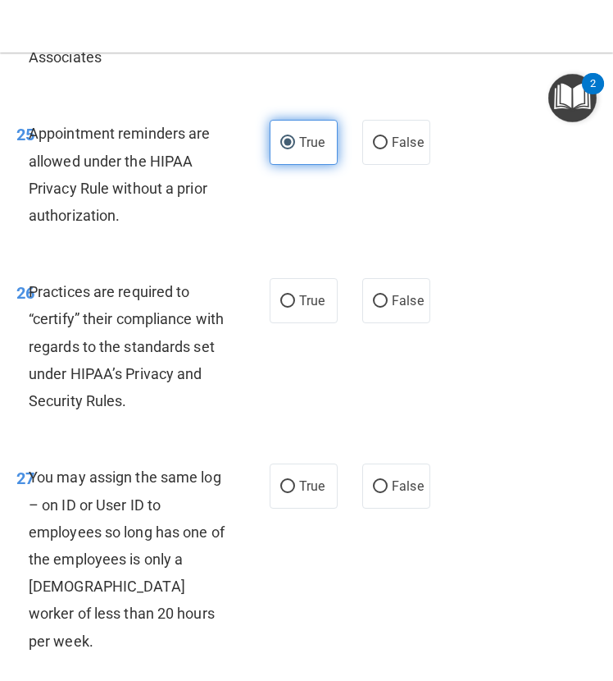
scroll to position [4930, 0]
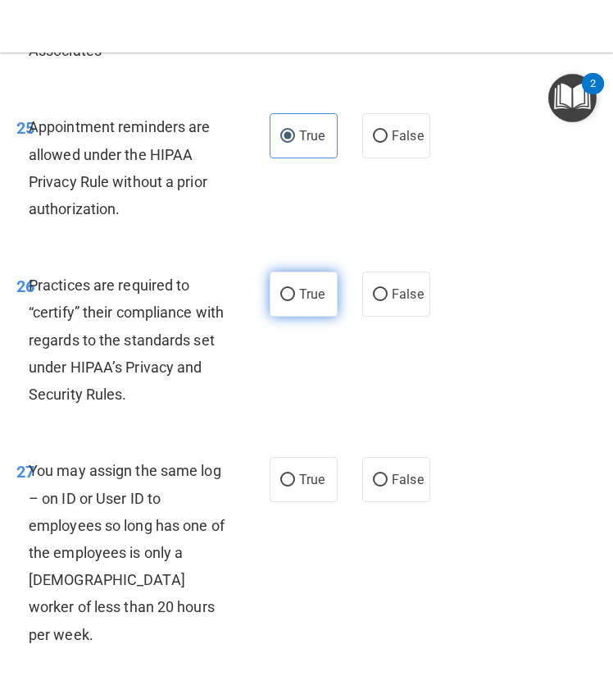
click at [306, 302] on span "True" at bounding box center [311, 294] width 25 height 16
click at [295, 301] on input "True" at bounding box center [287, 295] width 15 height 12
radio input "true"
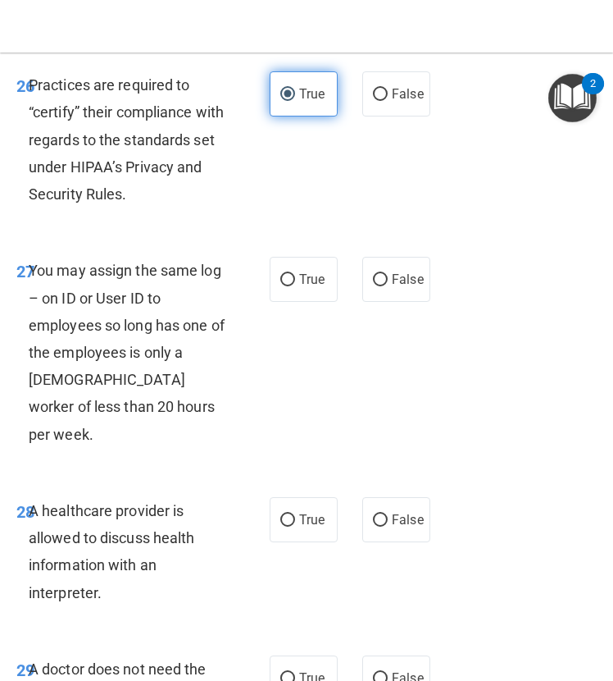
scroll to position [5134, 0]
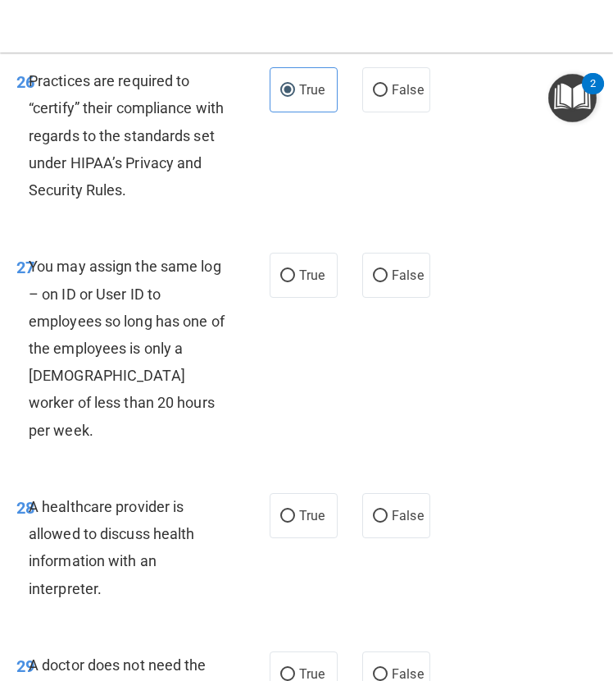
click at [388, 232] on div "26 Practices are required to “certify” their compliance with regards to the sta…" at bounding box center [306, 139] width 605 height 185
click at [381, 298] on label "False" at bounding box center [397, 275] width 68 height 45
click at [381, 282] on input "False" at bounding box center [380, 276] width 15 height 12
radio input "true"
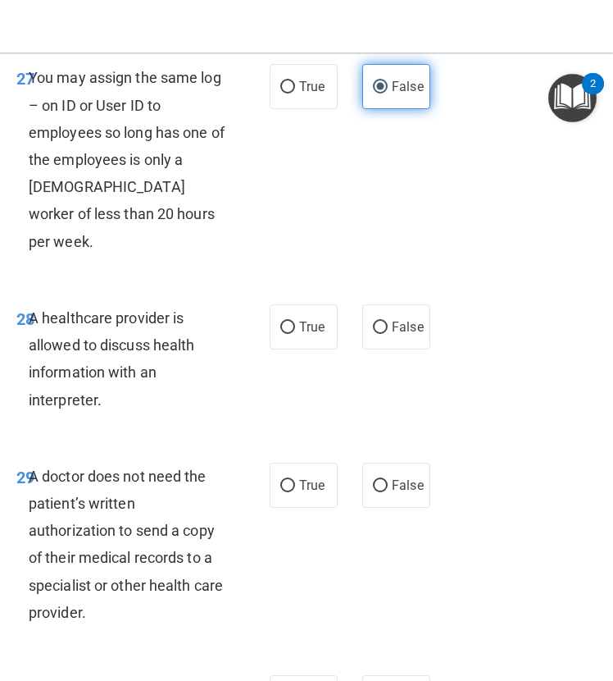
scroll to position [5346, 0]
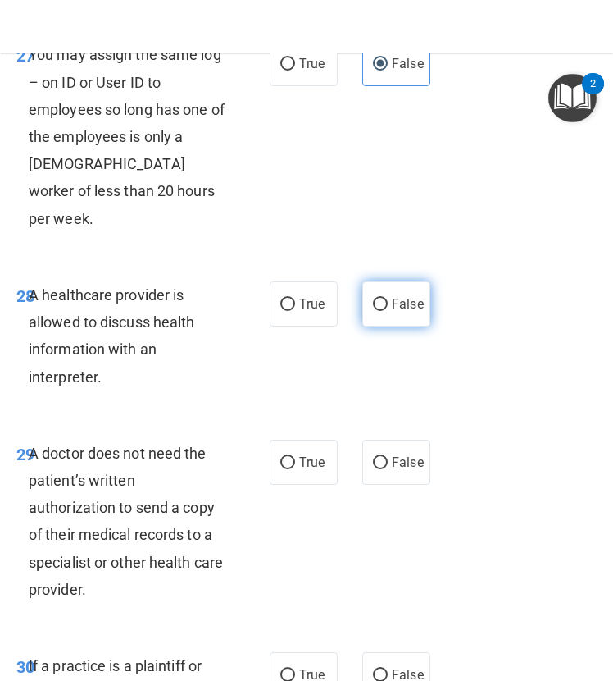
click at [375, 311] on input "False" at bounding box center [380, 305] width 15 height 12
radio input "true"
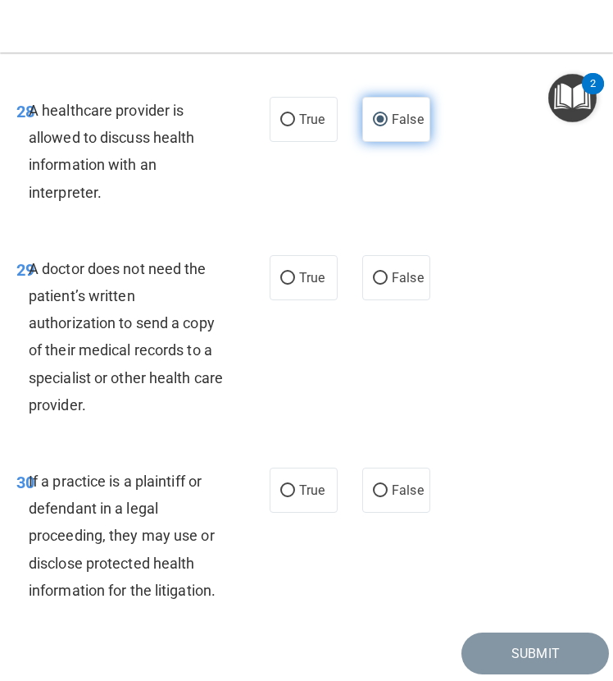
scroll to position [5563, 0]
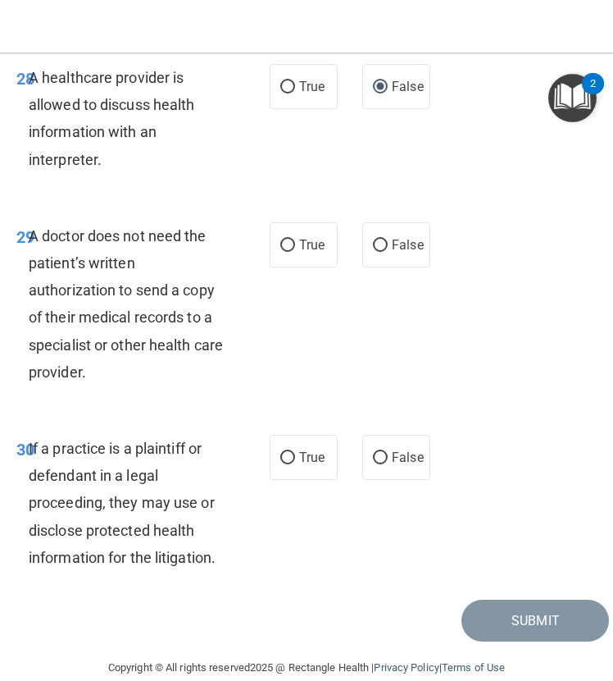
click at [405, 414] on div "29 A doctor does not need the patient’s written authorization to send a copy of…" at bounding box center [306, 308] width 605 height 212
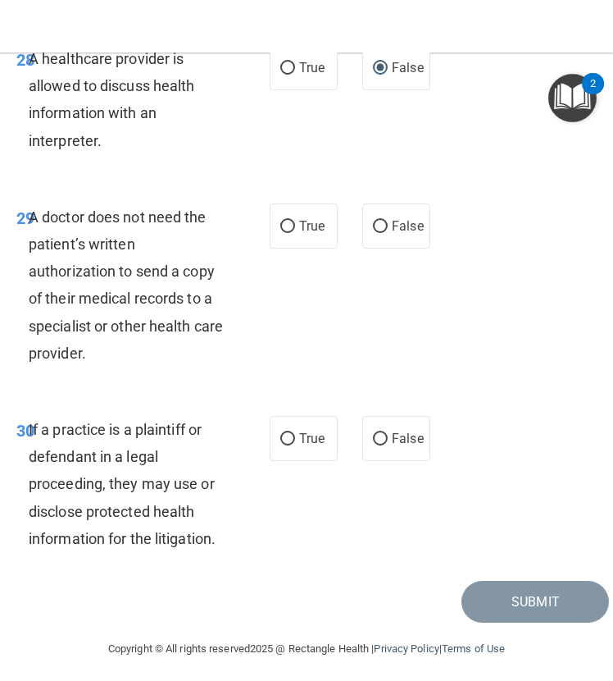
scroll to position [5591, 0]
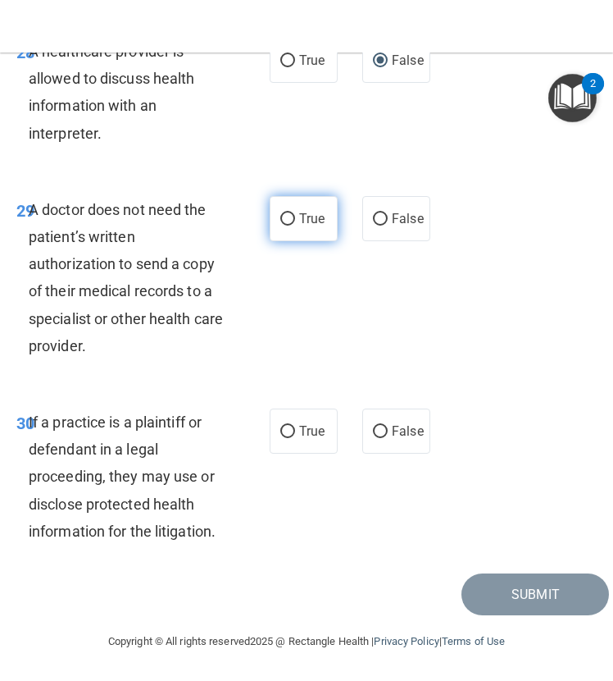
click at [304, 241] on label "True" at bounding box center [304, 218] width 68 height 45
click at [295, 226] on input "True" at bounding box center [287, 219] width 15 height 12
radio input "true"
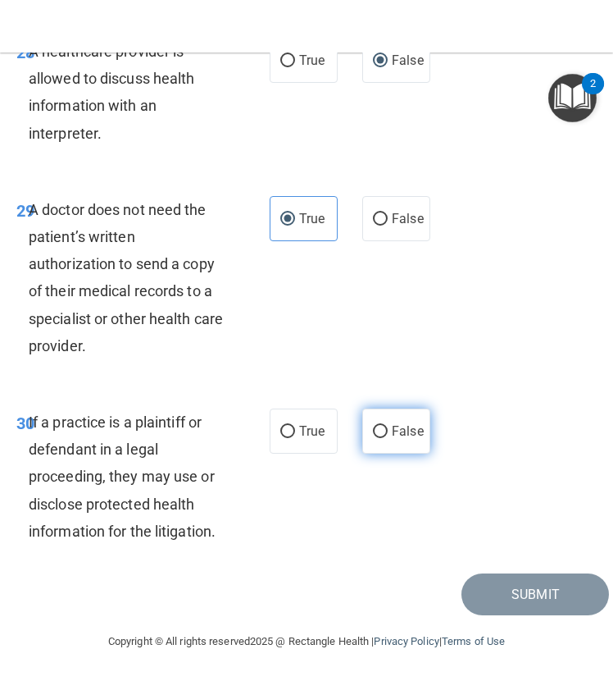
click at [393, 454] on label "False" at bounding box center [397, 430] width 68 height 45
click at [388, 438] on input "False" at bounding box center [380, 432] width 15 height 12
radio input "true"
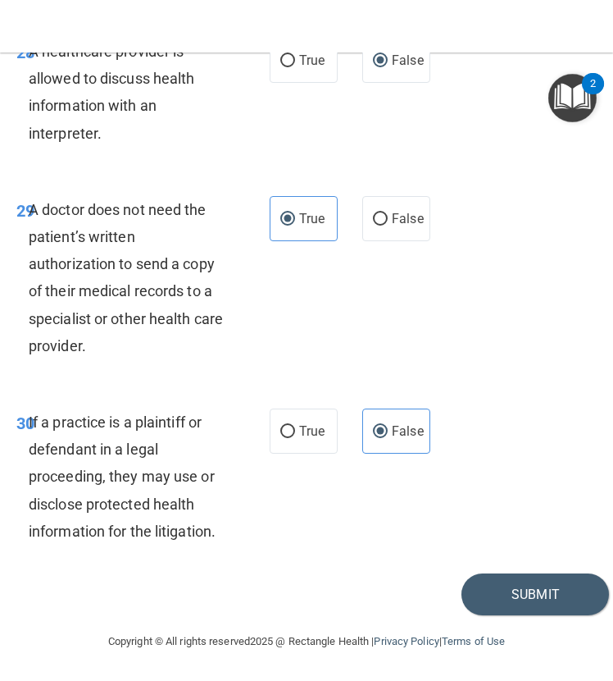
click at [382, 388] on div "29 A doctor does not need the patient’s written authorization to send a copy of…" at bounding box center [306, 282] width 605 height 212
click at [506, 586] on button "Submit" at bounding box center [536, 594] width 148 height 42
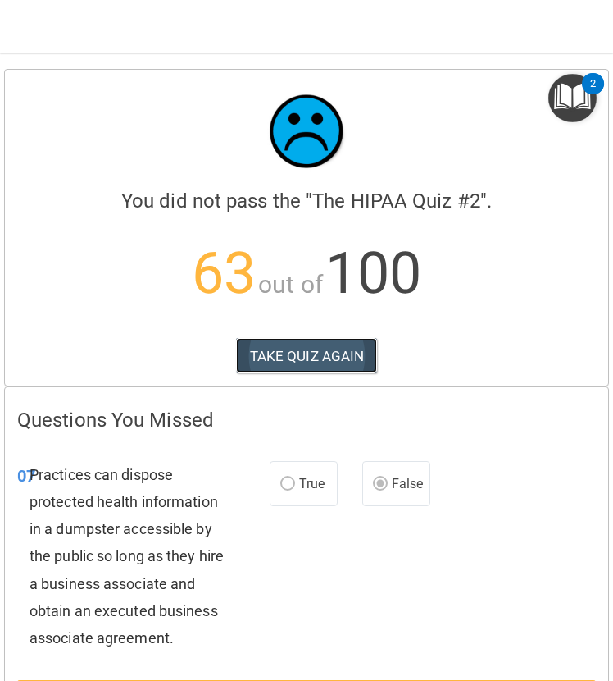
click at [312, 363] on button "TAKE QUIZ AGAIN" at bounding box center [307, 356] width 142 height 36
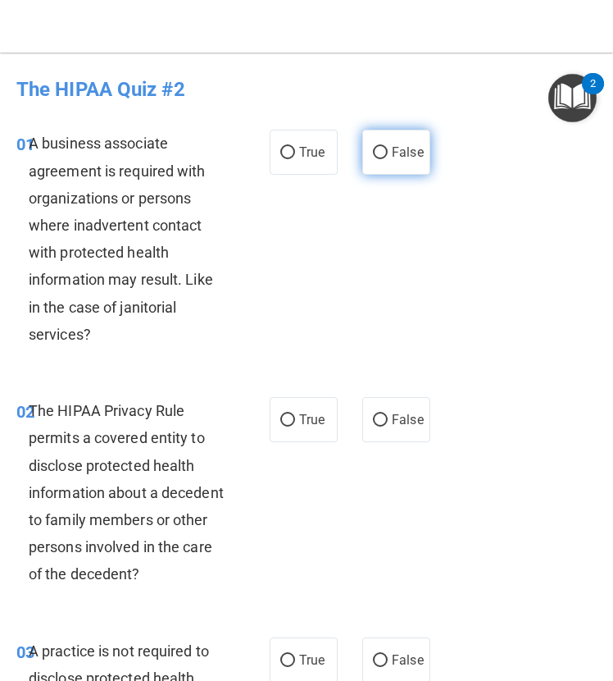
click at [395, 144] on label "False" at bounding box center [397, 152] width 68 height 45
click at [388, 147] on input "False" at bounding box center [380, 153] width 15 height 12
radio input "true"
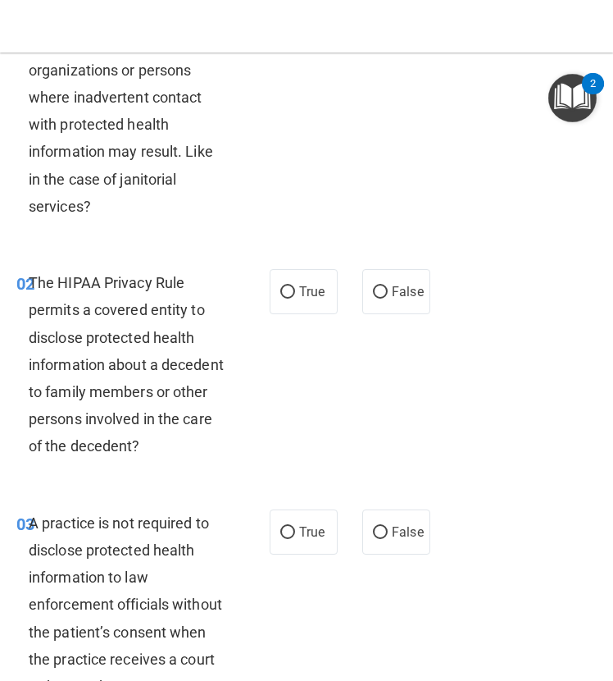
scroll to position [130, 0]
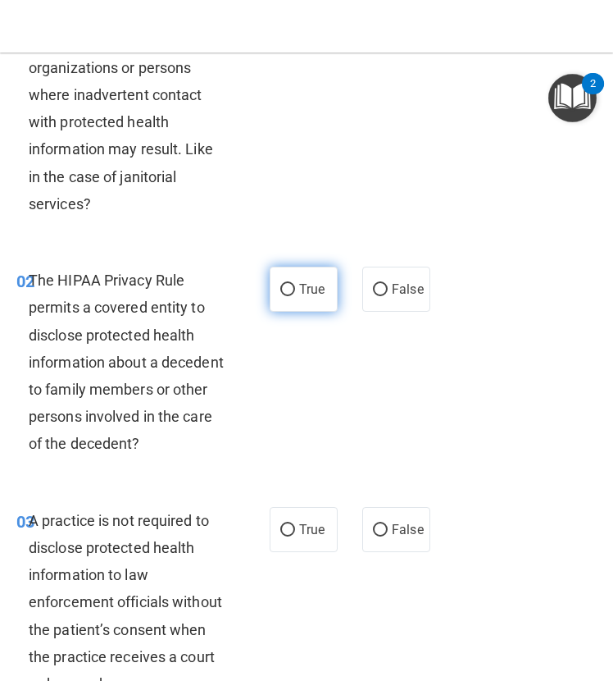
click at [299, 284] on span "True" at bounding box center [311, 289] width 25 height 16
click at [293, 284] on input "True" at bounding box center [287, 290] width 15 height 12
radio input "true"
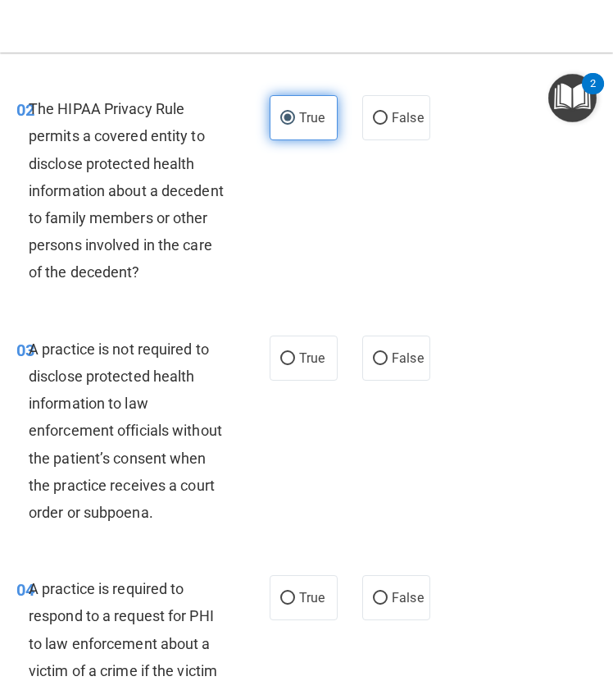
scroll to position [303, 0]
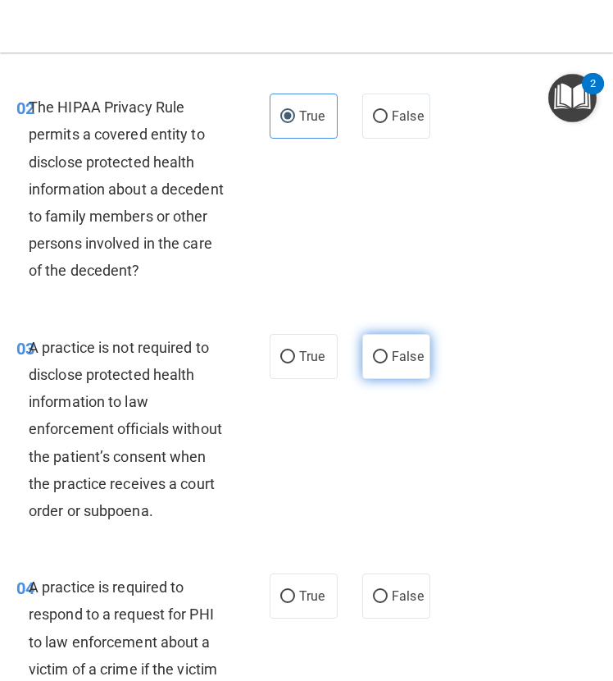
click at [373, 355] on input "False" at bounding box center [380, 357] width 15 height 12
radio input "true"
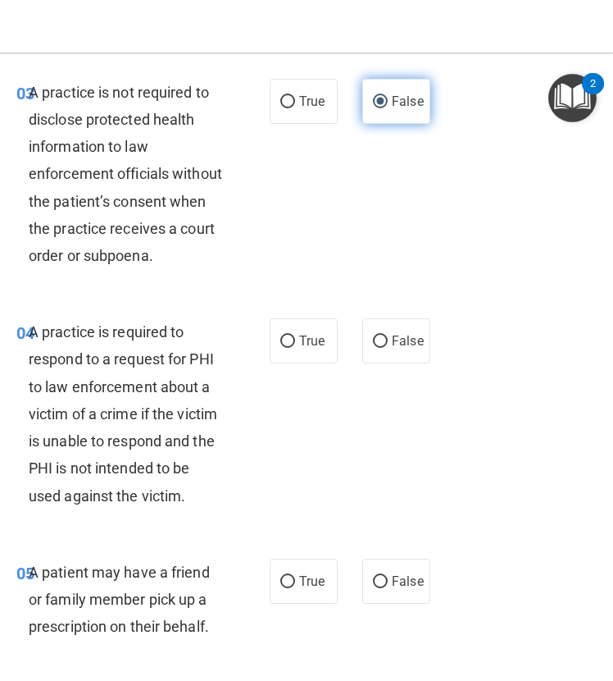
scroll to position [559, 0]
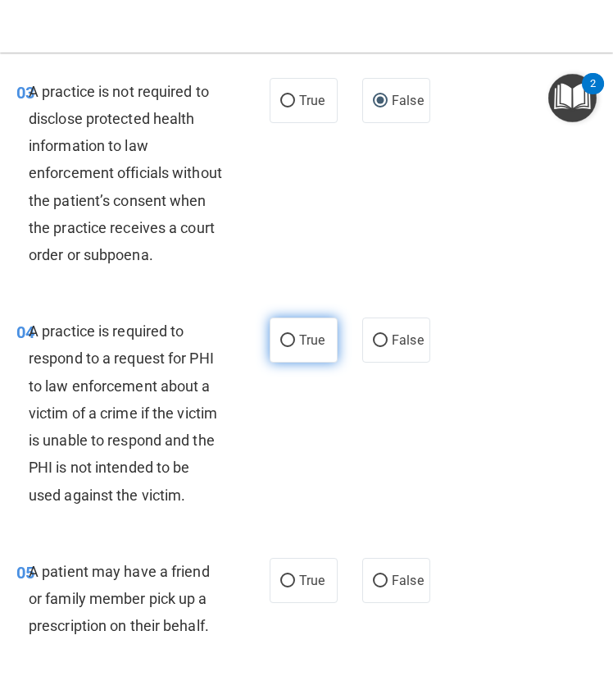
click at [286, 338] on input "True" at bounding box center [287, 341] width 15 height 12
radio input "true"
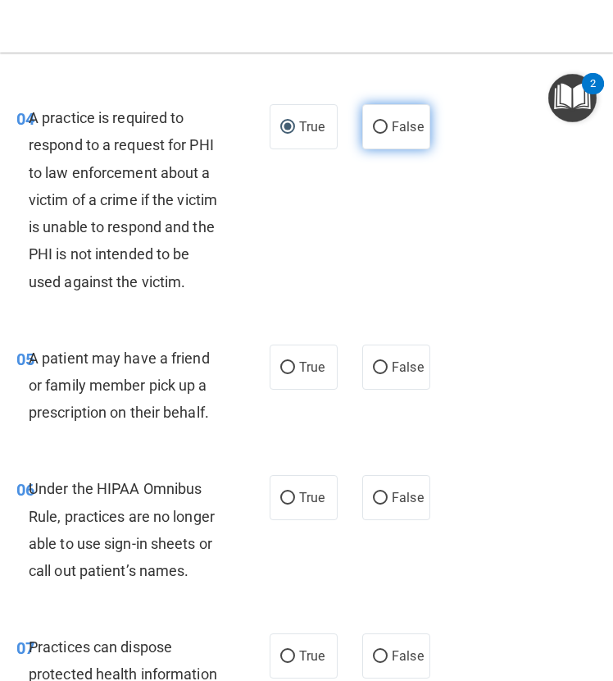
scroll to position [779, 0]
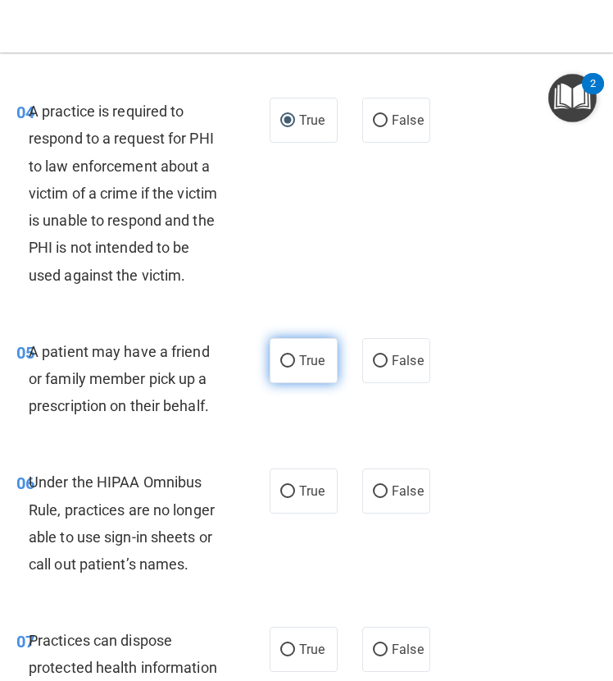
click at [299, 368] on span "True" at bounding box center [311, 361] width 25 height 16
click at [295, 367] on input "True" at bounding box center [287, 361] width 15 height 12
radio input "true"
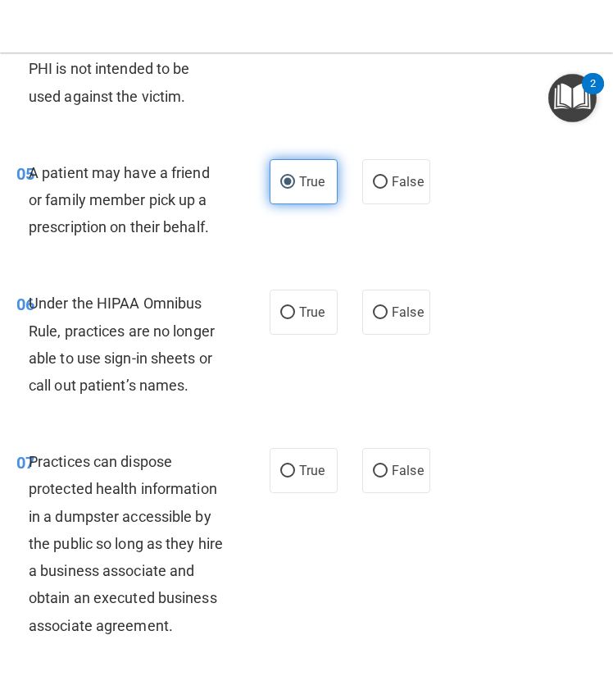
scroll to position [959, 0]
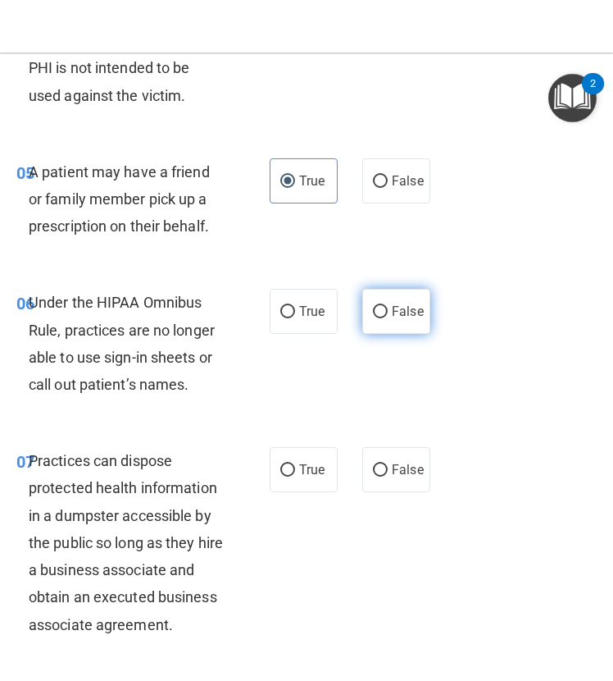
click at [392, 319] on span "False" at bounding box center [408, 311] width 32 height 16
click at [385, 318] on input "False" at bounding box center [380, 312] width 15 height 12
radio input "true"
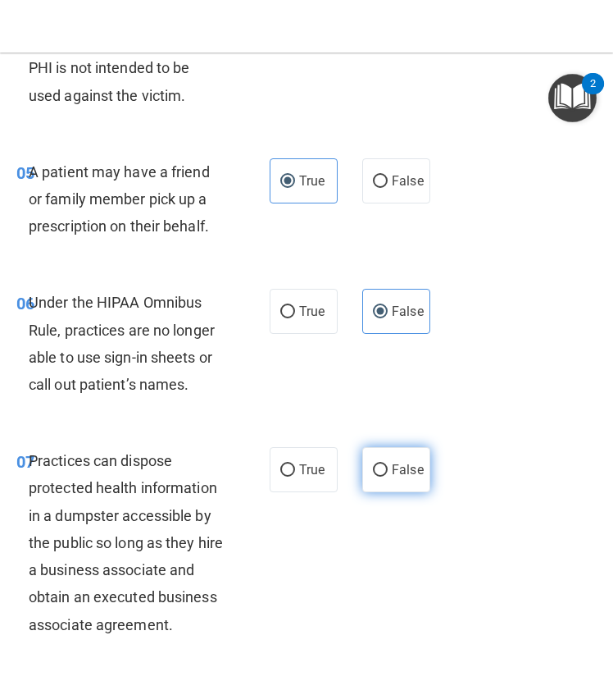
click at [372, 486] on label "False" at bounding box center [397, 469] width 68 height 45
click at [373, 477] on input "False" at bounding box center [380, 470] width 15 height 12
radio input "true"
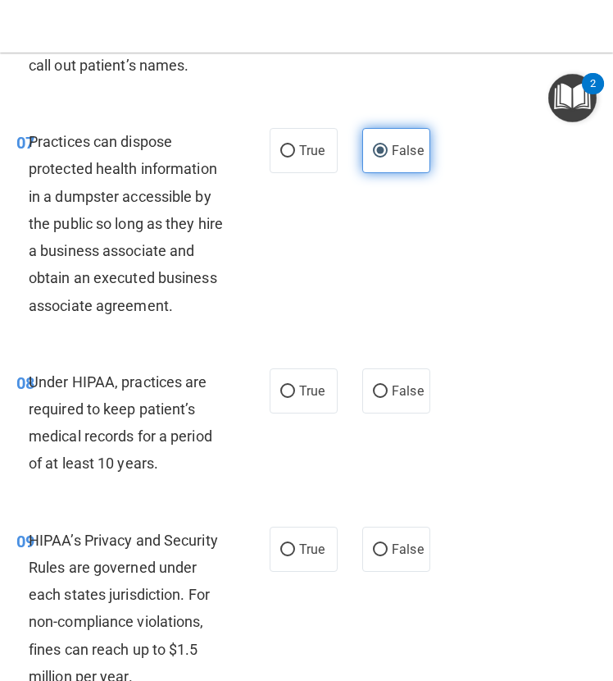
scroll to position [1311, 0]
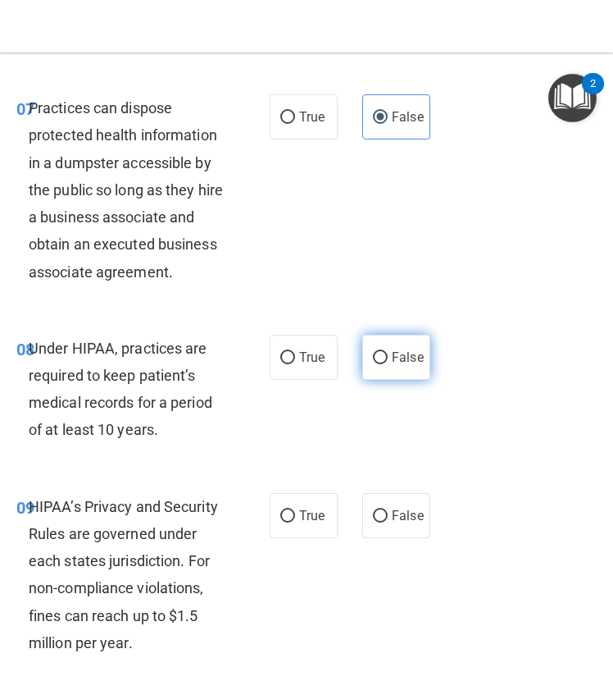
click at [392, 365] on span "False" at bounding box center [408, 357] width 32 height 16
click at [388, 364] on input "False" at bounding box center [380, 358] width 15 height 12
radio input "true"
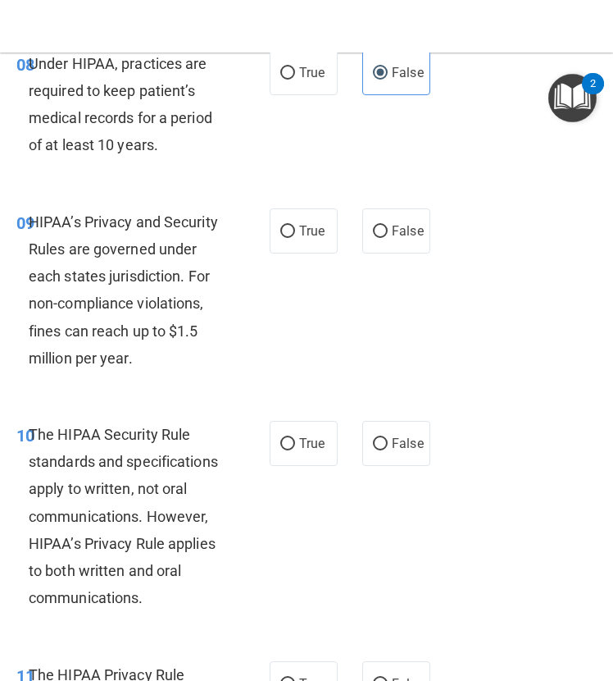
scroll to position [1598, 0]
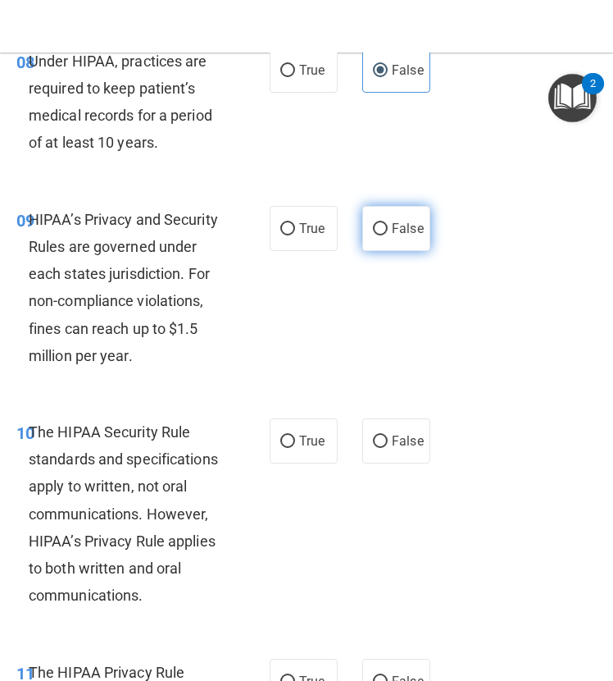
click at [390, 251] on label "False" at bounding box center [397, 228] width 68 height 45
click at [388, 235] on input "False" at bounding box center [380, 229] width 15 height 12
radio input "true"
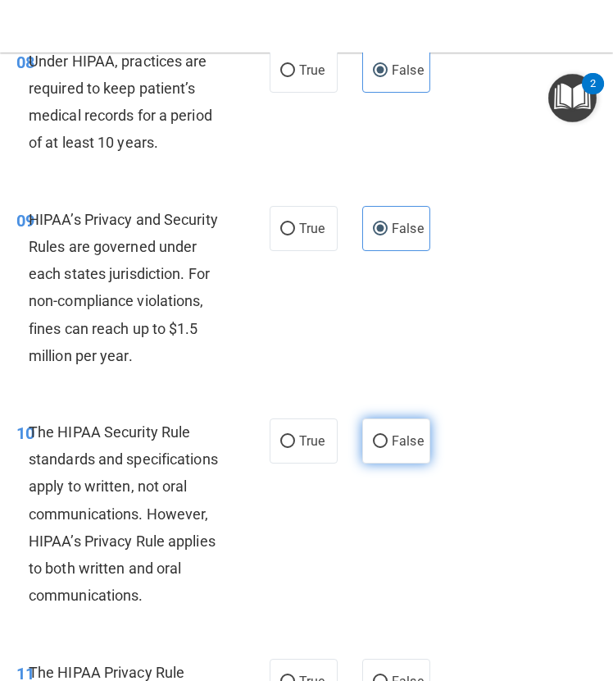
click at [373, 463] on label "False" at bounding box center [397, 440] width 68 height 45
click at [373, 448] on input "False" at bounding box center [380, 442] width 15 height 12
radio input "true"
click at [414, 394] on div "09 HIPAA’s Privacy and Security Rules are governed under each states jurisdicti…" at bounding box center [306, 291] width 605 height 212
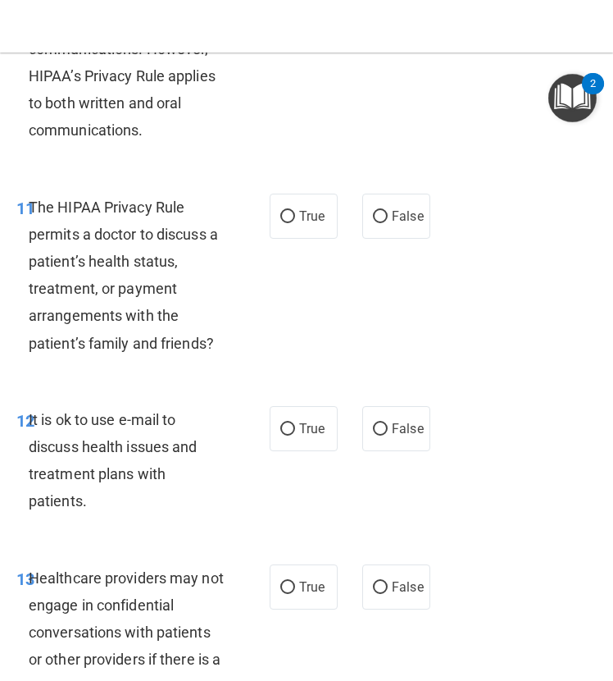
scroll to position [2066, 0]
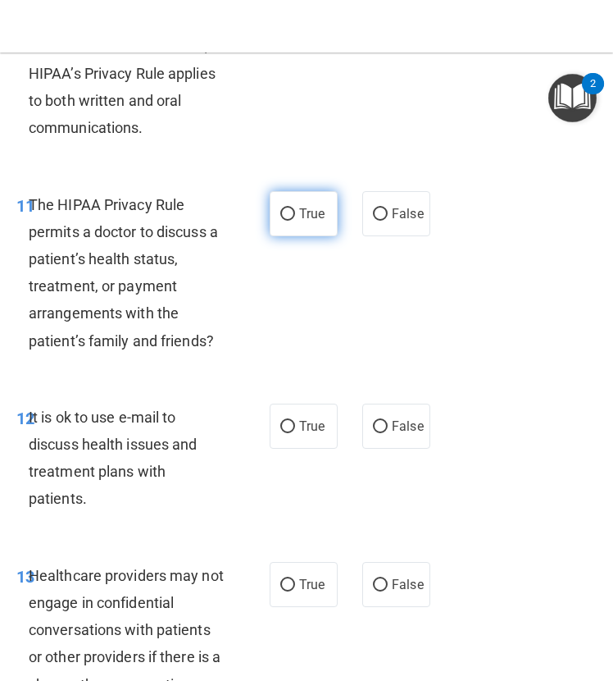
click at [317, 236] on label "True" at bounding box center [304, 213] width 68 height 45
click at [295, 221] on input "True" at bounding box center [287, 214] width 15 height 12
radio input "true"
click at [293, 449] on label "True" at bounding box center [304, 426] width 68 height 45
click at [293, 433] on input "True" at bounding box center [287, 427] width 15 height 12
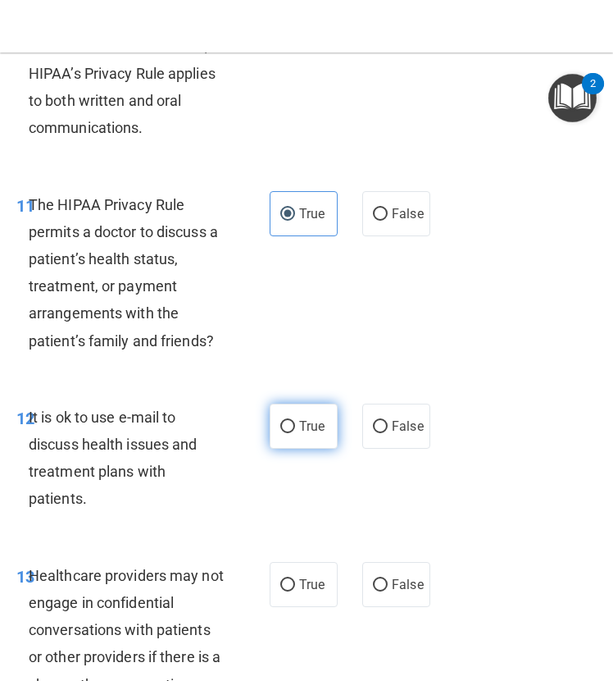
radio input "true"
click at [421, 383] on div "11 The HIPAA Privacy Rule permits a doctor to discuss a patient’s health status…" at bounding box center [306, 277] width 605 height 212
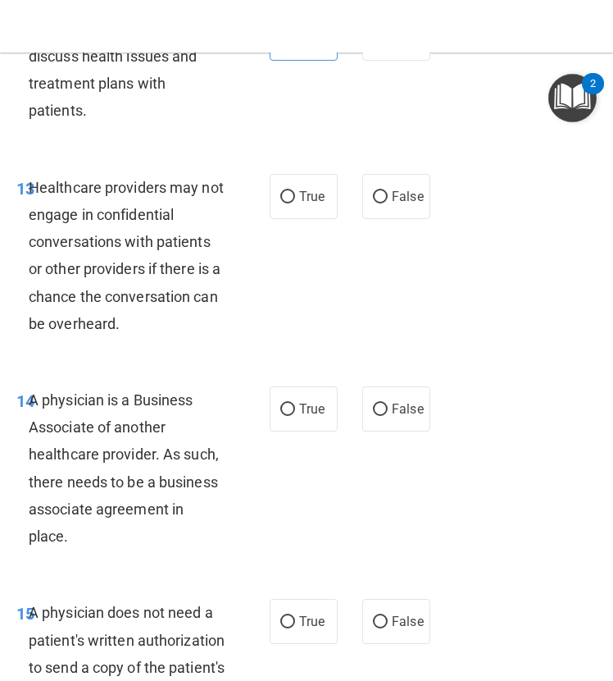
scroll to position [2456, 0]
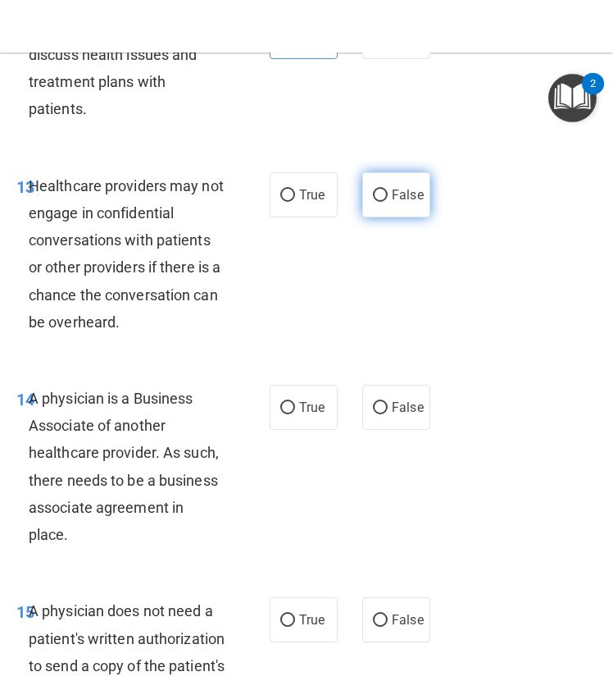
click at [384, 217] on label "False" at bounding box center [397, 194] width 68 height 45
click at [384, 202] on input "False" at bounding box center [380, 195] width 15 height 12
radio input "true"
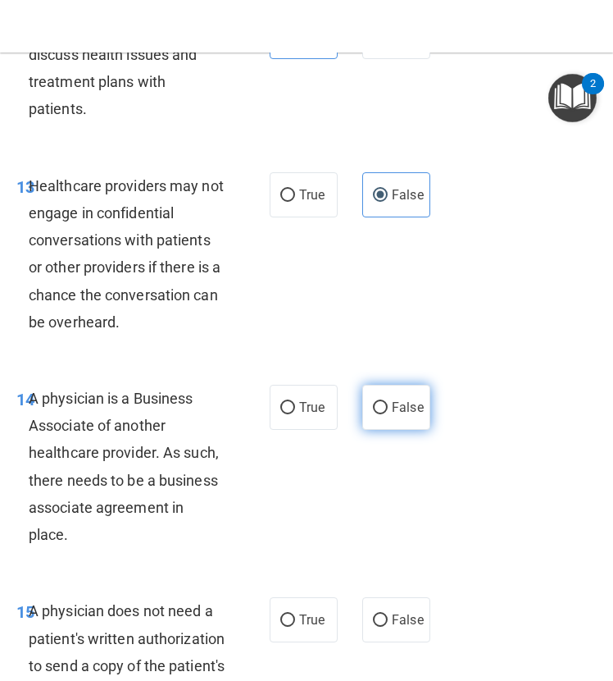
click at [381, 430] on label "False" at bounding box center [397, 407] width 68 height 45
click at [381, 414] on input "False" at bounding box center [380, 408] width 15 height 12
radio input "true"
click at [415, 364] on div "13 Healthcare providers may not engage in confidential conversations with patie…" at bounding box center [306, 258] width 605 height 212
click at [436, 364] on div "13 Healthcare providers may not engage in confidential conversations with patie…" at bounding box center [306, 258] width 605 height 212
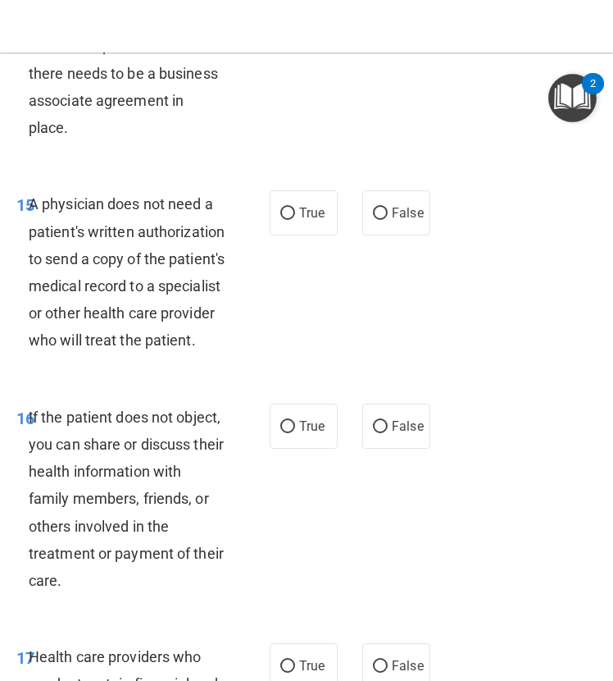
scroll to position [2865, 0]
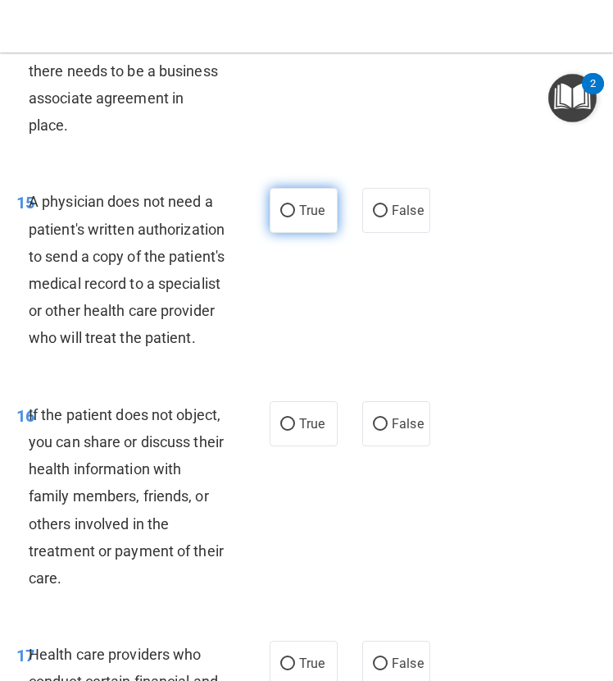
click at [329, 233] on label "True" at bounding box center [304, 210] width 68 height 45
click at [295, 217] on input "True" at bounding box center [287, 211] width 15 height 12
radio input "true"
click at [340, 380] on div "15 A physician does not need a patient's written authorization to send a copy o…" at bounding box center [306, 273] width 605 height 212
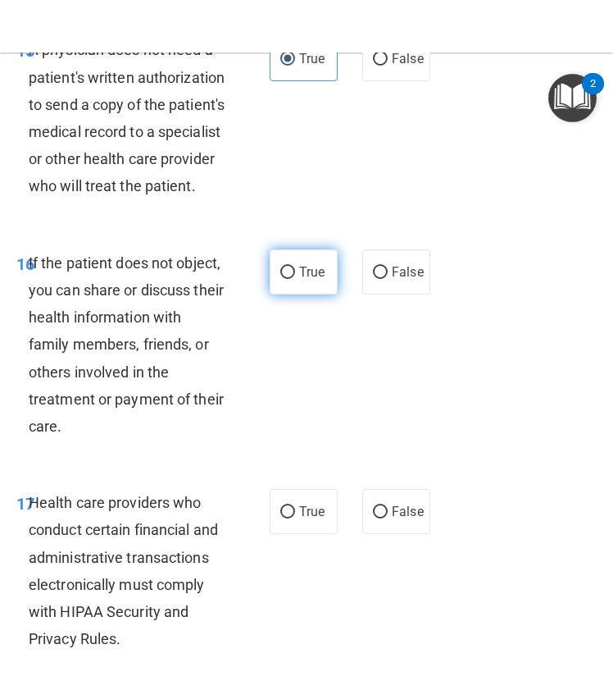
click at [299, 280] on span "True" at bounding box center [311, 272] width 25 height 16
click at [294, 279] on input "True" at bounding box center [287, 273] width 15 height 12
radio input "true"
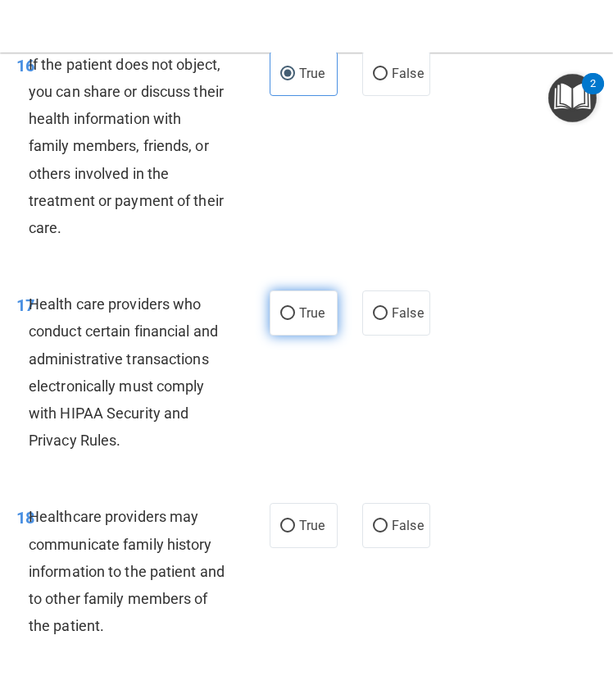
click at [286, 320] on input "True" at bounding box center [287, 314] width 15 height 12
radio input "true"
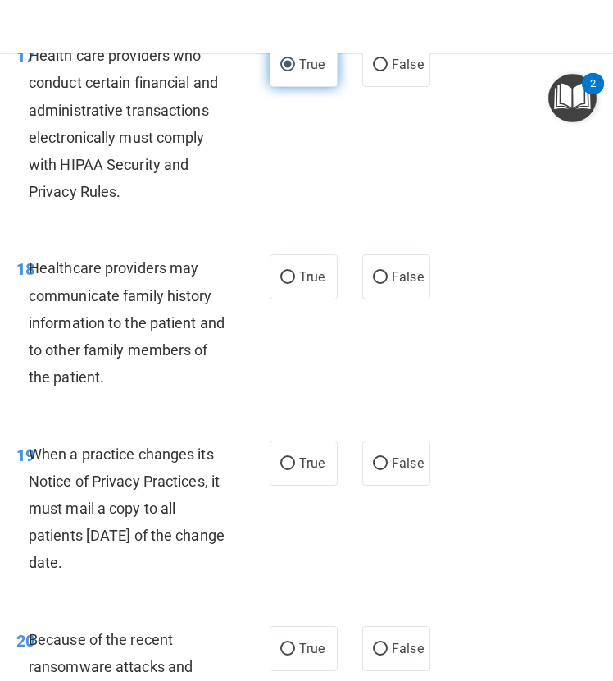
scroll to position [3467, 0]
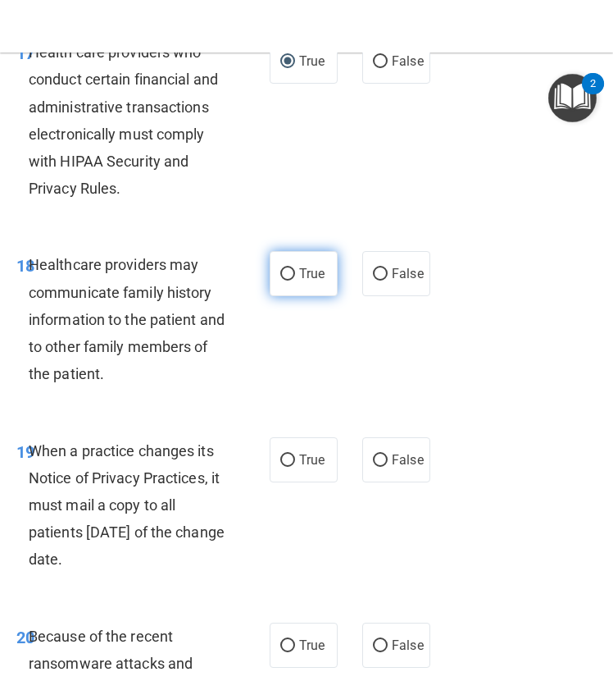
click at [301, 281] on span "True" at bounding box center [311, 274] width 25 height 16
click at [295, 280] on input "True" at bounding box center [287, 274] width 15 height 12
radio input "true"
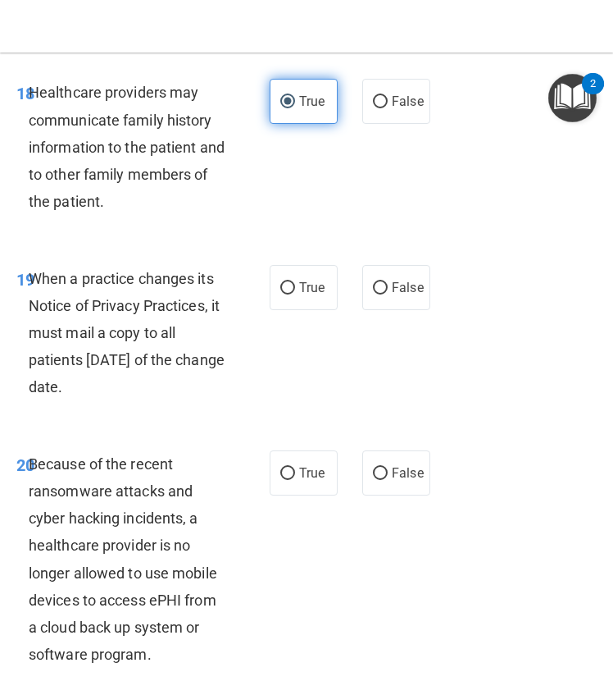
scroll to position [3641, 0]
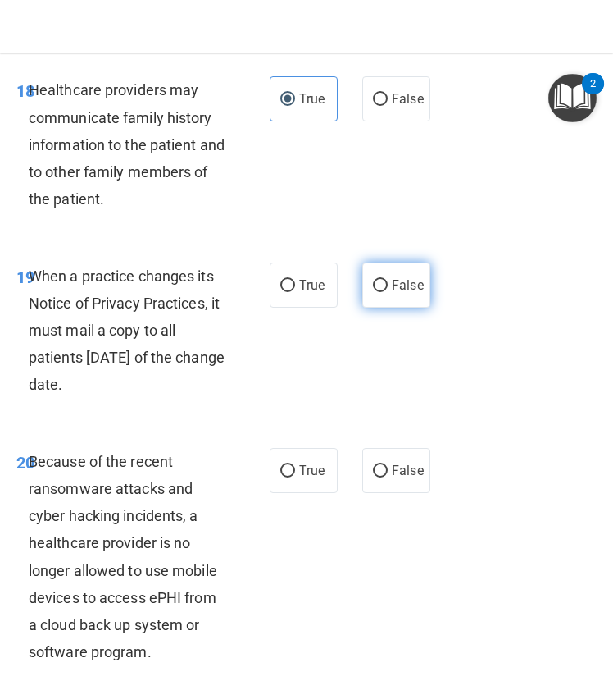
click at [401, 293] on span "False" at bounding box center [408, 285] width 32 height 16
click at [388, 292] on input "False" at bounding box center [380, 286] width 15 height 12
radio input "true"
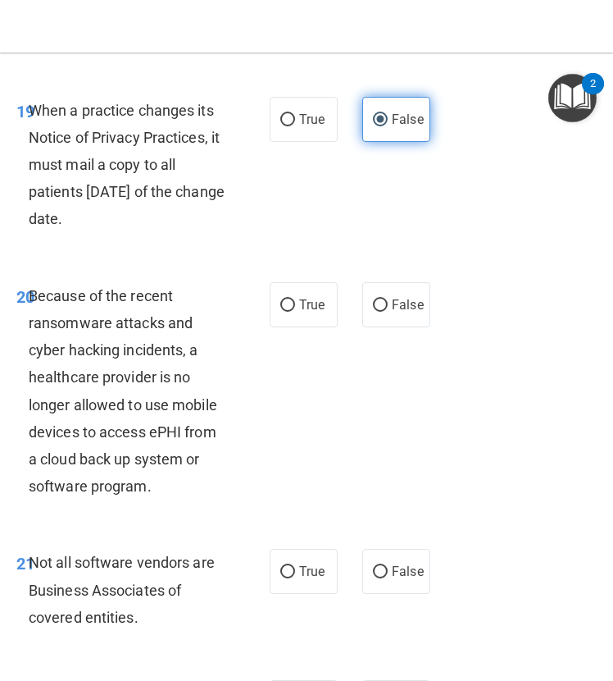
scroll to position [3833, 0]
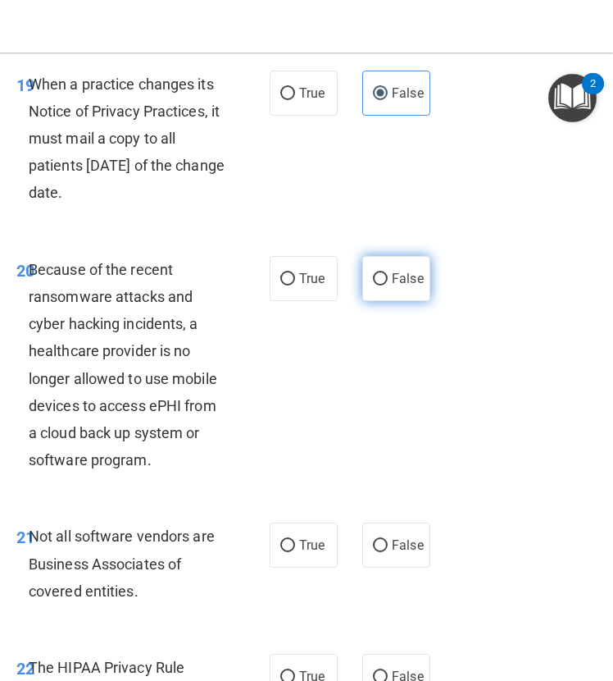
click at [392, 286] on span "False" at bounding box center [408, 279] width 32 height 16
click at [388, 285] on input "False" at bounding box center [380, 279] width 15 height 12
radio input "true"
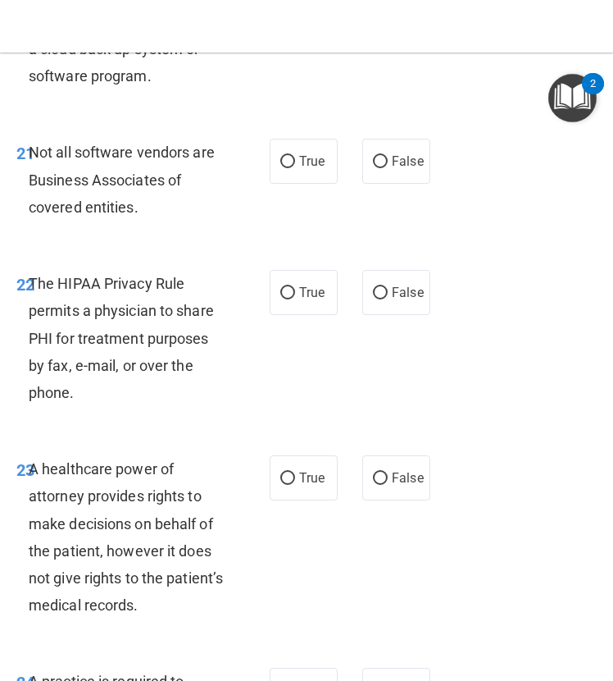
scroll to position [4219, 0]
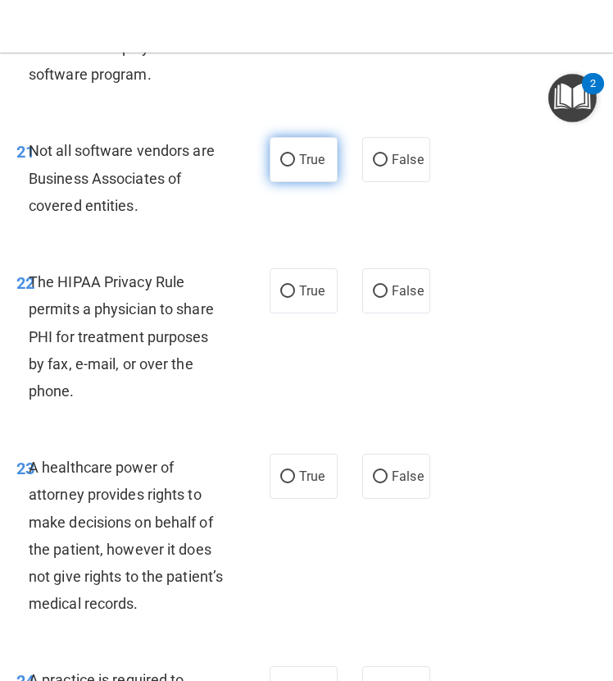
click at [317, 167] on span "True" at bounding box center [311, 160] width 25 height 16
click at [295, 166] on input "True" at bounding box center [287, 160] width 15 height 12
radio input "true"
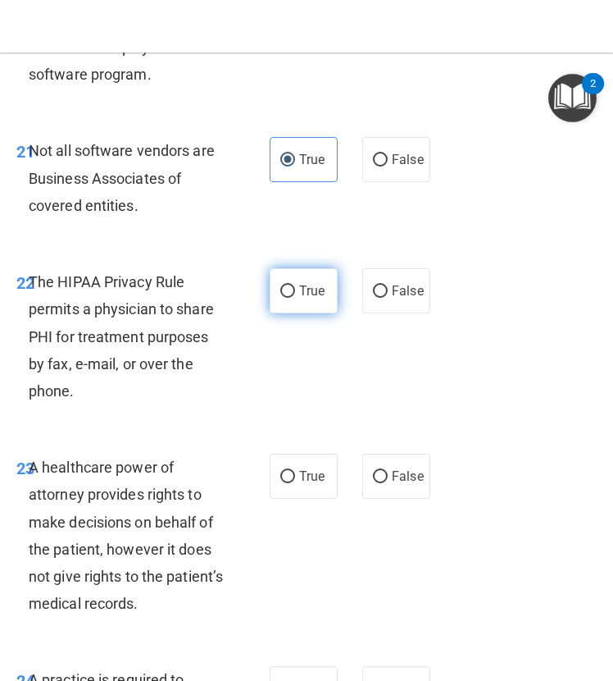
click at [290, 313] on label "True" at bounding box center [304, 290] width 68 height 45
click at [290, 298] on input "True" at bounding box center [287, 291] width 15 height 12
radio input "true"
click at [492, 248] on div "21 Not all software vendors are Business Associates of covered entities. True F…" at bounding box center [306, 181] width 605 height 131
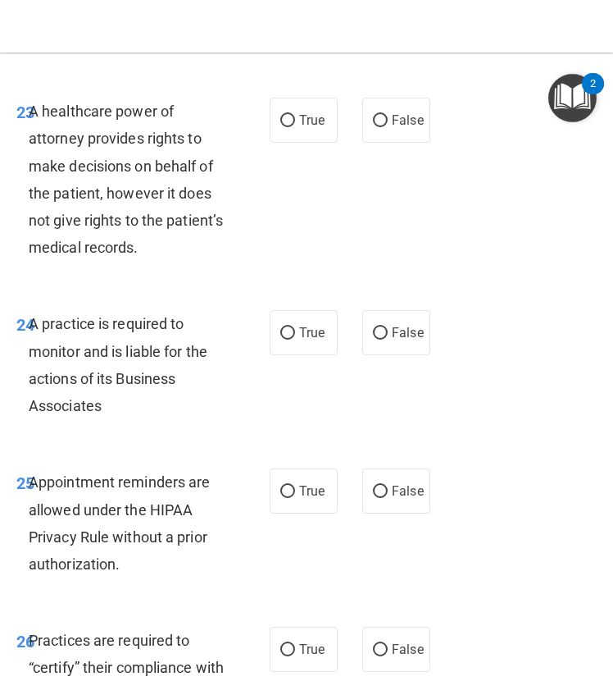
scroll to position [4576, 0]
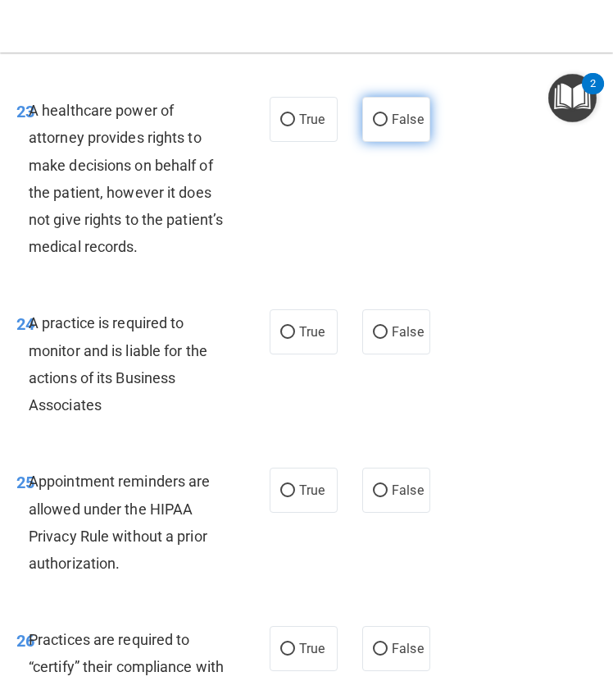
click at [407, 127] on span "False" at bounding box center [408, 120] width 32 height 16
click at [388, 126] on input "False" at bounding box center [380, 120] width 15 height 12
radio input "true"
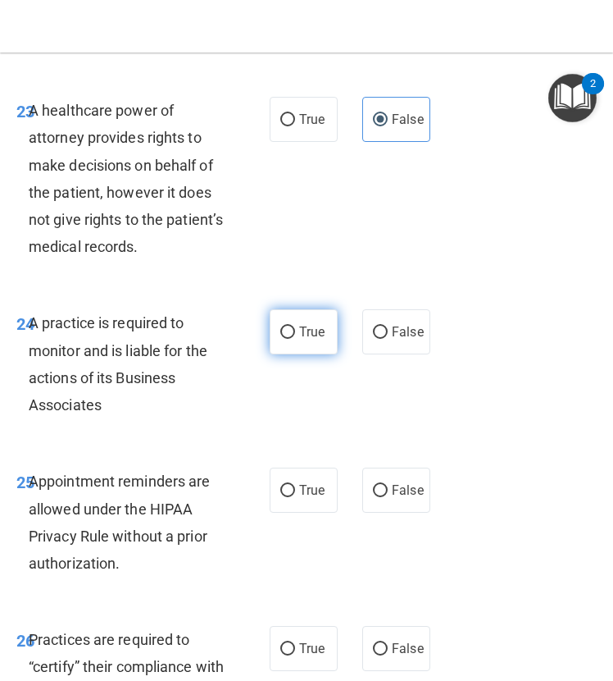
click at [288, 339] on input "True" at bounding box center [287, 332] width 15 height 12
radio input "true"
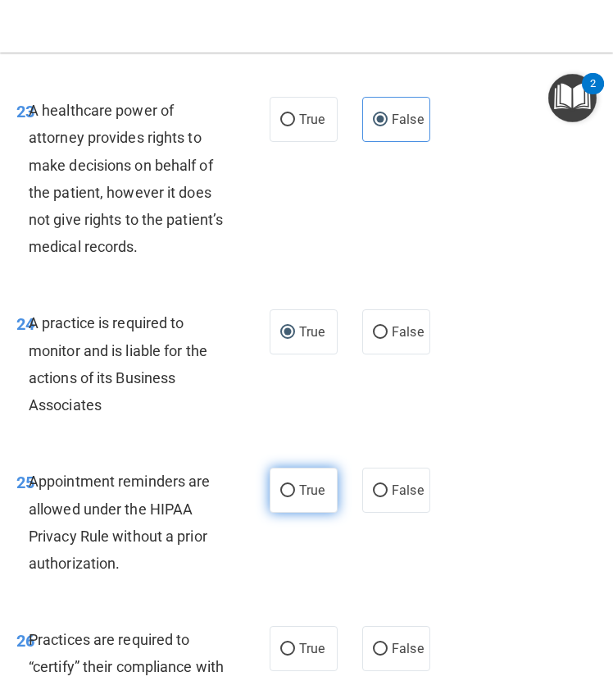
click at [280, 497] on input "True" at bounding box center [287, 491] width 15 height 12
radio input "true"
click at [459, 447] on div "24 A practice is required to monitor and is liable for the actions of its Busin…" at bounding box center [306, 368] width 605 height 158
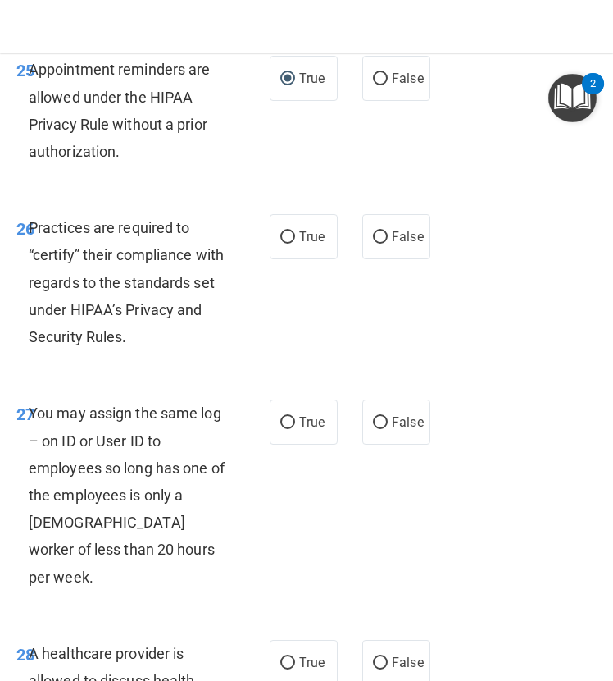
scroll to position [5128, 0]
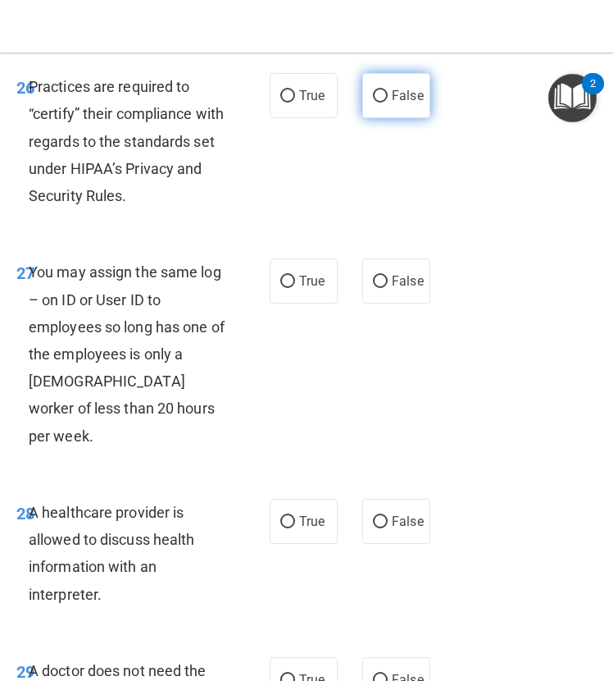
click at [382, 118] on label "False" at bounding box center [397, 95] width 68 height 45
click at [382, 103] on input "False" at bounding box center [380, 96] width 15 height 12
radio input "true"
click at [377, 303] on label "False" at bounding box center [397, 280] width 68 height 45
click at [377, 288] on input "False" at bounding box center [380, 282] width 15 height 12
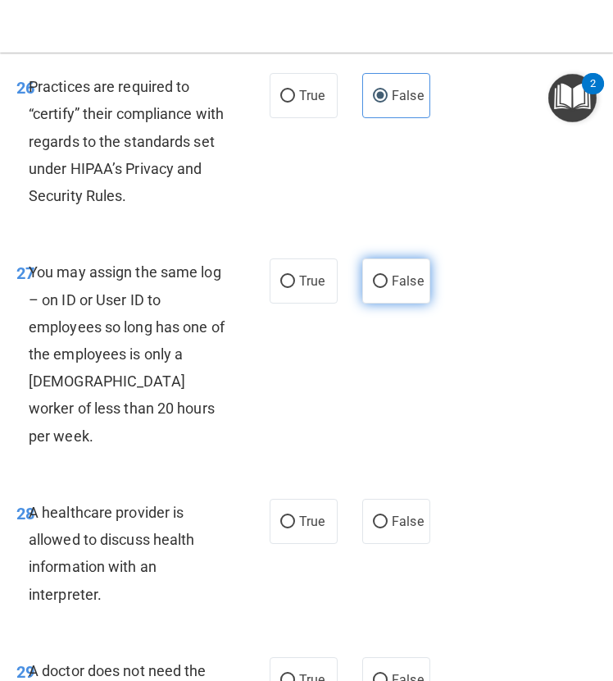
radio input "true"
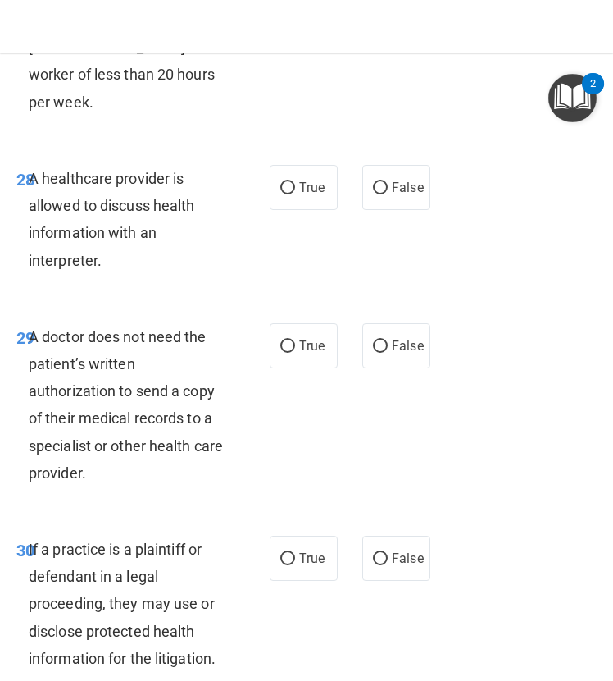
scroll to position [5463, 0]
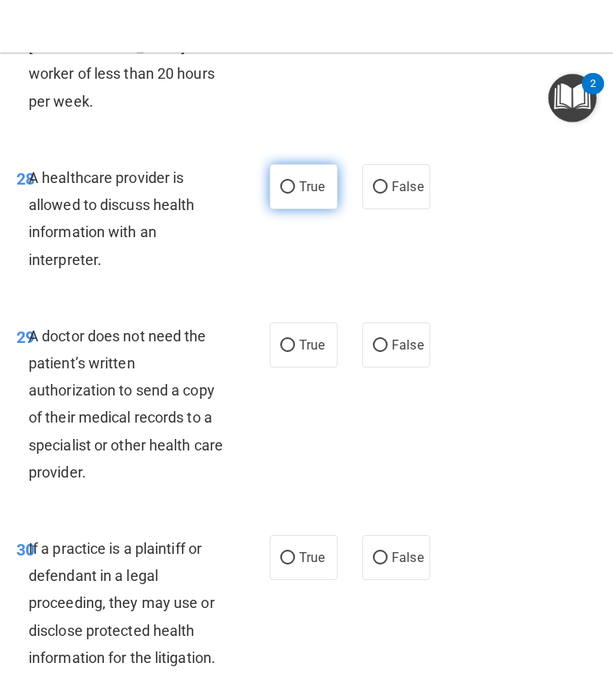
click at [299, 194] on span "True" at bounding box center [311, 187] width 25 height 16
click at [294, 194] on input "True" at bounding box center [287, 187] width 15 height 12
radio input "true"
click at [300, 353] on span "True" at bounding box center [311, 345] width 25 height 16
click at [295, 352] on input "True" at bounding box center [287, 346] width 15 height 12
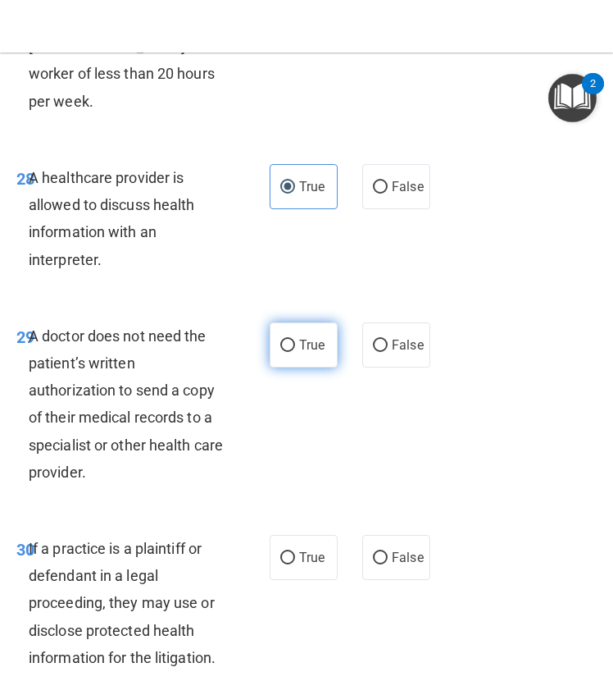
radio input "true"
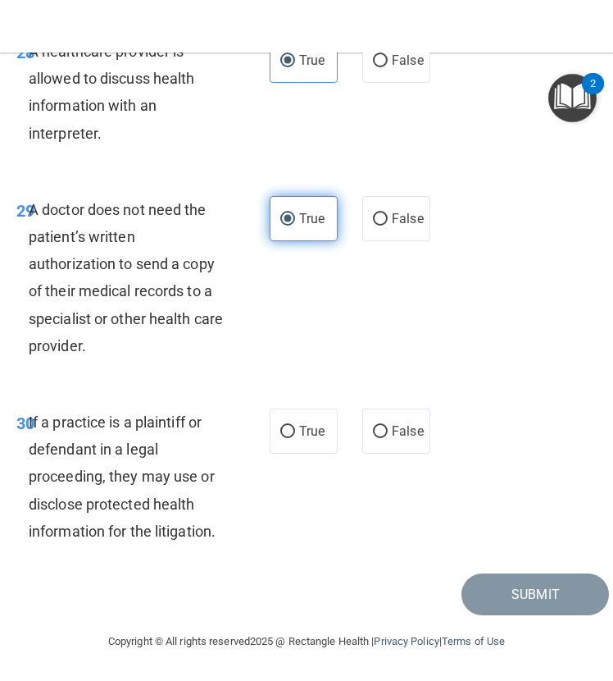
scroll to position [5671, 0]
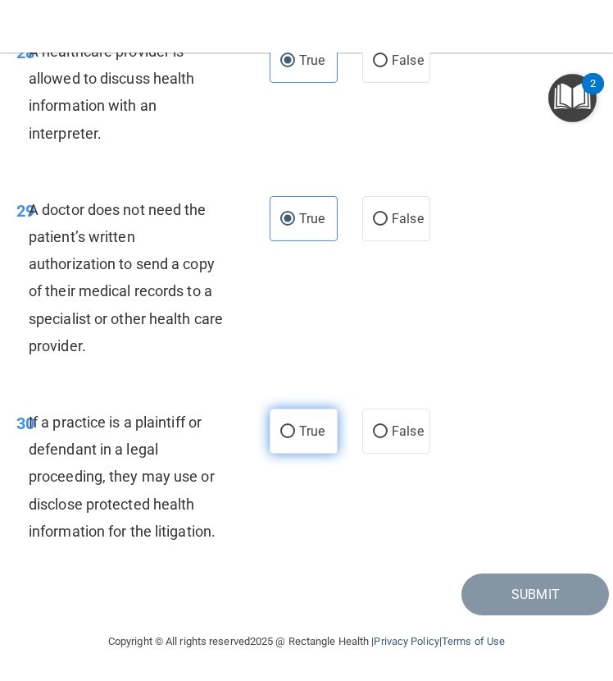
click at [299, 425] on span "True" at bounding box center [311, 431] width 25 height 16
click at [294, 426] on input "True" at bounding box center [287, 432] width 15 height 12
radio input "true"
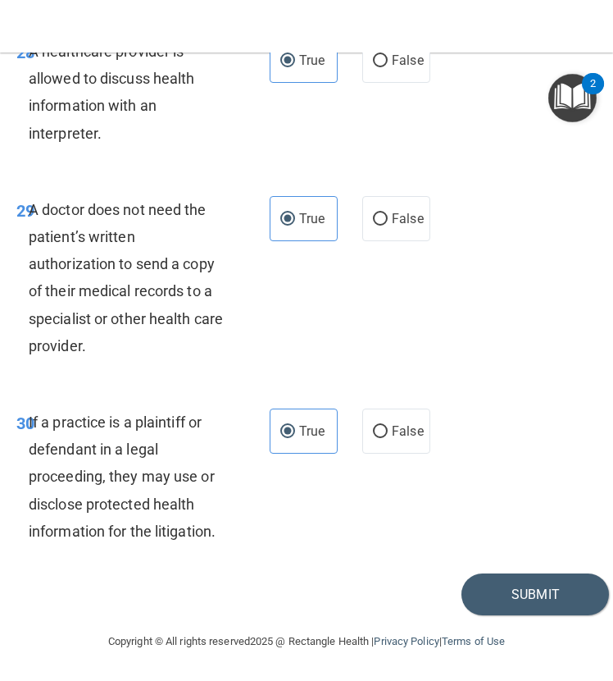
click at [508, 572] on div "30 If a practice is a plaintiff or defendant in a legal proceeding, they may us…" at bounding box center [306, 480] width 605 height 185
click at [523, 597] on button "Submit" at bounding box center [536, 594] width 148 height 42
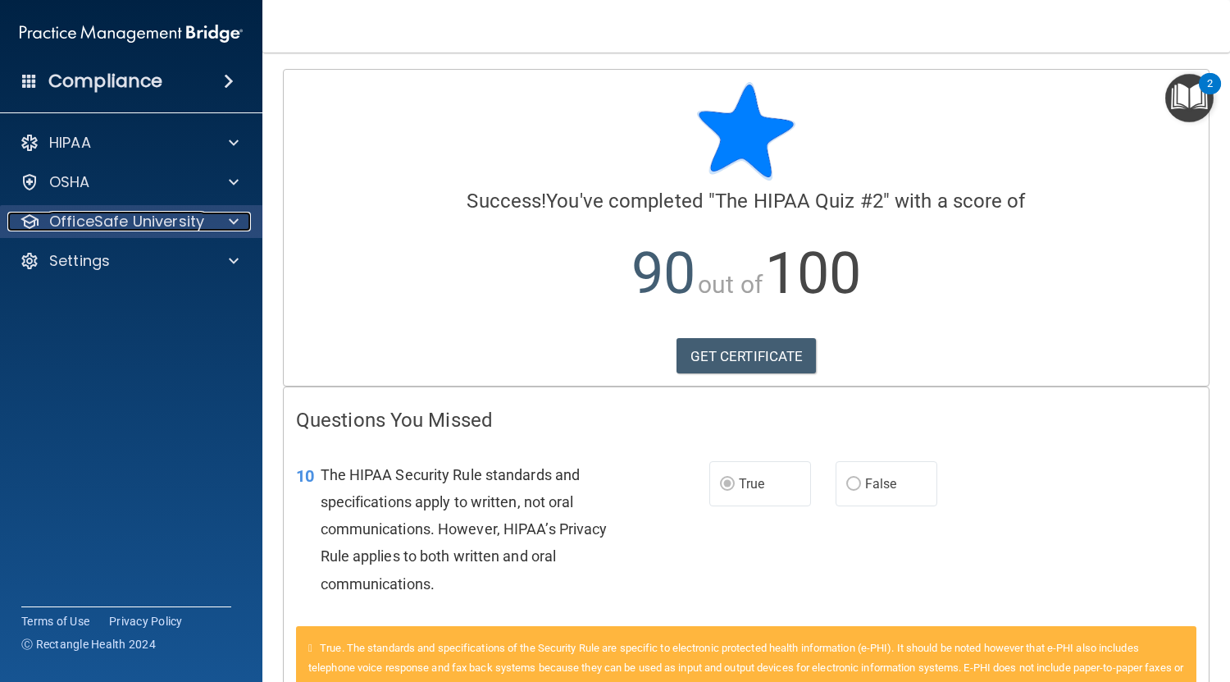
click at [231, 219] on span at bounding box center [234, 222] width 10 height 20
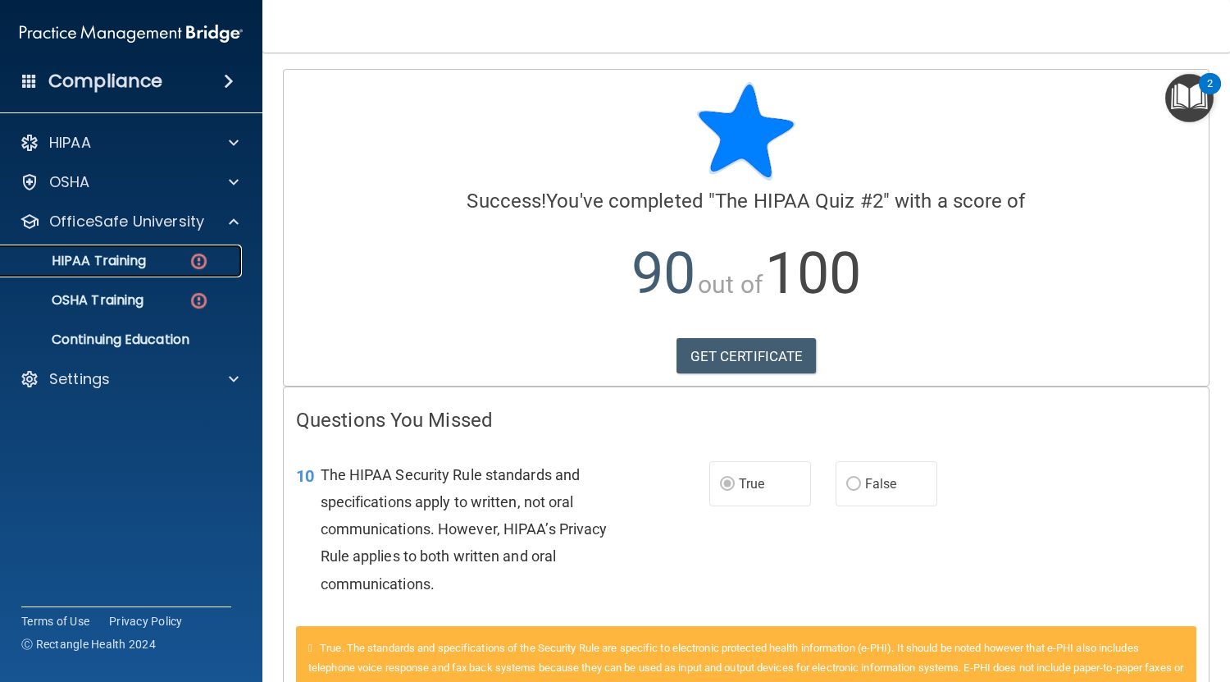
click at [152, 266] on div "HIPAA Training" at bounding box center [123, 261] width 224 height 16
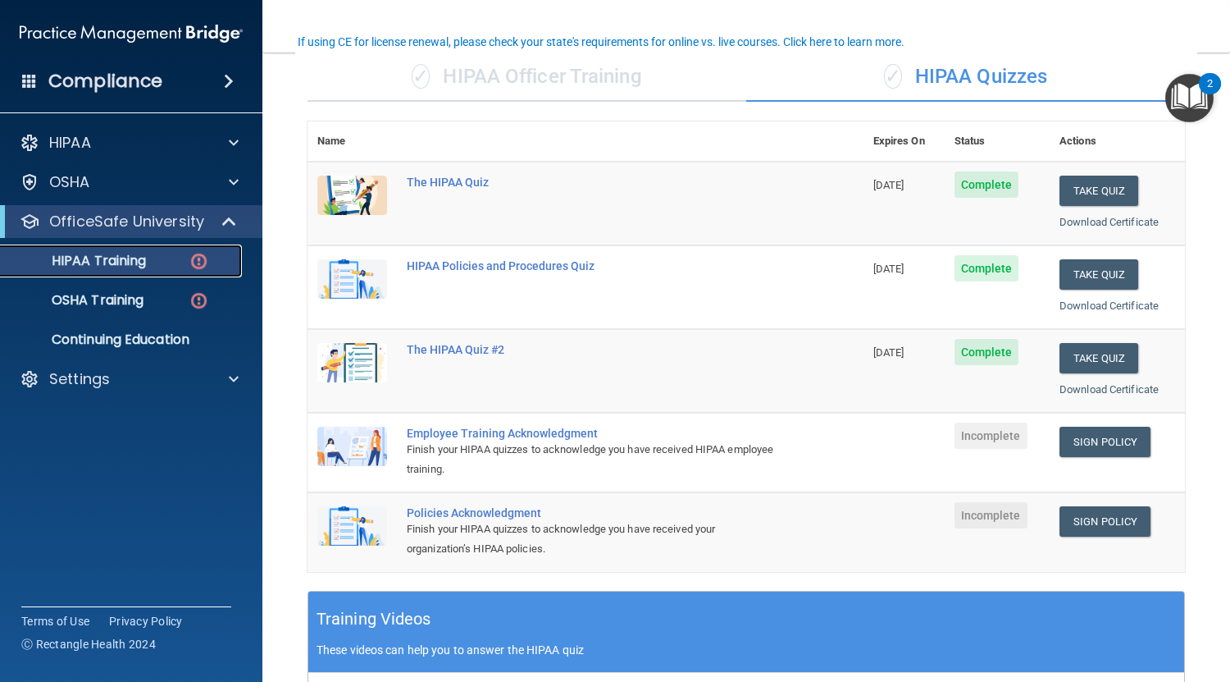
scroll to position [135, 0]
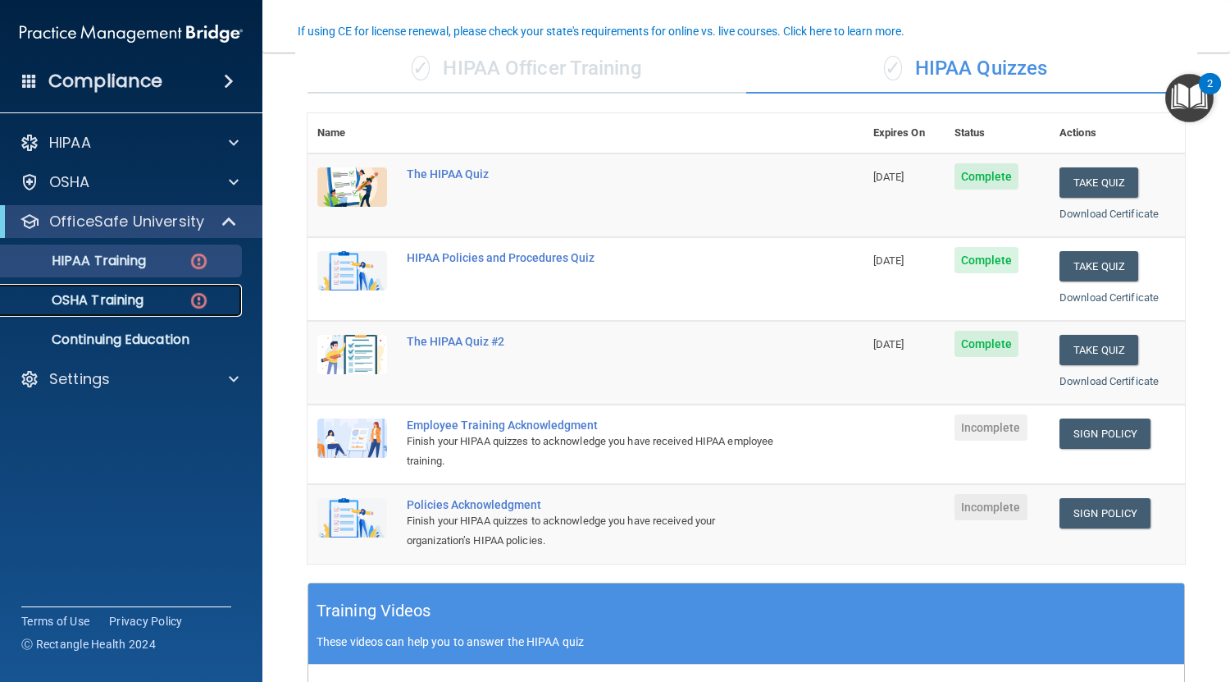
click at [149, 294] on div "OSHA Training" at bounding box center [123, 300] width 224 height 16
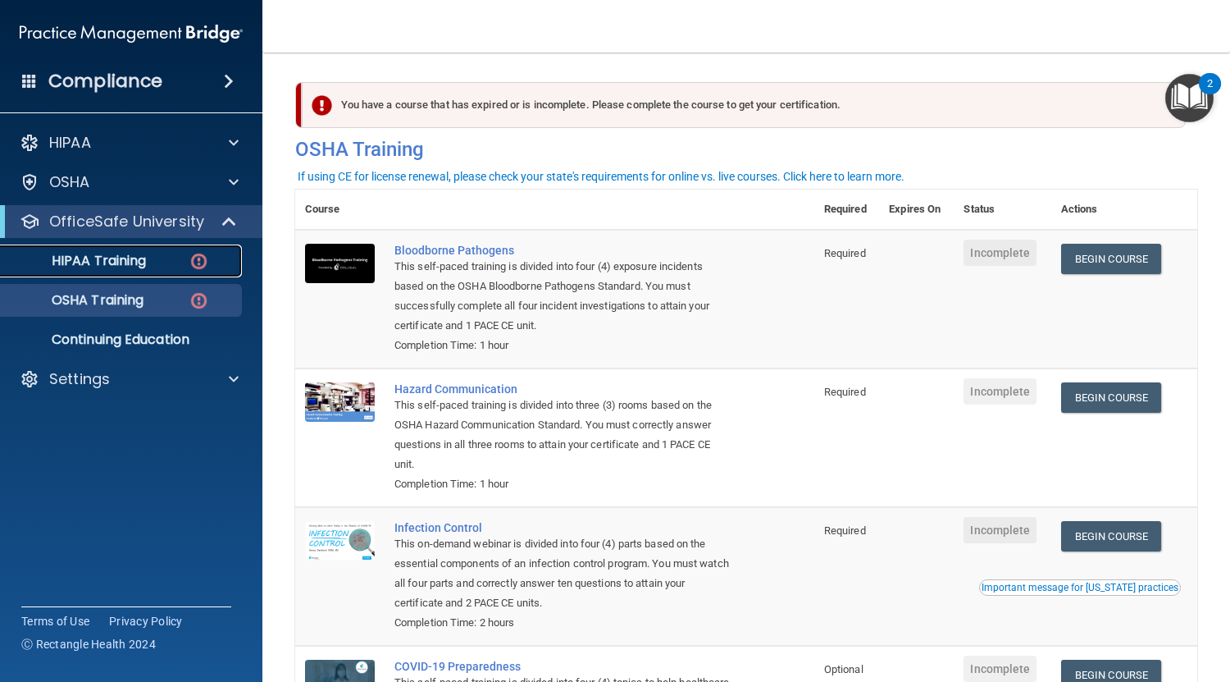
click at [151, 262] on div "HIPAA Training" at bounding box center [123, 261] width 224 height 16
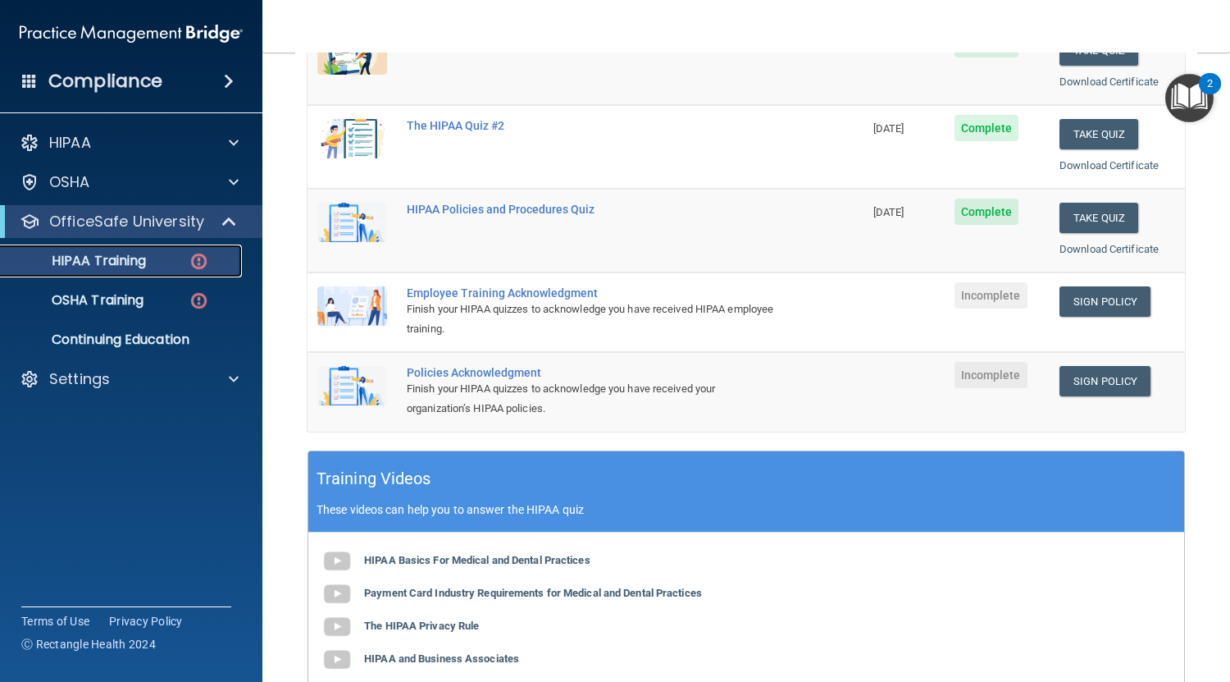
scroll to position [270, 0]
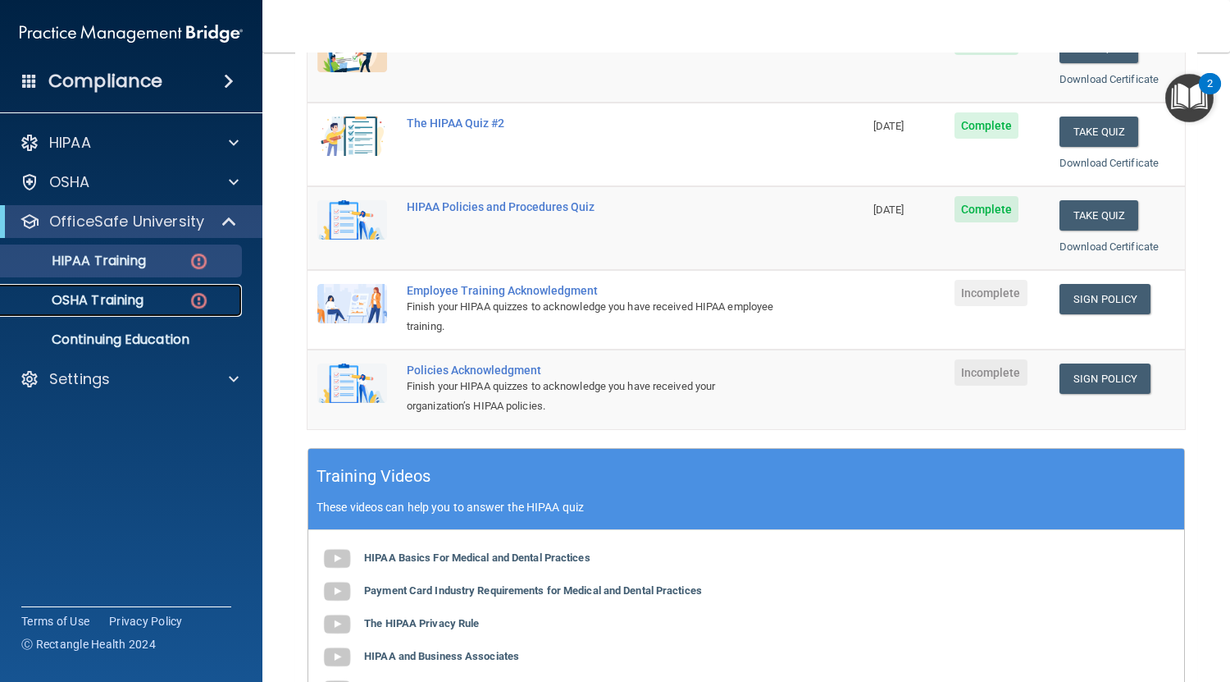
click at [176, 305] on div "OSHA Training" at bounding box center [123, 300] width 224 height 16
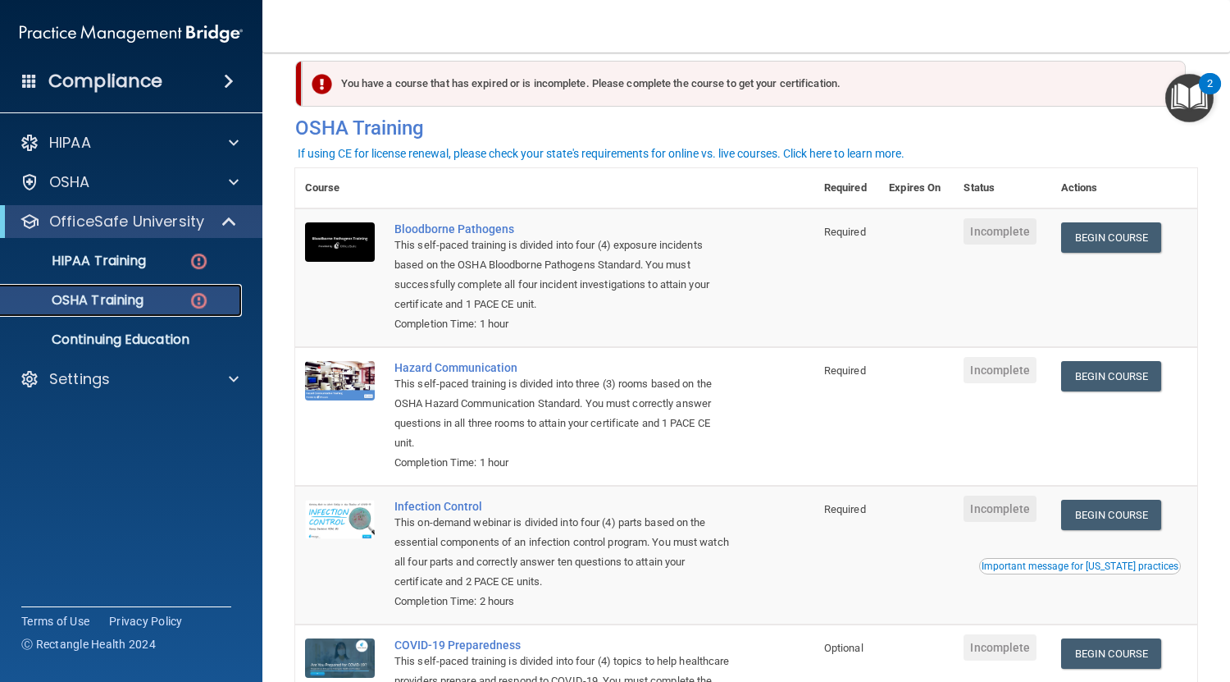
scroll to position [21, 0]
click at [1079, 235] on link "Begin Course" at bounding box center [1111, 238] width 100 height 30
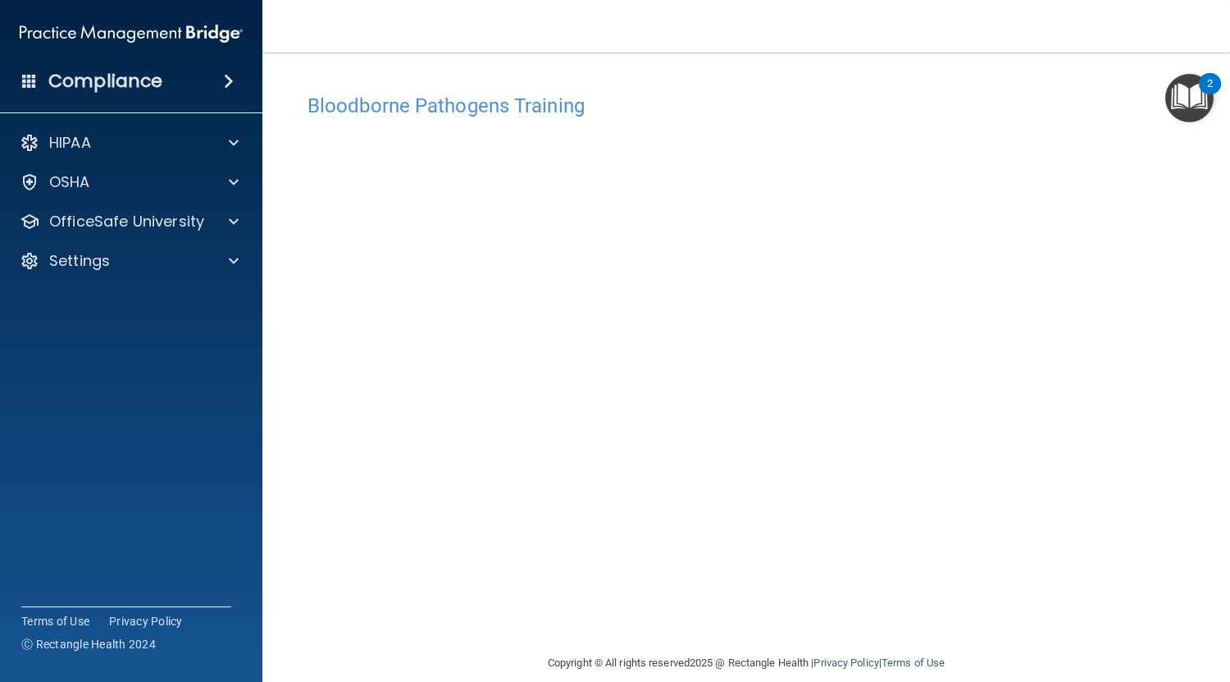
scroll to position [21, 0]
